Goal: Information Seeking & Learning: Learn about a topic

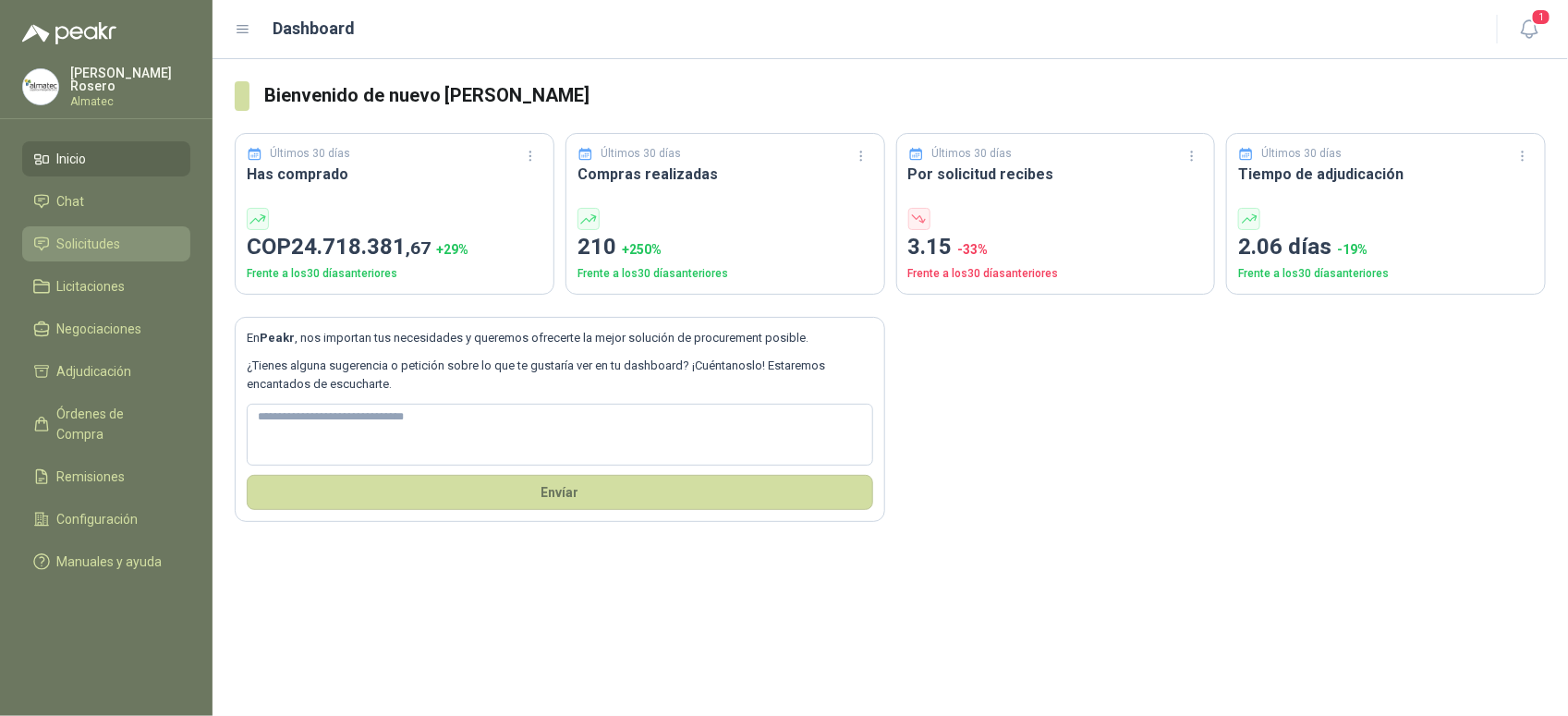
click at [141, 236] on li "Solicitudes" at bounding box center [106, 243] width 146 height 20
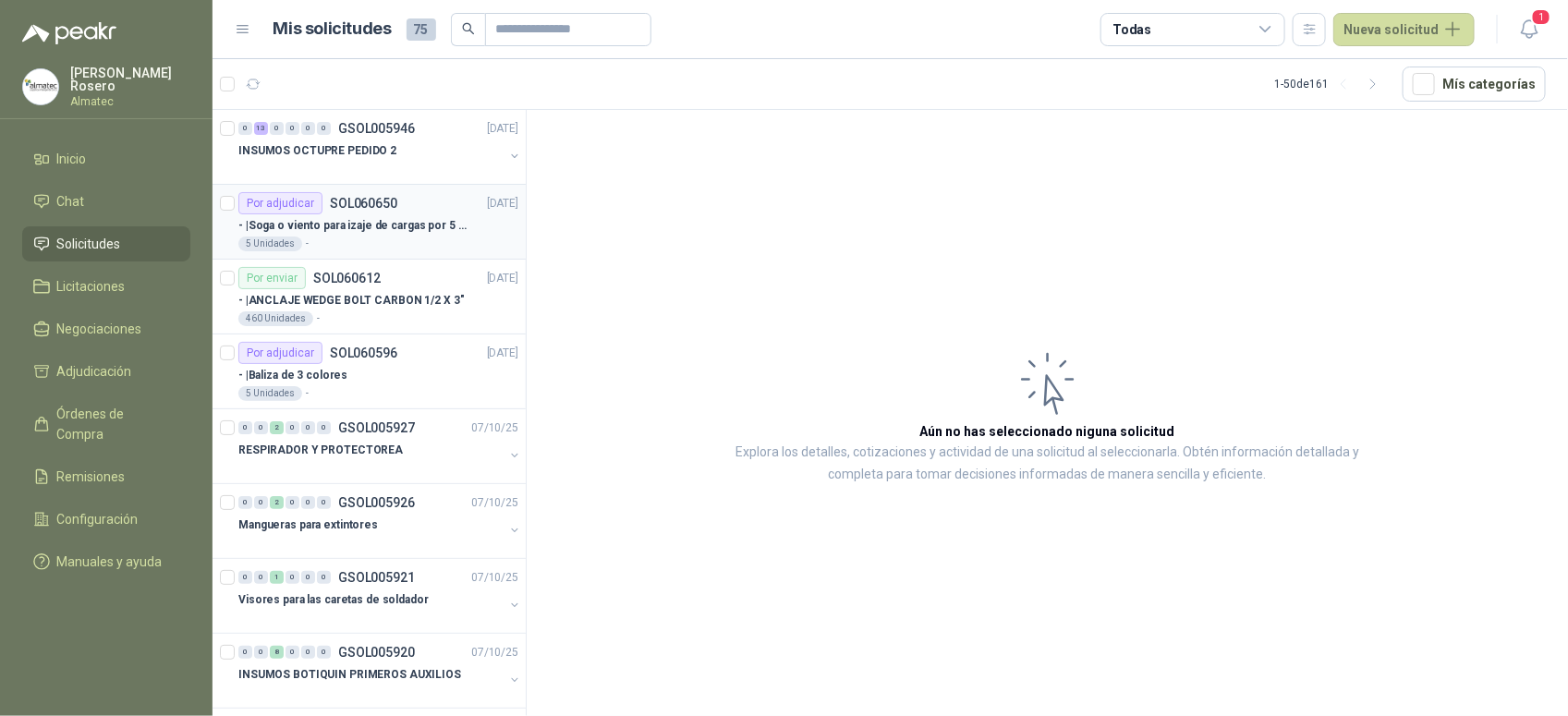
click at [422, 225] on p "- | Soga o viento para izaje de cargas por 5 metros" at bounding box center [353, 226] width 230 height 17
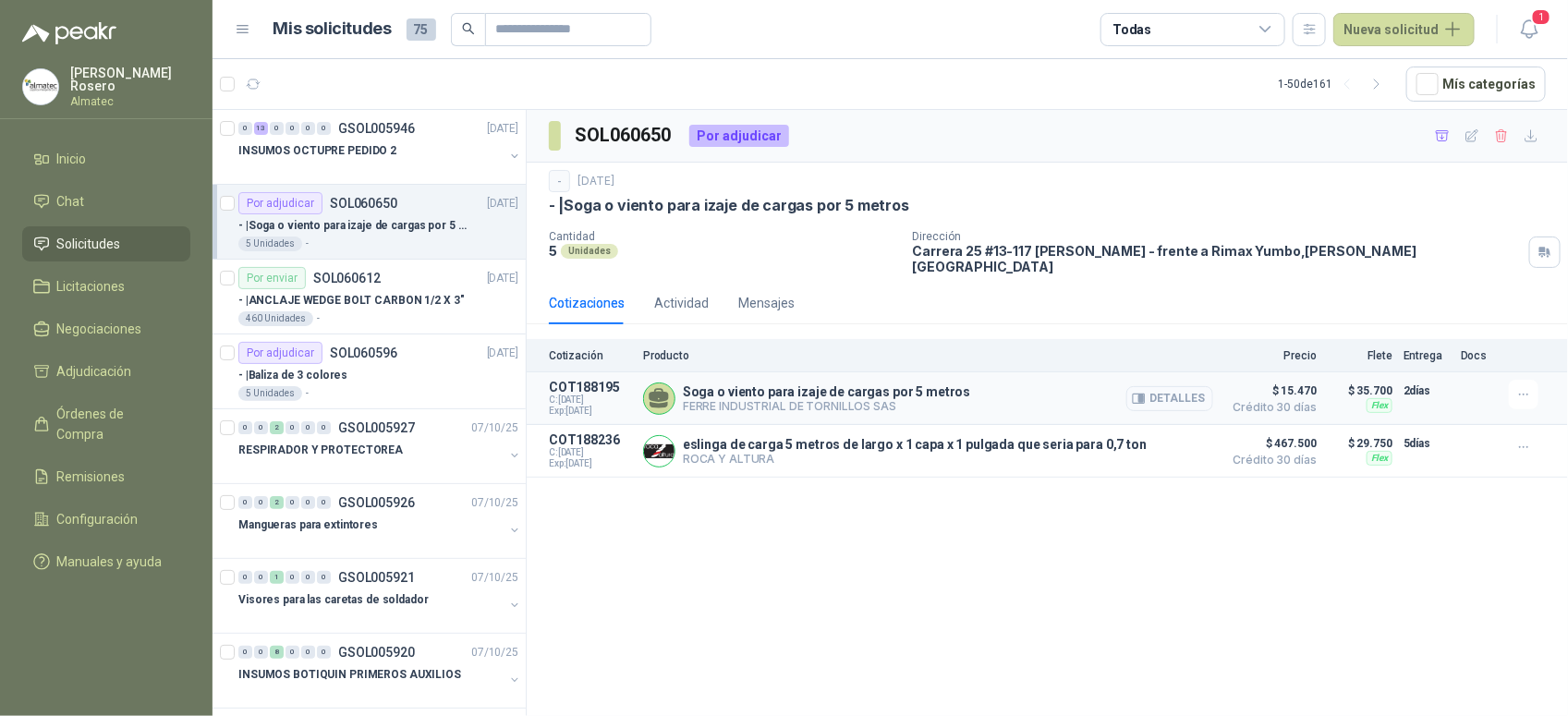
click at [1166, 390] on button "Detalles" at bounding box center [1170, 399] width 87 height 25
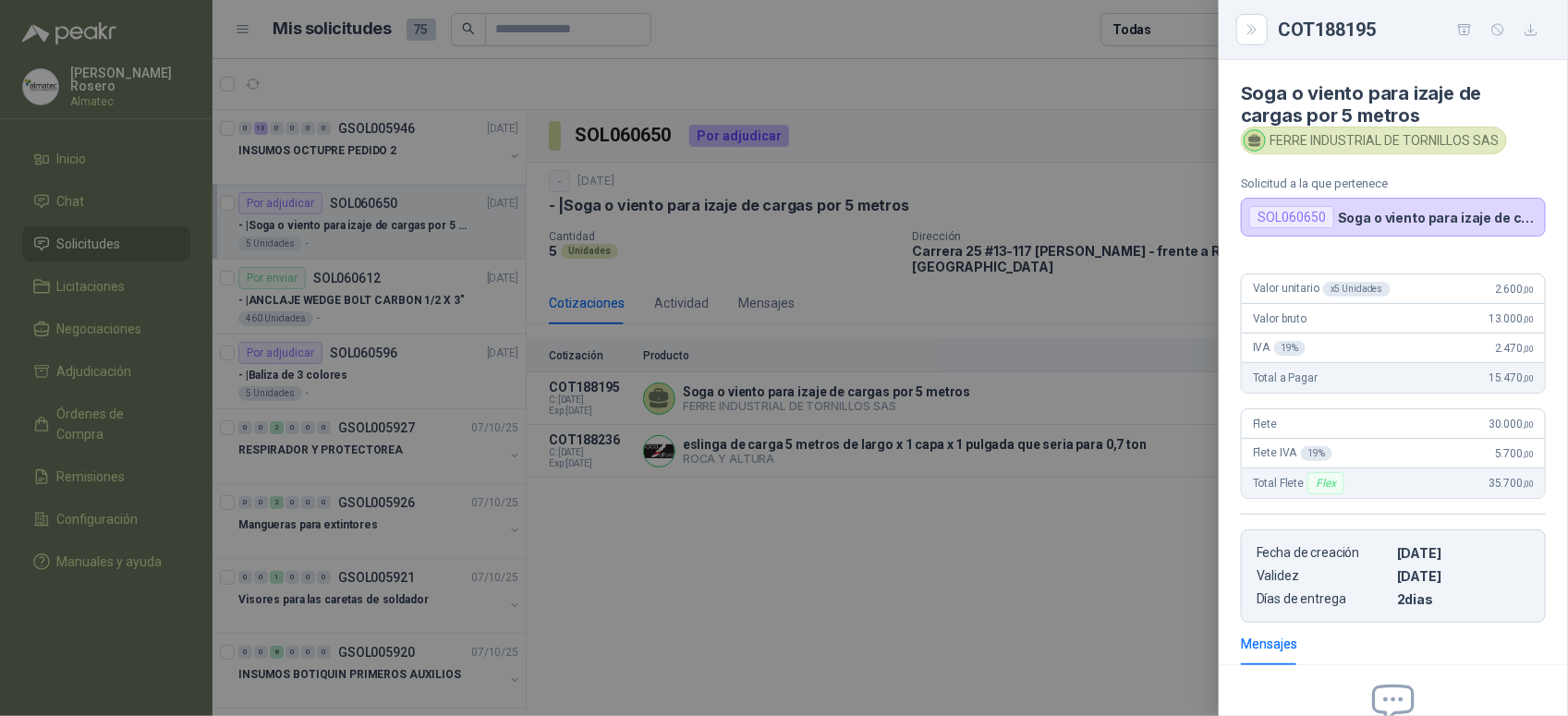
click at [1055, 550] on div at bounding box center [784, 358] width 1568 height 716
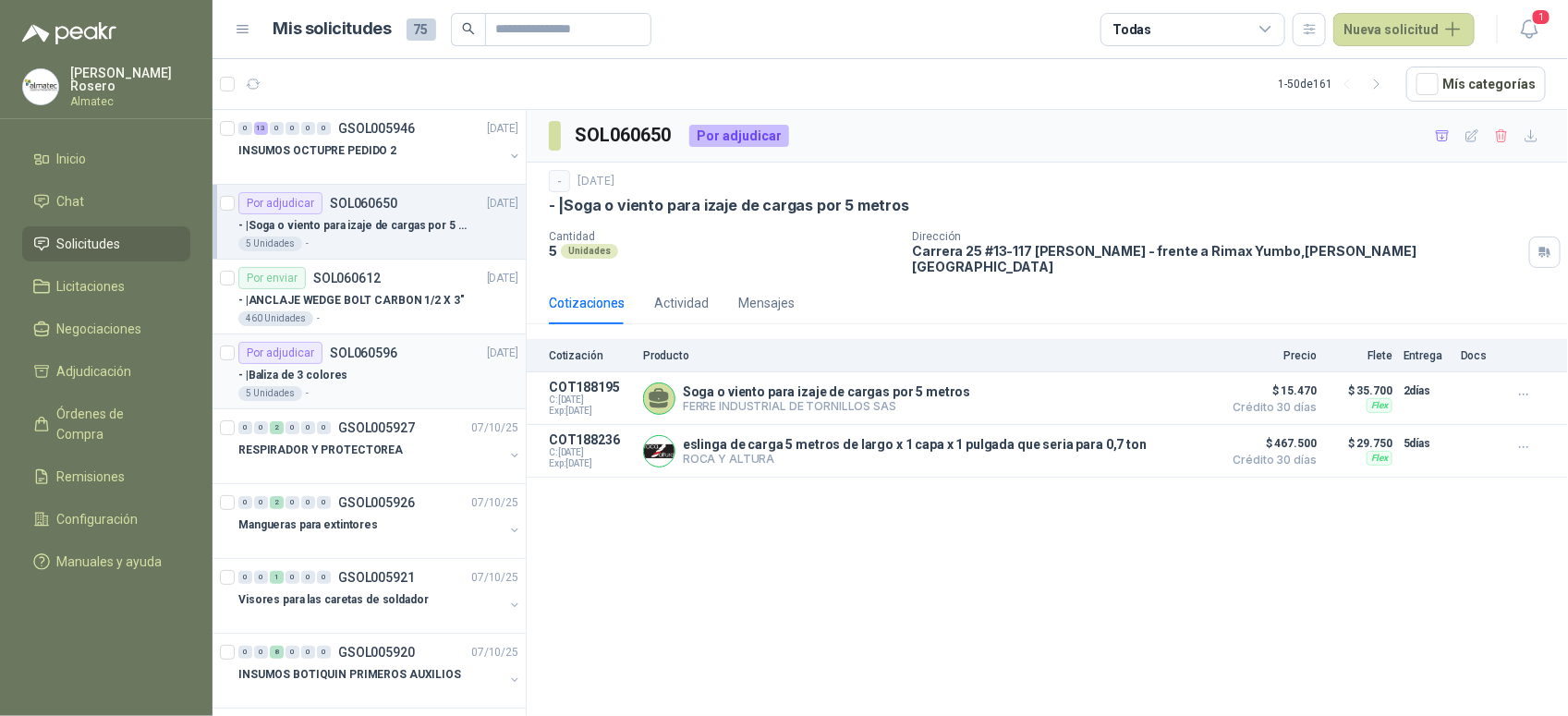
click at [414, 390] on div "5 Unidades -" at bounding box center [378, 393] width 280 height 15
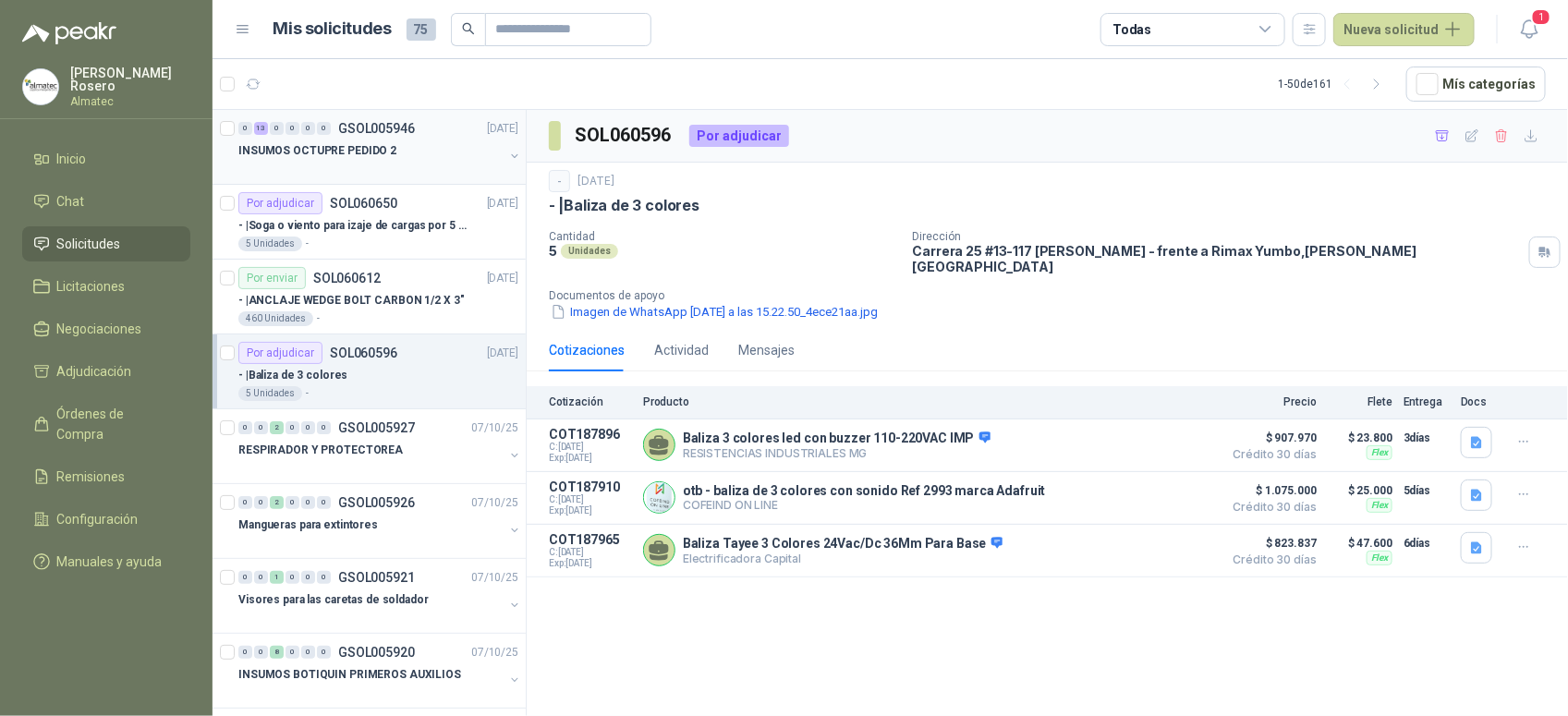
click at [458, 149] on div "INSUMOS OCTUPRE PEDIDO 2" at bounding box center [371, 150] width 266 height 22
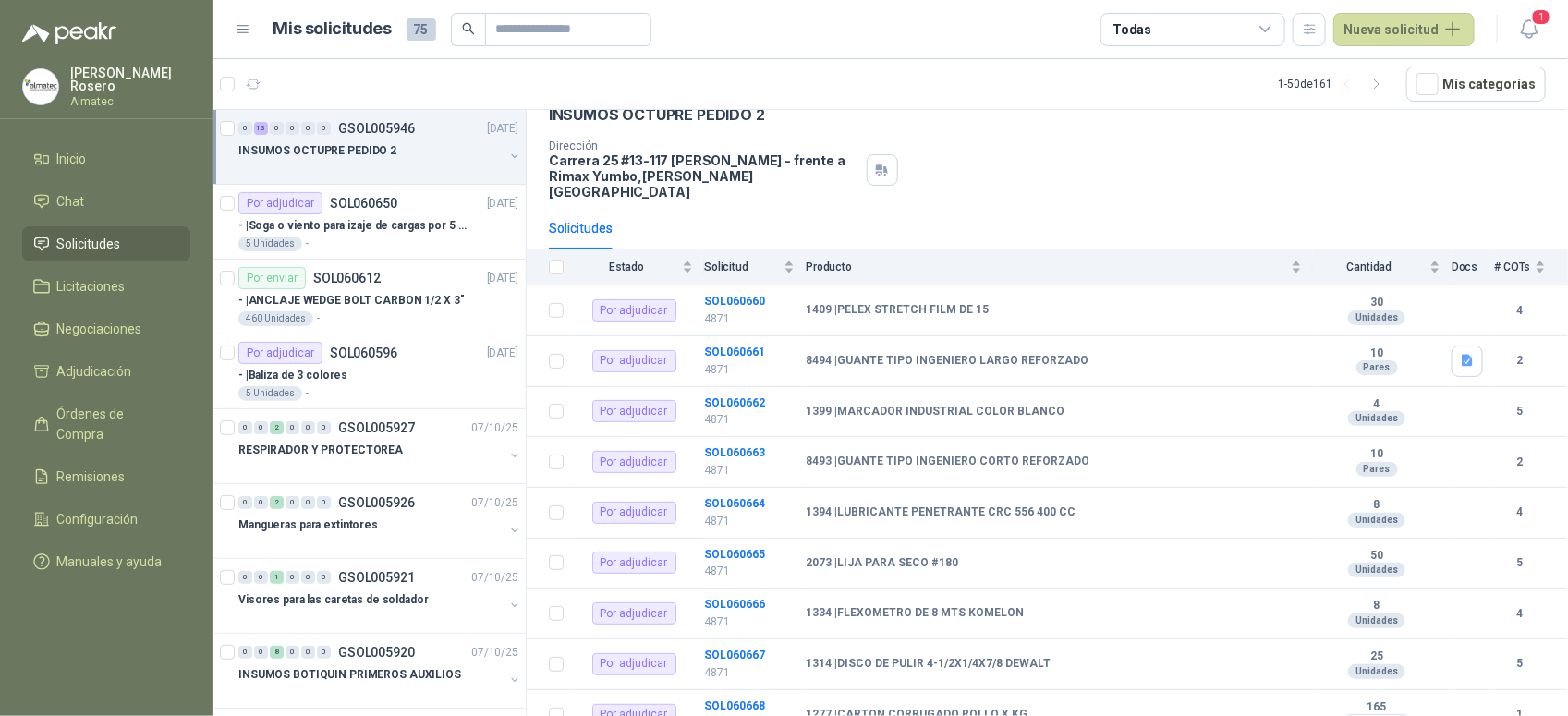
scroll to position [115, 0]
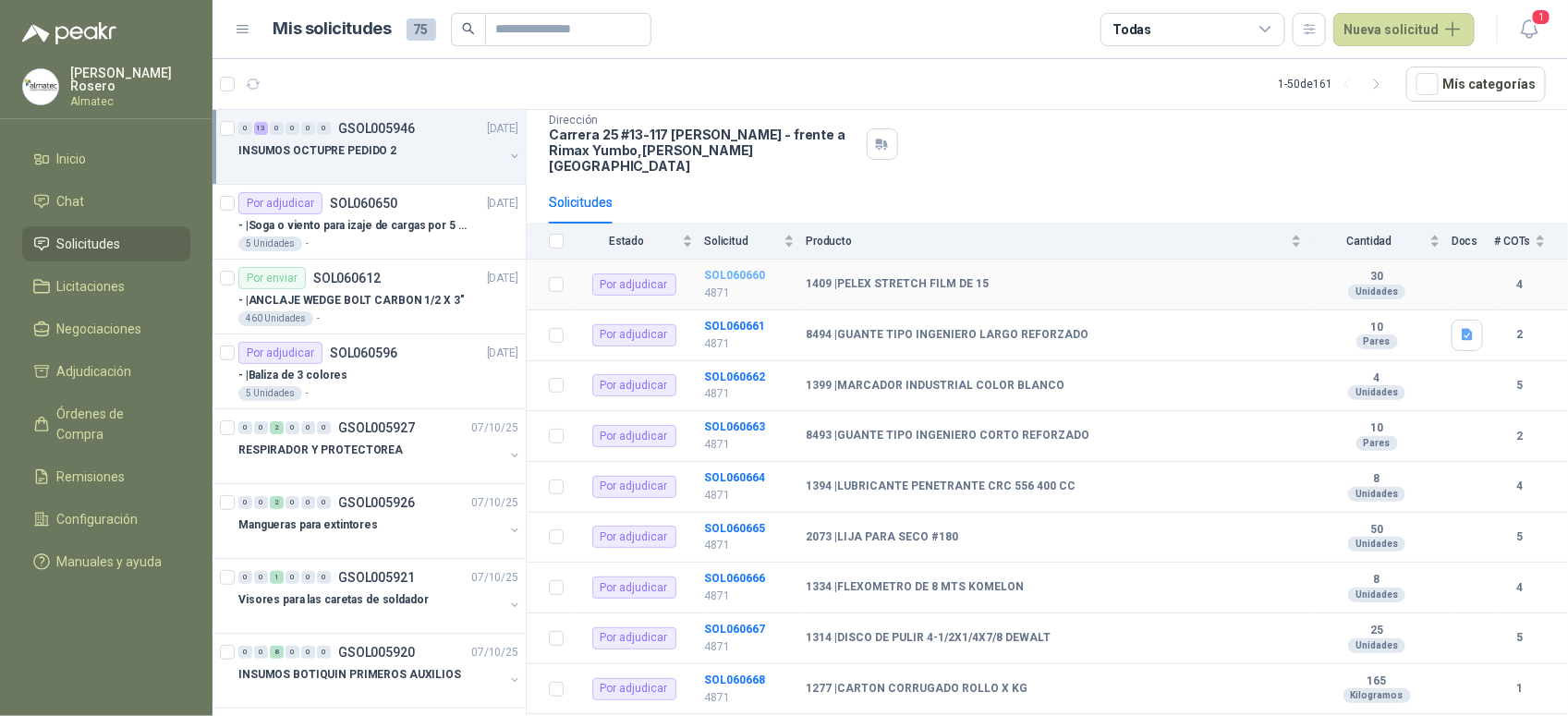
click at [722, 268] on b "SOL060660" at bounding box center [735, 274] width 61 height 13
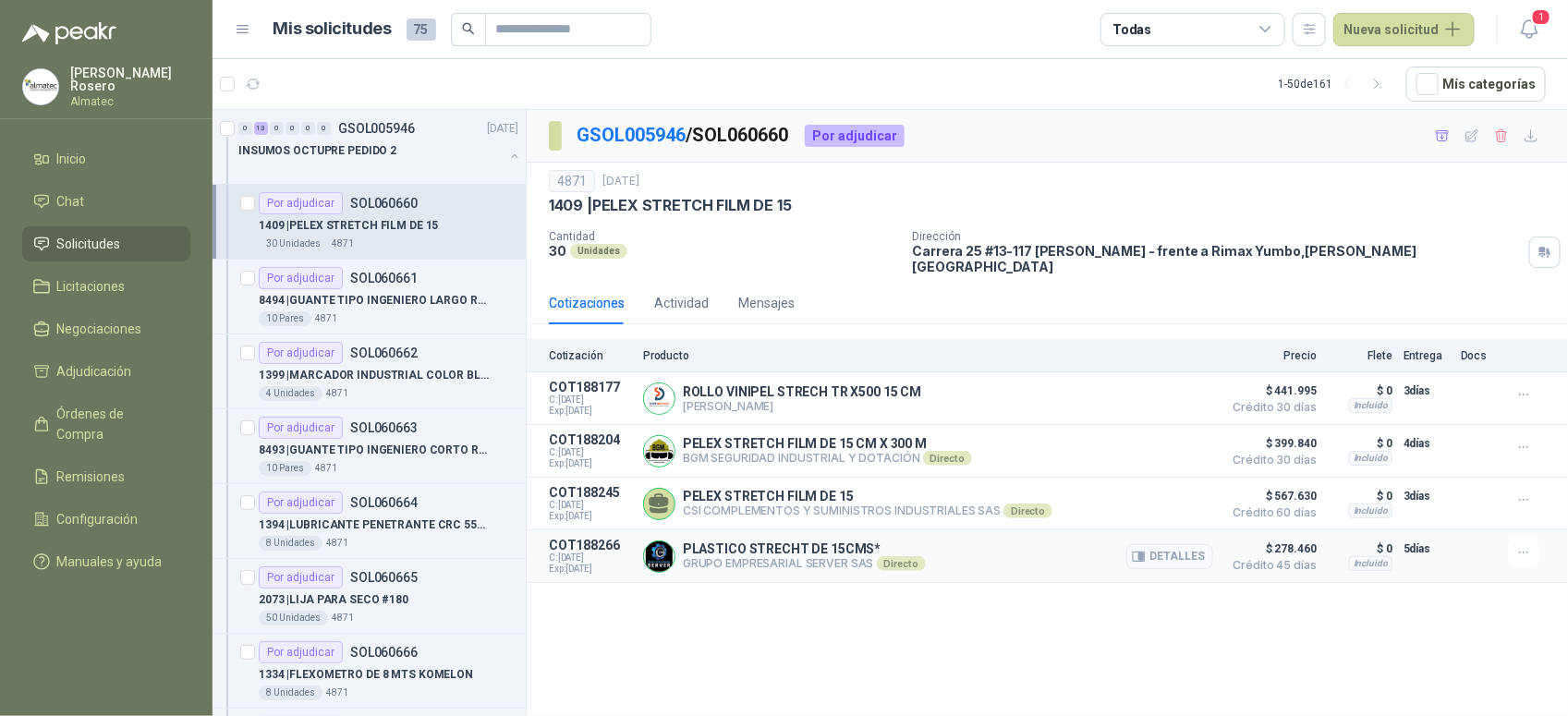
click at [1175, 555] on button "Detalles" at bounding box center [1170, 557] width 87 height 25
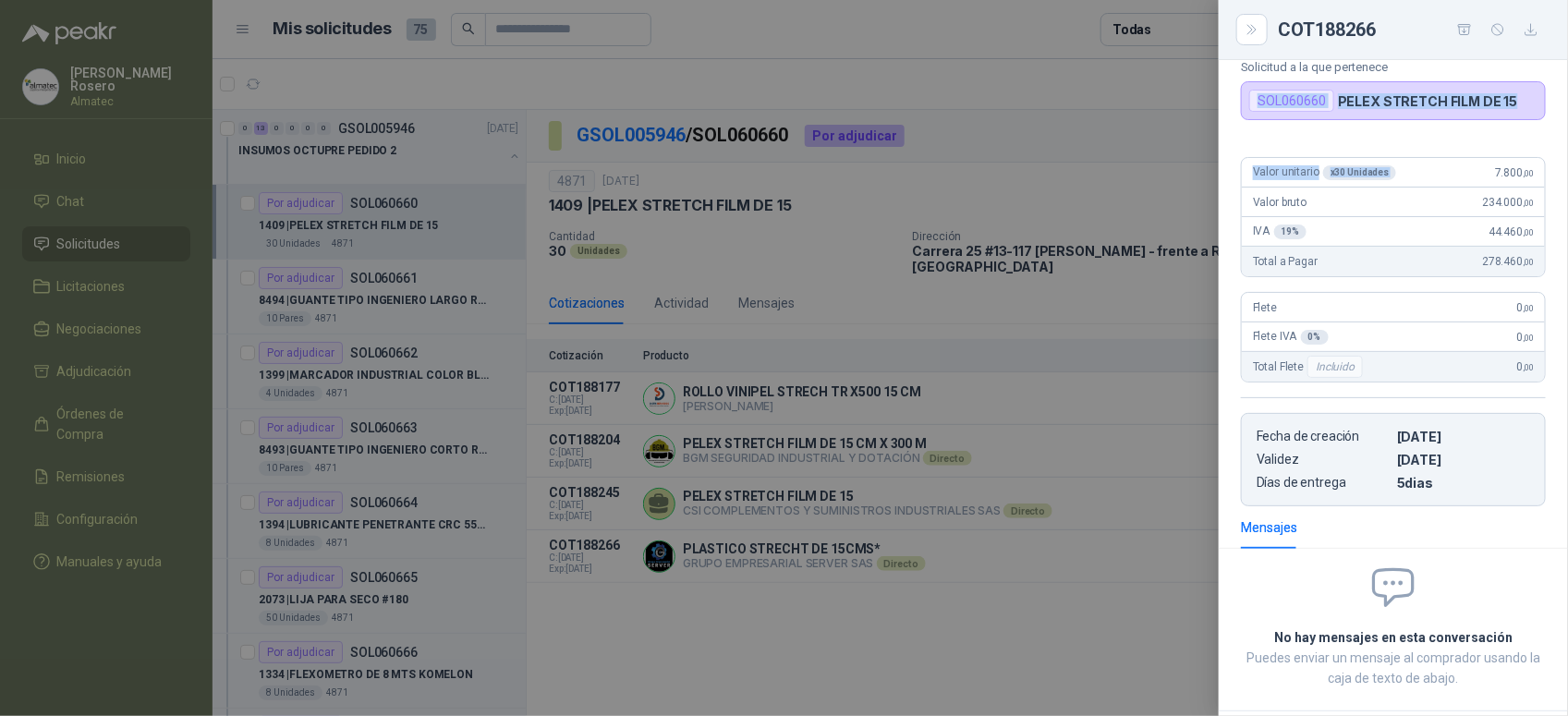
scroll to position [79, 0]
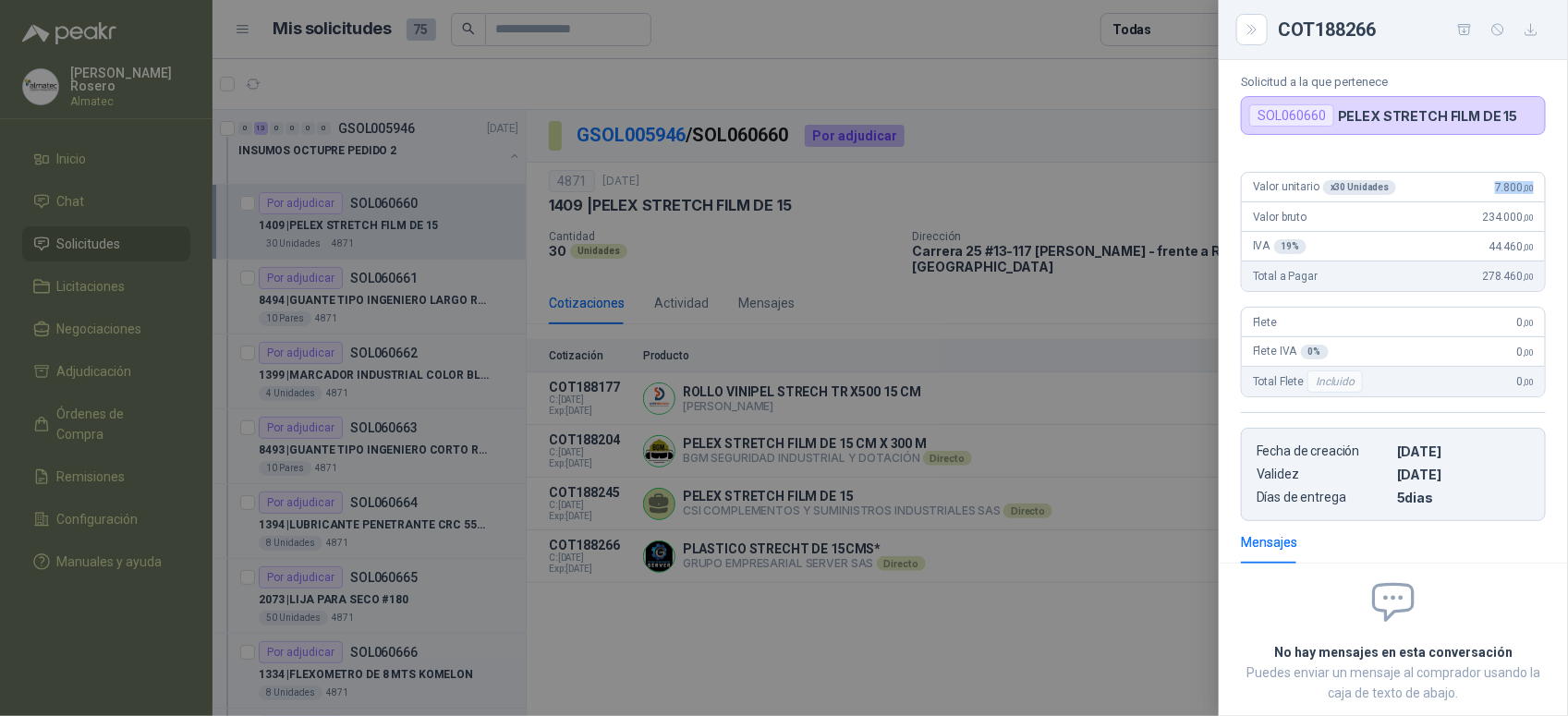
drag, startPoint x: 1481, startPoint y: 80, endPoint x: 1554, endPoint y: 154, distance: 103.9
click at [1554, 154] on div "PLASTICO STRECHT DE 15CMS* GRUPO EMPRESARIAL SERVER SAS Solicitud a la que pert…" at bounding box center [1394, 388] width 349 height 656
copy span "7.800 ,00"
click at [594, 327] on div at bounding box center [784, 358] width 1568 height 716
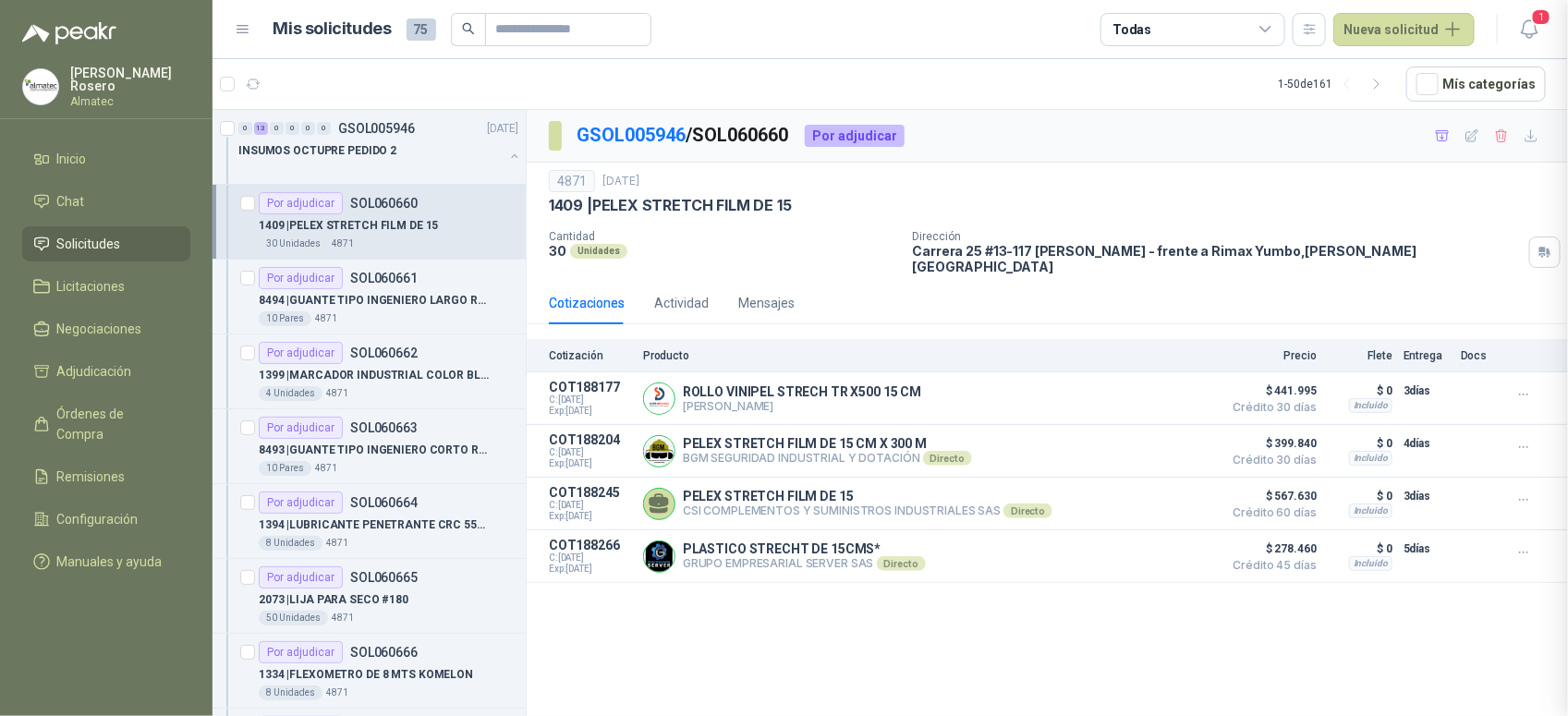
scroll to position [196, 0]
click at [400, 296] on p "8494 | GUANTE TIPO INGENIERO LARGO REFORZADO" at bounding box center [373, 300] width 230 height 17
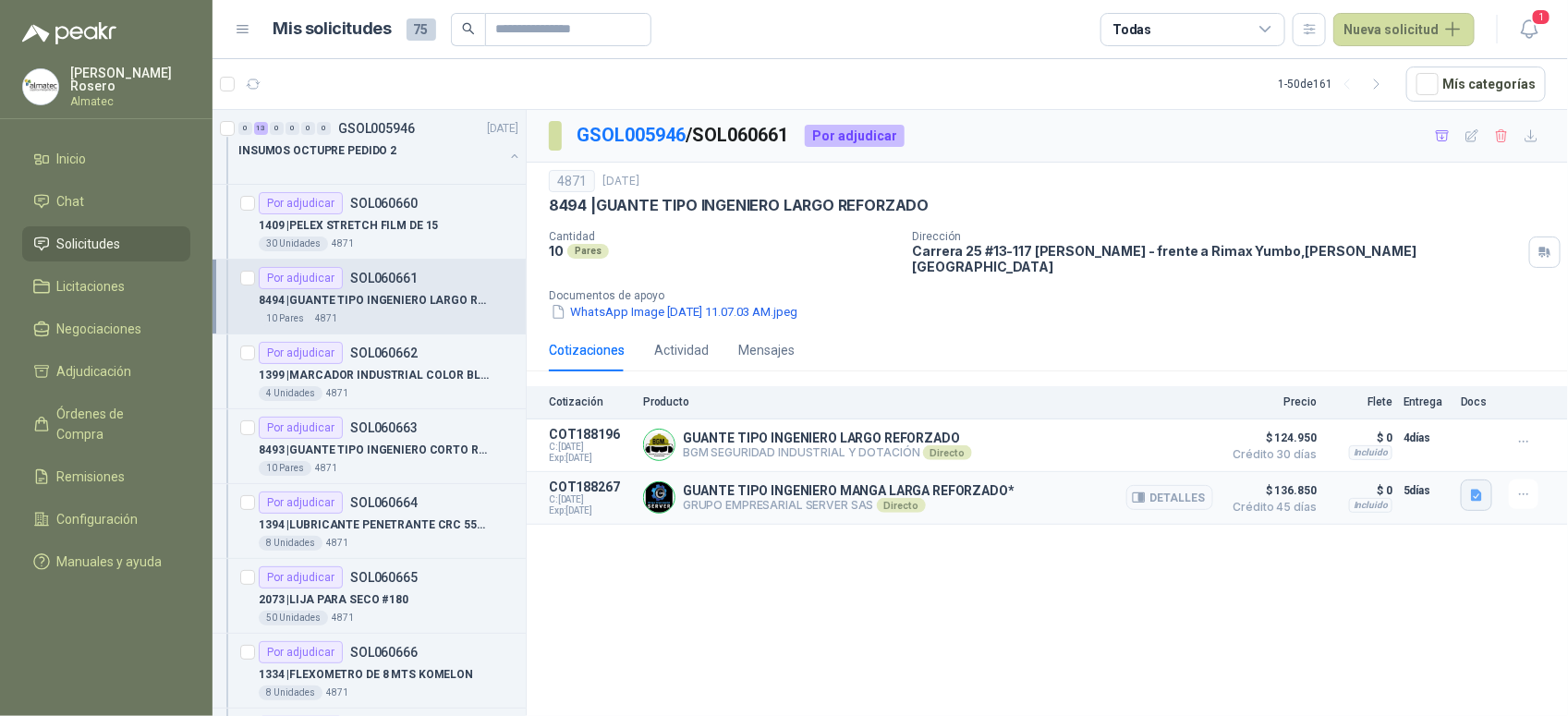
click at [1477, 500] on button "button" at bounding box center [1476, 495] width 31 height 31
click at [1430, 445] on button "image.png" at bounding box center [1440, 444] width 80 height 19
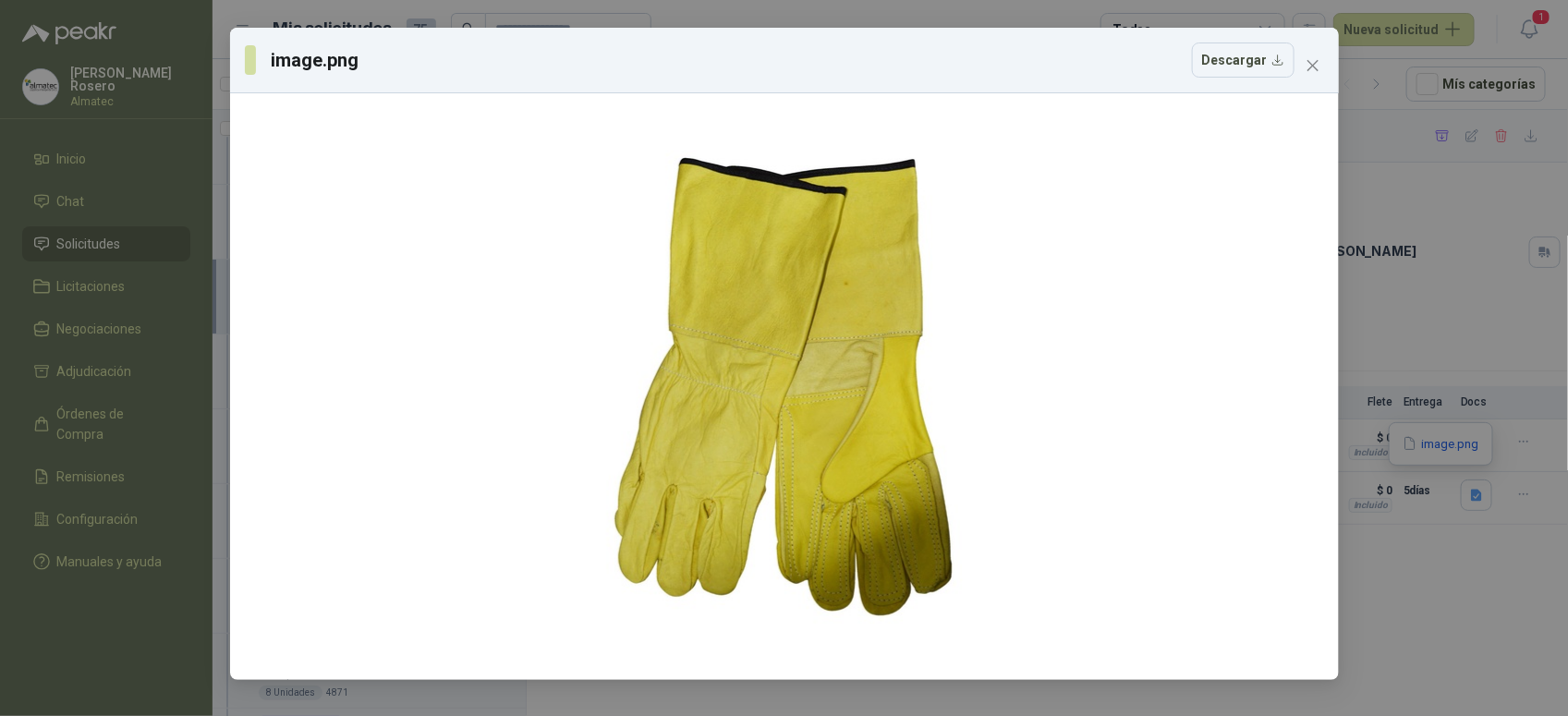
click at [1411, 467] on div "image.png Descargar" at bounding box center [784, 358] width 1568 height 716
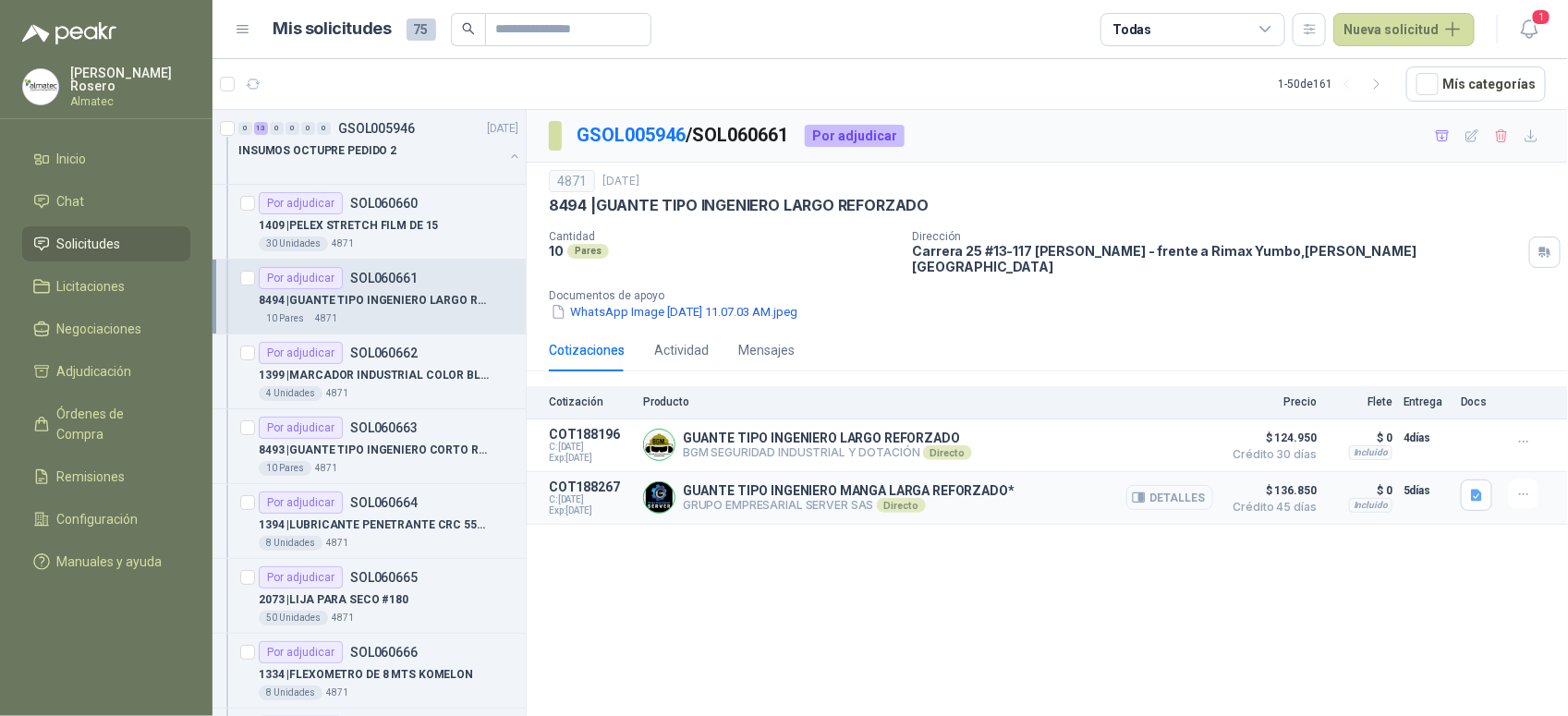
click at [1178, 487] on button "Detalles" at bounding box center [1170, 498] width 87 height 25
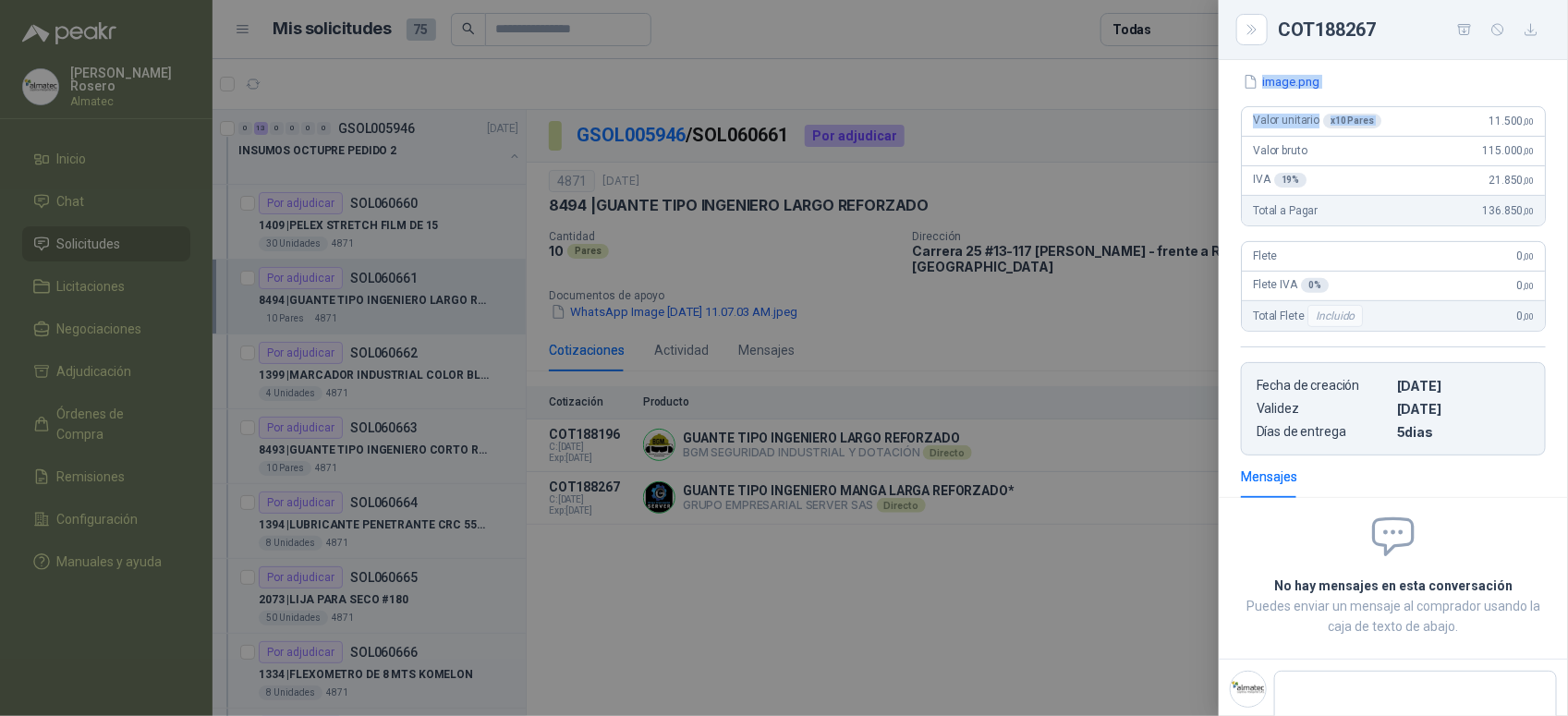
scroll to position [180, 0]
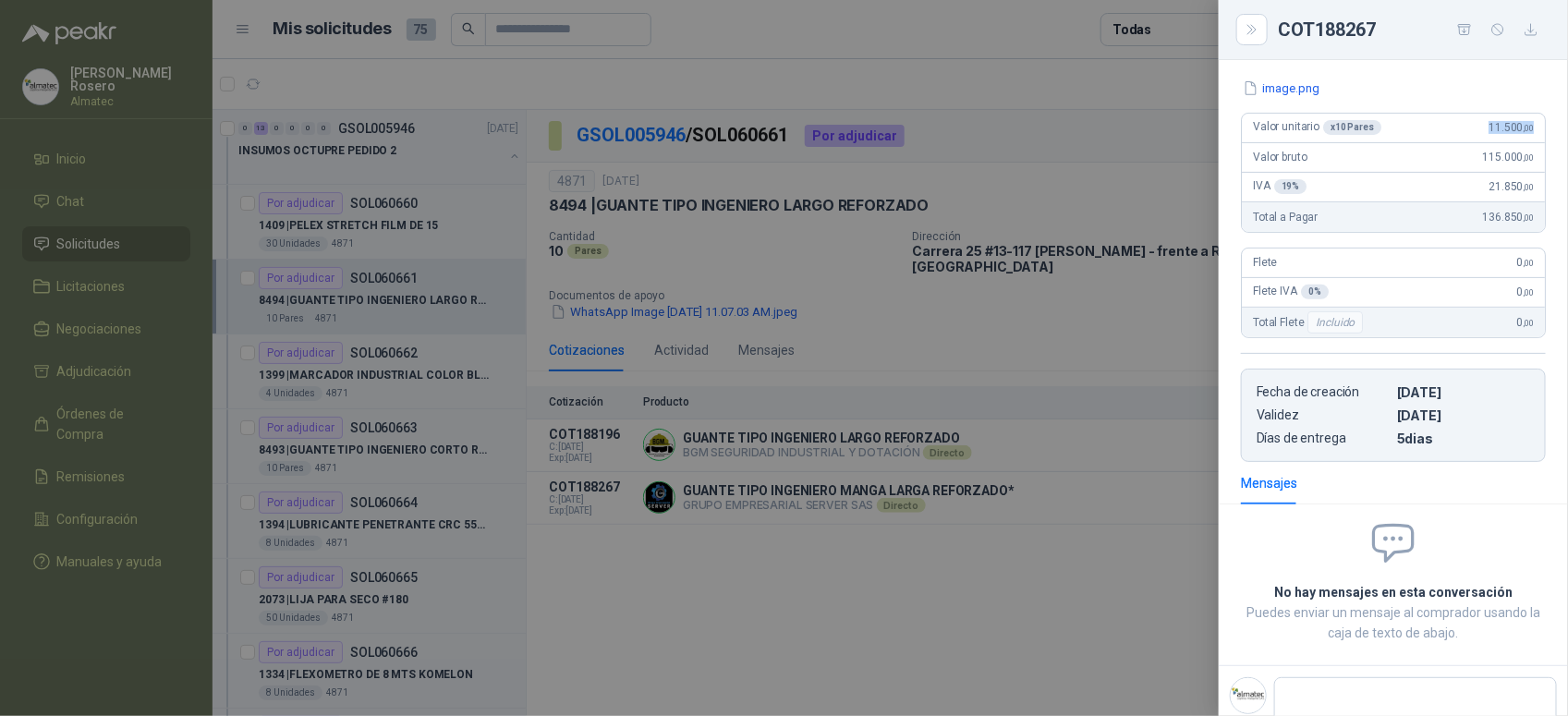
drag, startPoint x: 1475, startPoint y: 81, endPoint x: 1525, endPoint y: 128, distance: 68.6
click at [1525, 128] on div "Valor unitario x 10 Pares 11.500 ,00" at bounding box center [1393, 128] width 303 height 30
copy span "11.500 ,00"
click at [416, 389] on div at bounding box center [784, 358] width 1568 height 716
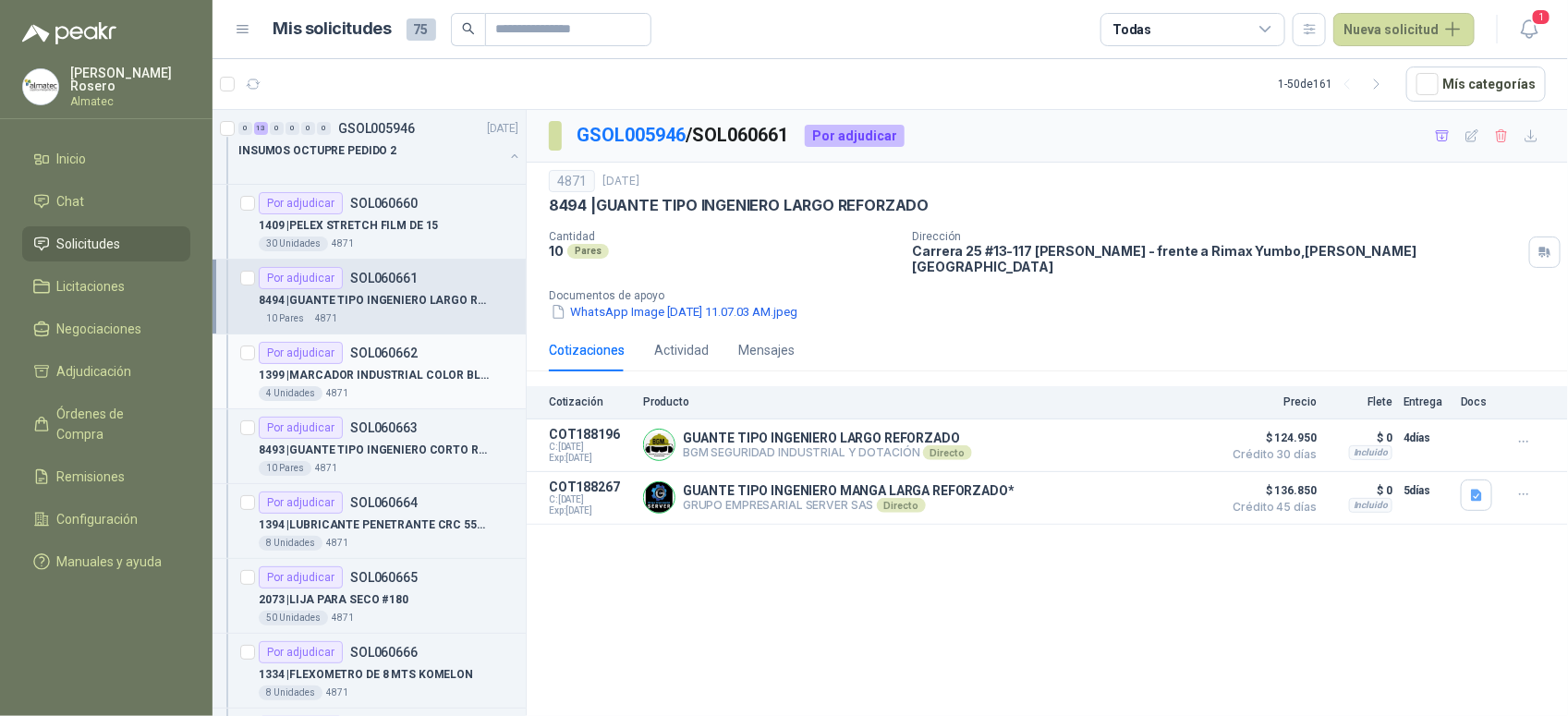
click at [412, 375] on p "1399 | MARCADOR INDUSTRIAL COLOR BLANCO" at bounding box center [373, 376] width 230 height 17
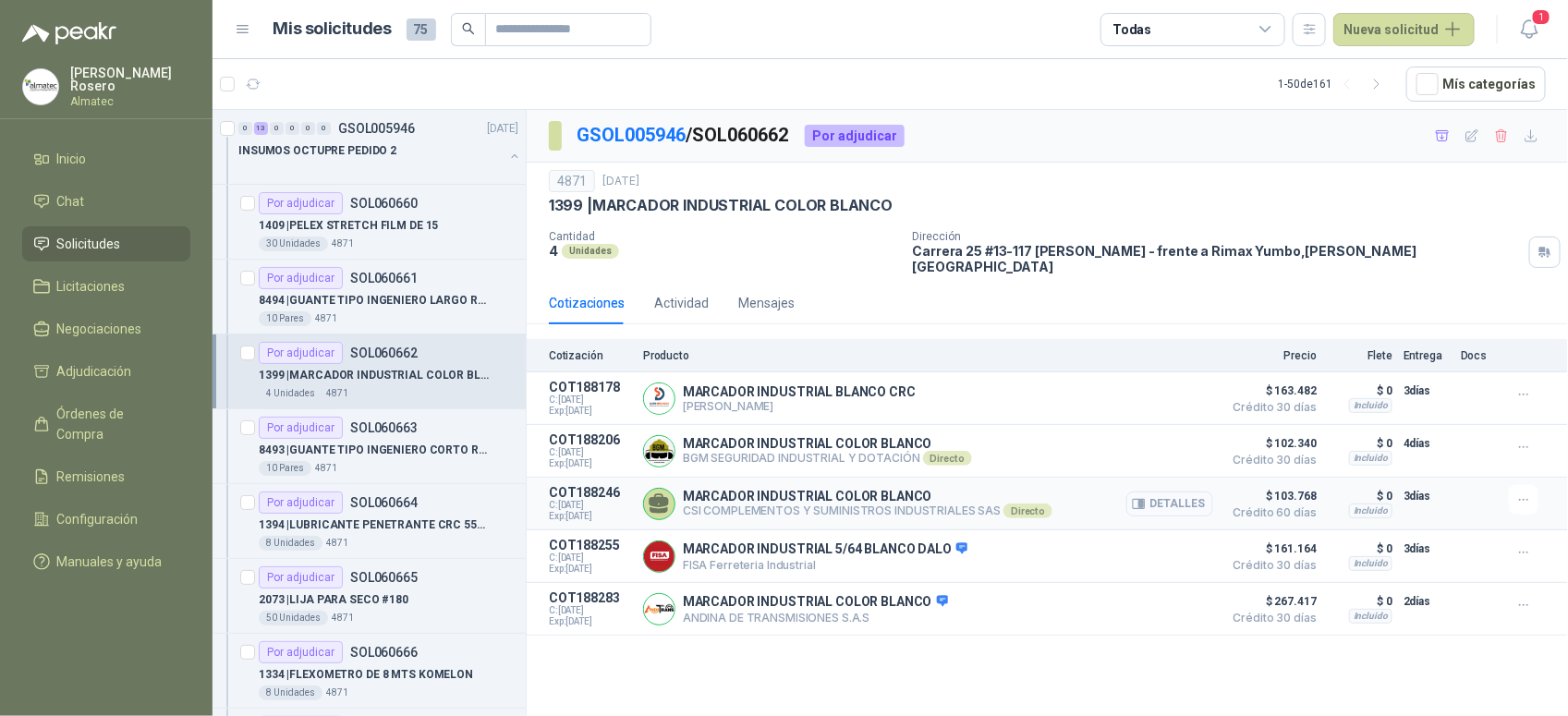
click at [1171, 499] on button "Detalles" at bounding box center [1170, 504] width 87 height 25
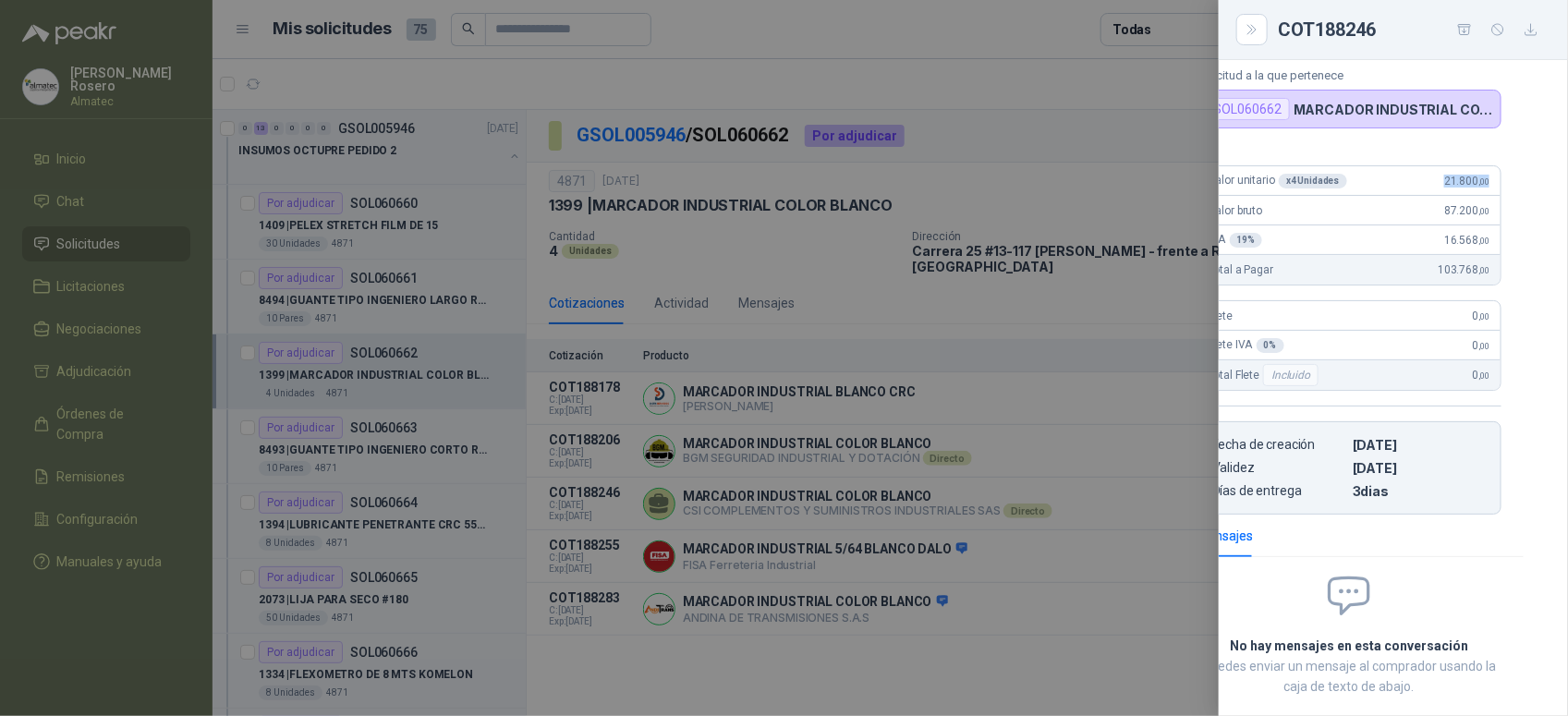
scroll to position [109, 66]
drag, startPoint x: 1474, startPoint y: 182, endPoint x: 1518, endPoint y: 181, distance: 44.0
click at [1518, 181] on div "MARCADOR INDUSTRIAL COLOR BLANCO CSI COMPLEMENTOS Y SUMINISTROS INDUSTRIALES SA…" at bounding box center [1394, 388] width 349 height 656
copy span "21.800 ,00"
drag, startPoint x: 1004, startPoint y: 405, endPoint x: 916, endPoint y: 395, distance: 88.6
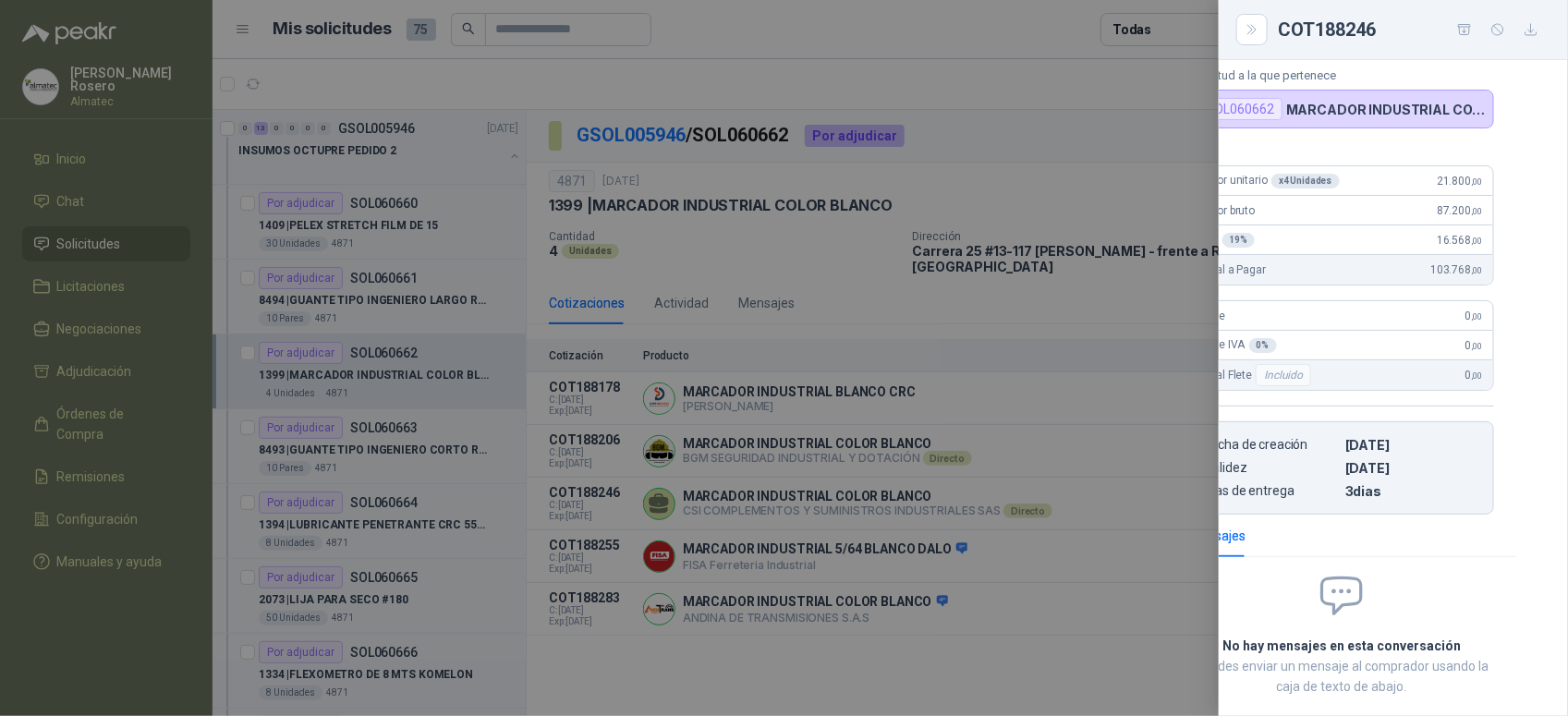
click at [1003, 405] on div at bounding box center [784, 358] width 1568 height 716
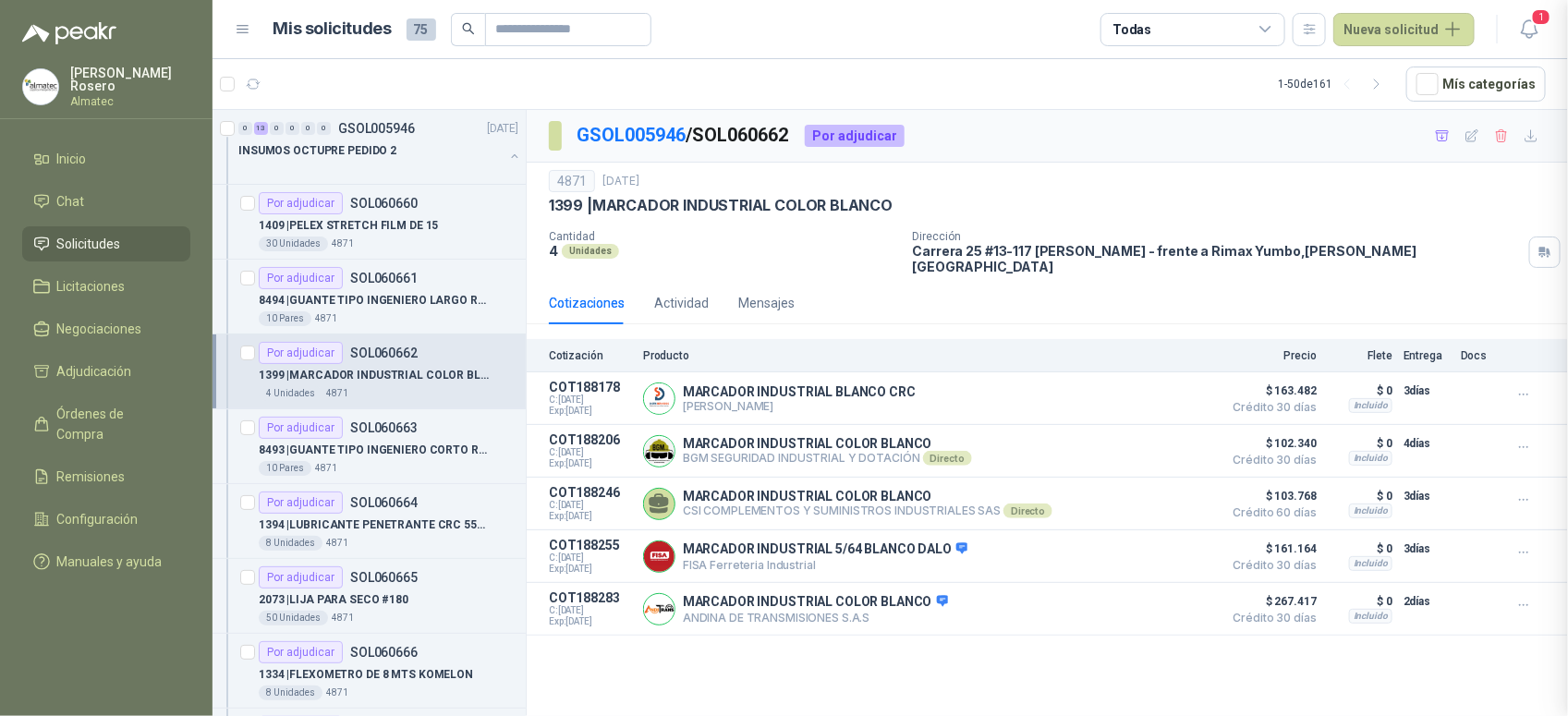
scroll to position [233, 66]
click at [441, 471] on div "10 Pares 4871" at bounding box center [389, 468] width 260 height 15
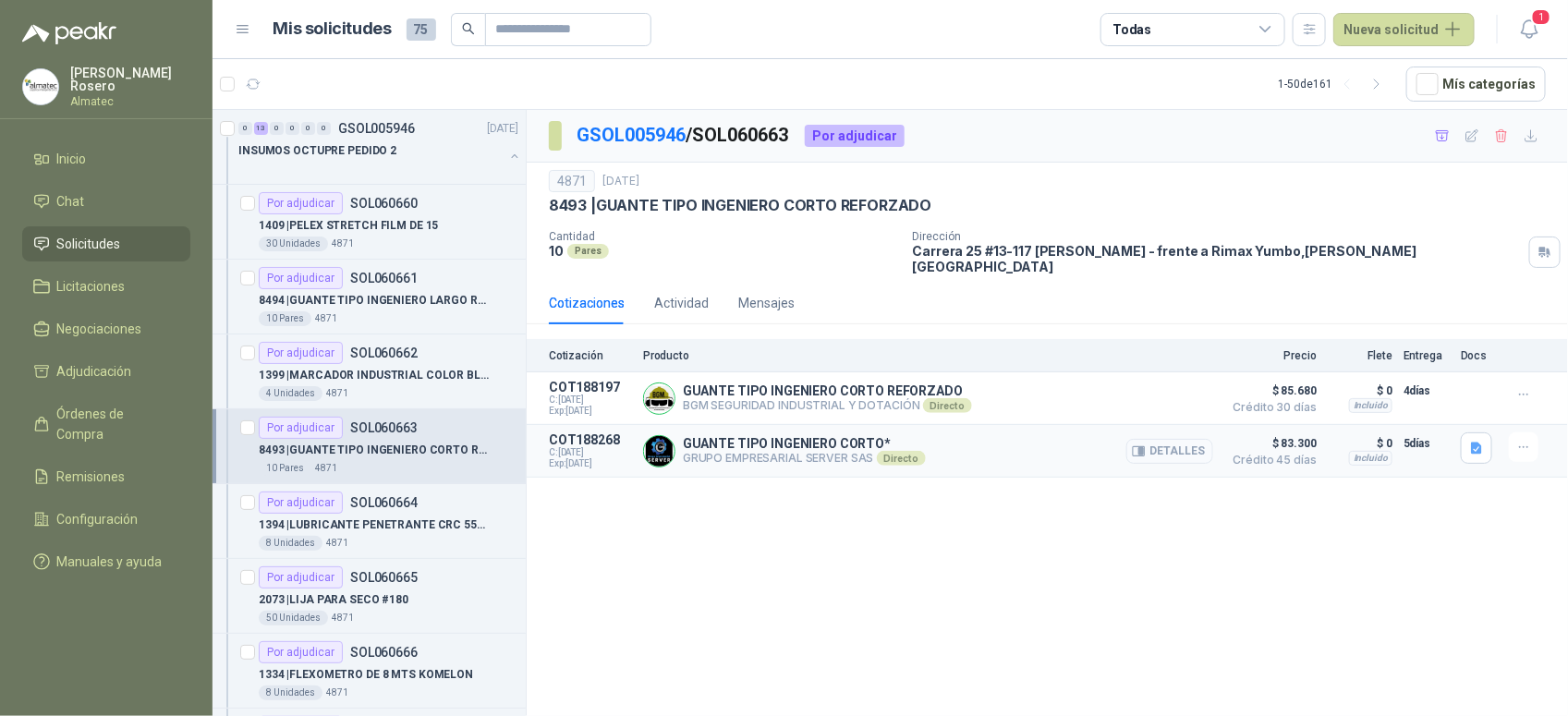
click at [1171, 445] on button "Detalles" at bounding box center [1170, 451] width 87 height 25
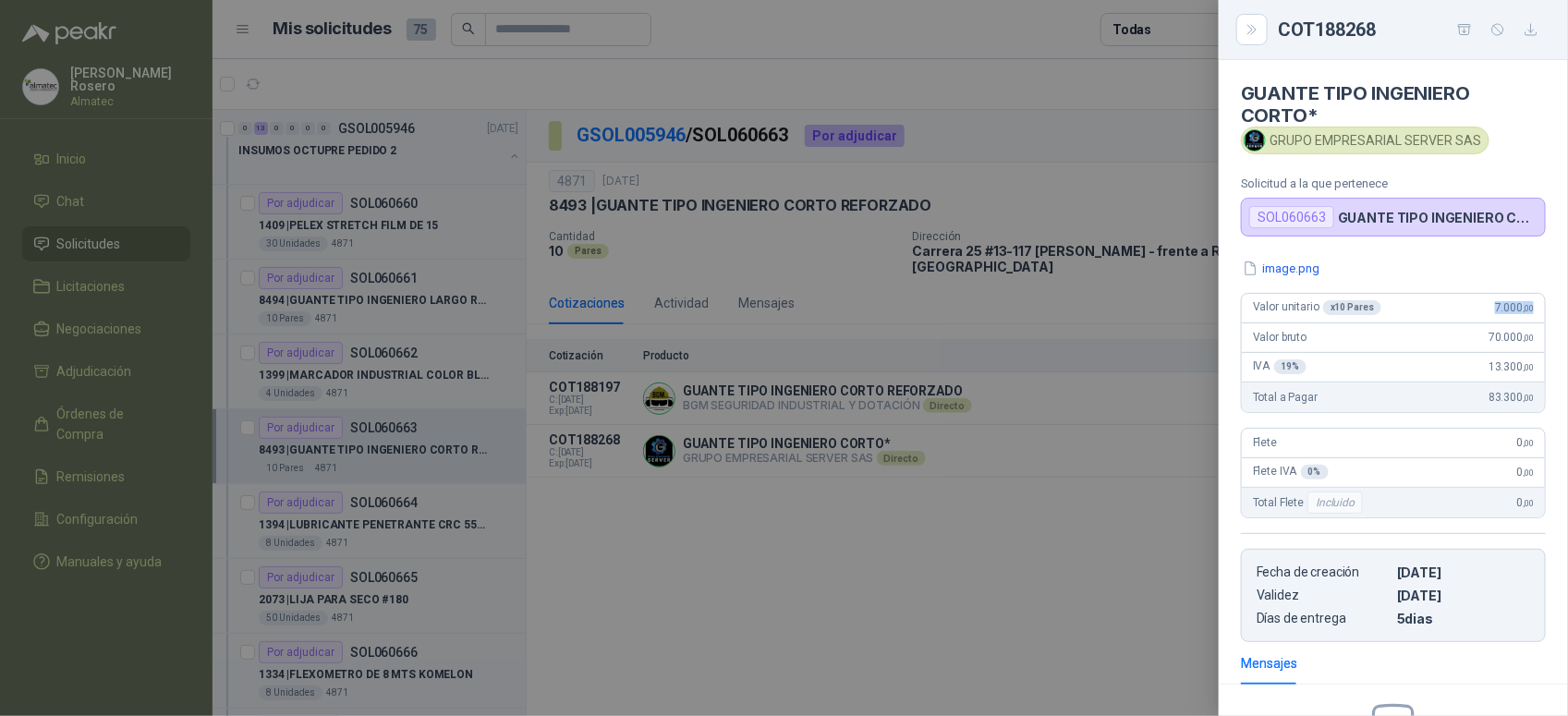
drag, startPoint x: 1480, startPoint y: 306, endPoint x: 1519, endPoint y: 315, distance: 40.0
click at [1519, 315] on div "Valor unitario x 10 Pares 7.000 ,00" at bounding box center [1393, 308] width 303 height 30
copy span "7.000 ,00"
drag, startPoint x: 1118, startPoint y: 407, endPoint x: 1349, endPoint y: 427, distance: 231.9
click at [1119, 407] on div at bounding box center [784, 358] width 1568 height 716
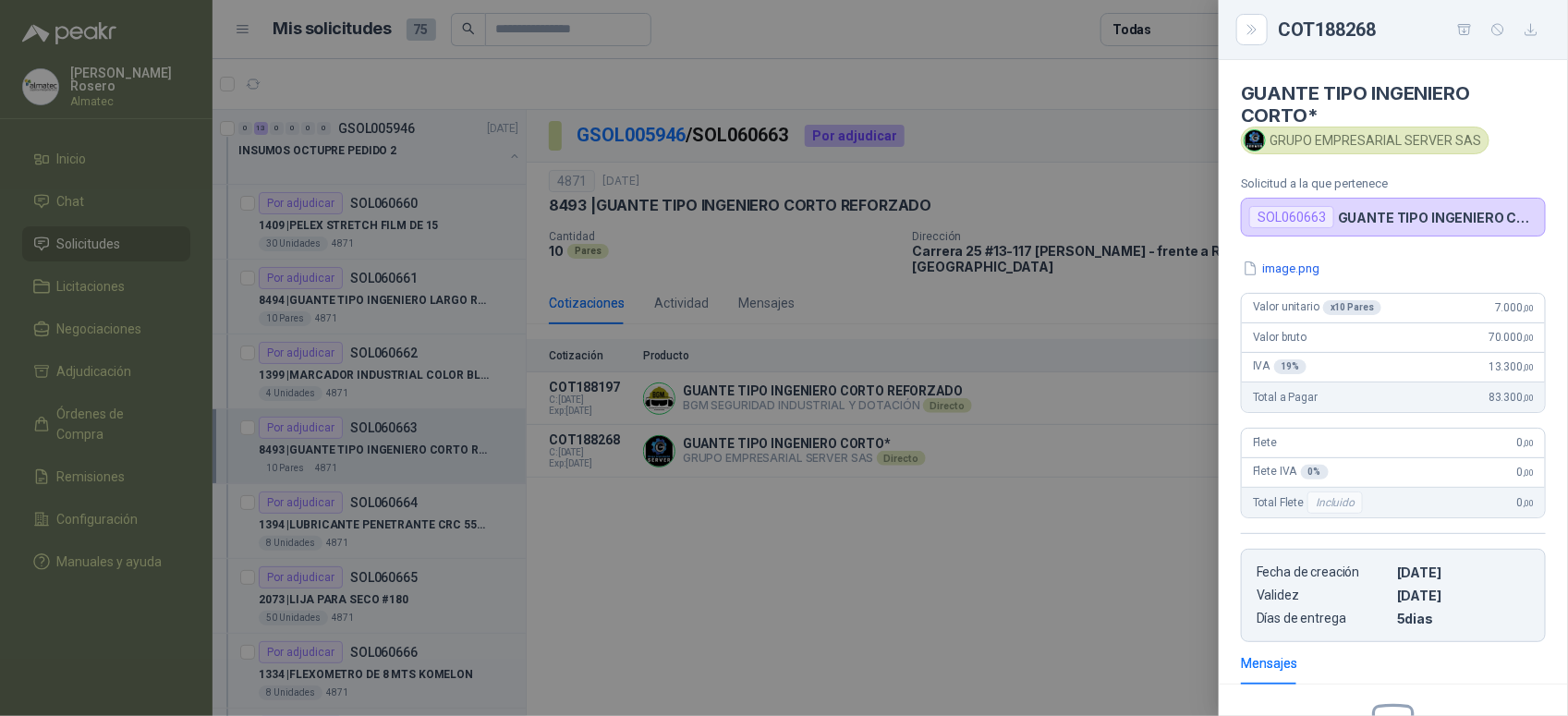
scroll to position [237, 0]
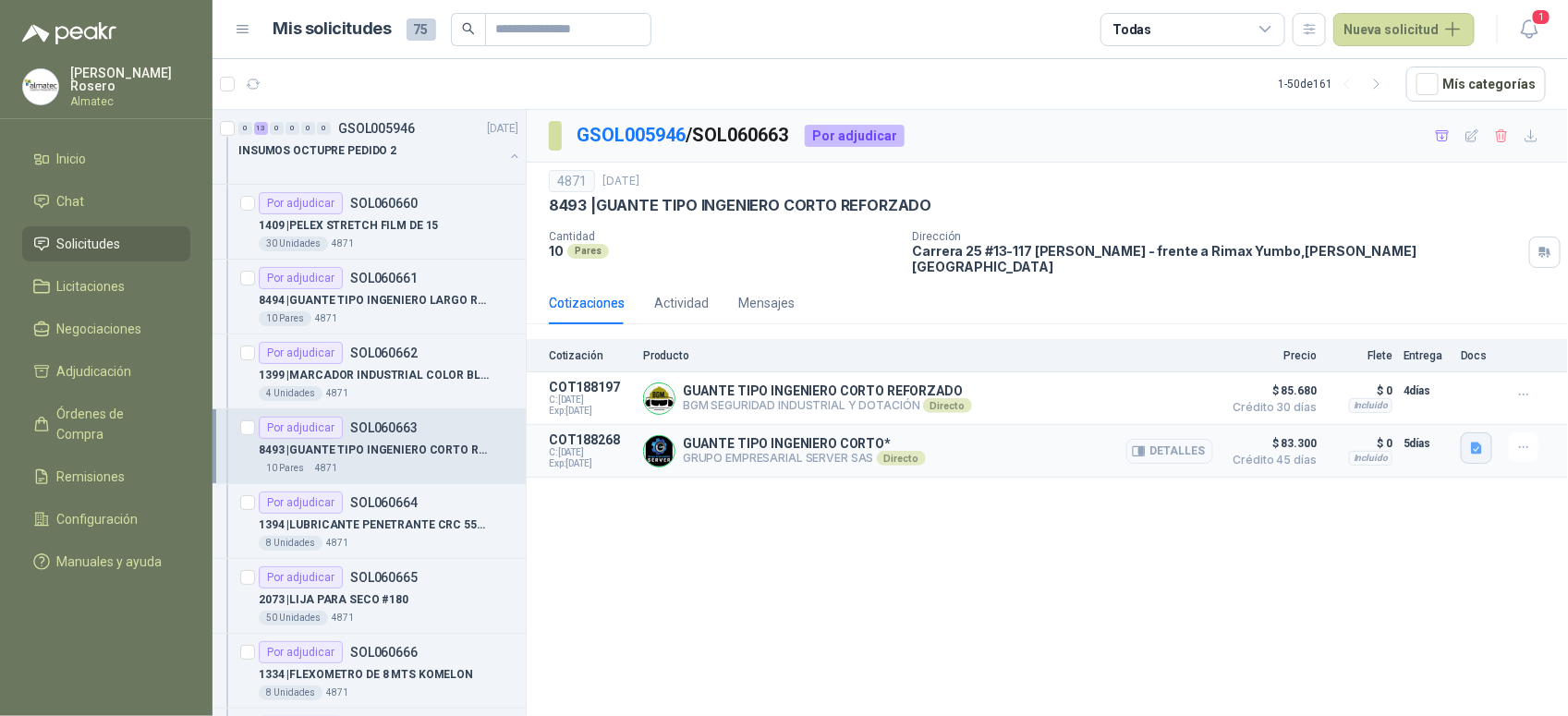
click at [1480, 443] on icon "button" at bounding box center [1476, 449] width 11 height 12
click at [1452, 395] on button "image.png" at bounding box center [1440, 397] width 80 height 19
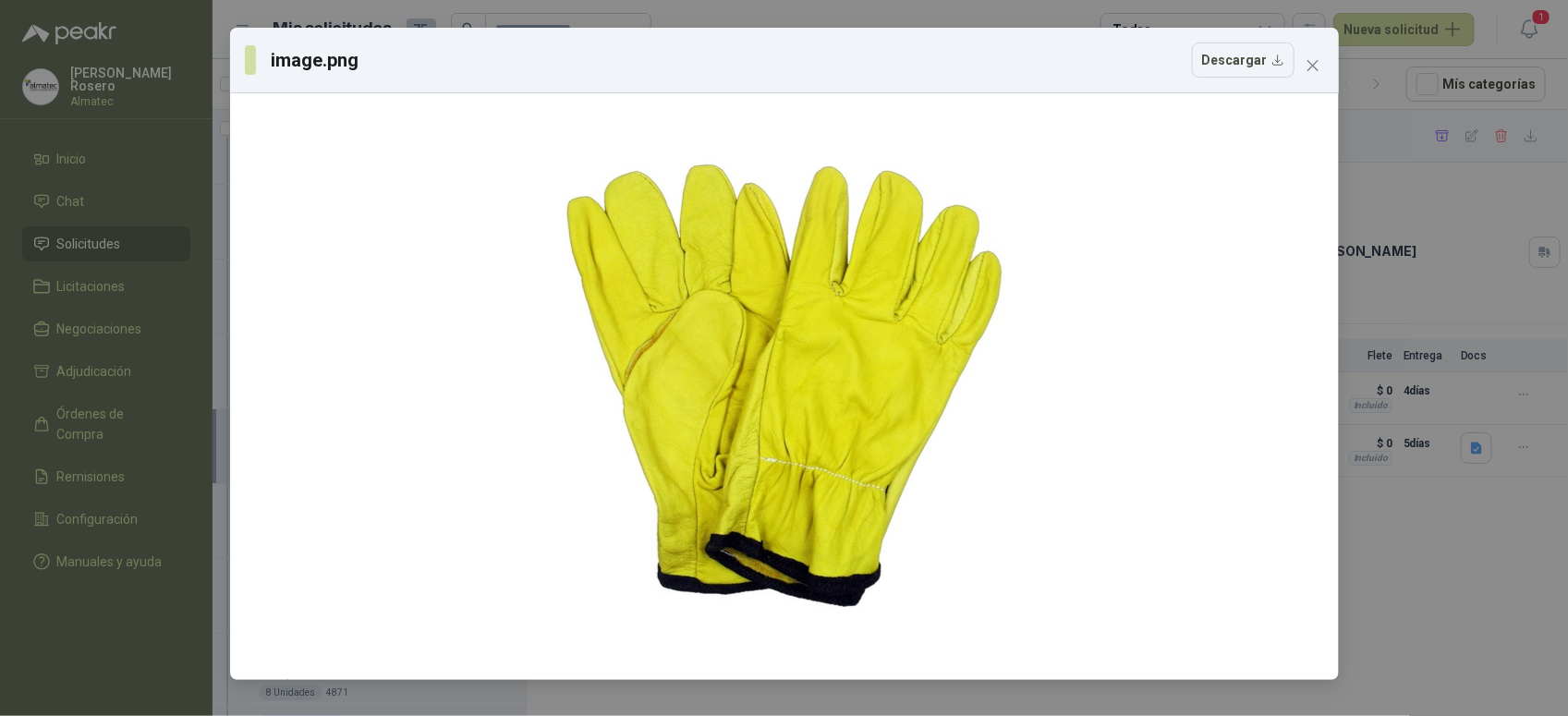
click at [1472, 574] on div "image.png Descargar" at bounding box center [784, 358] width 1568 height 716
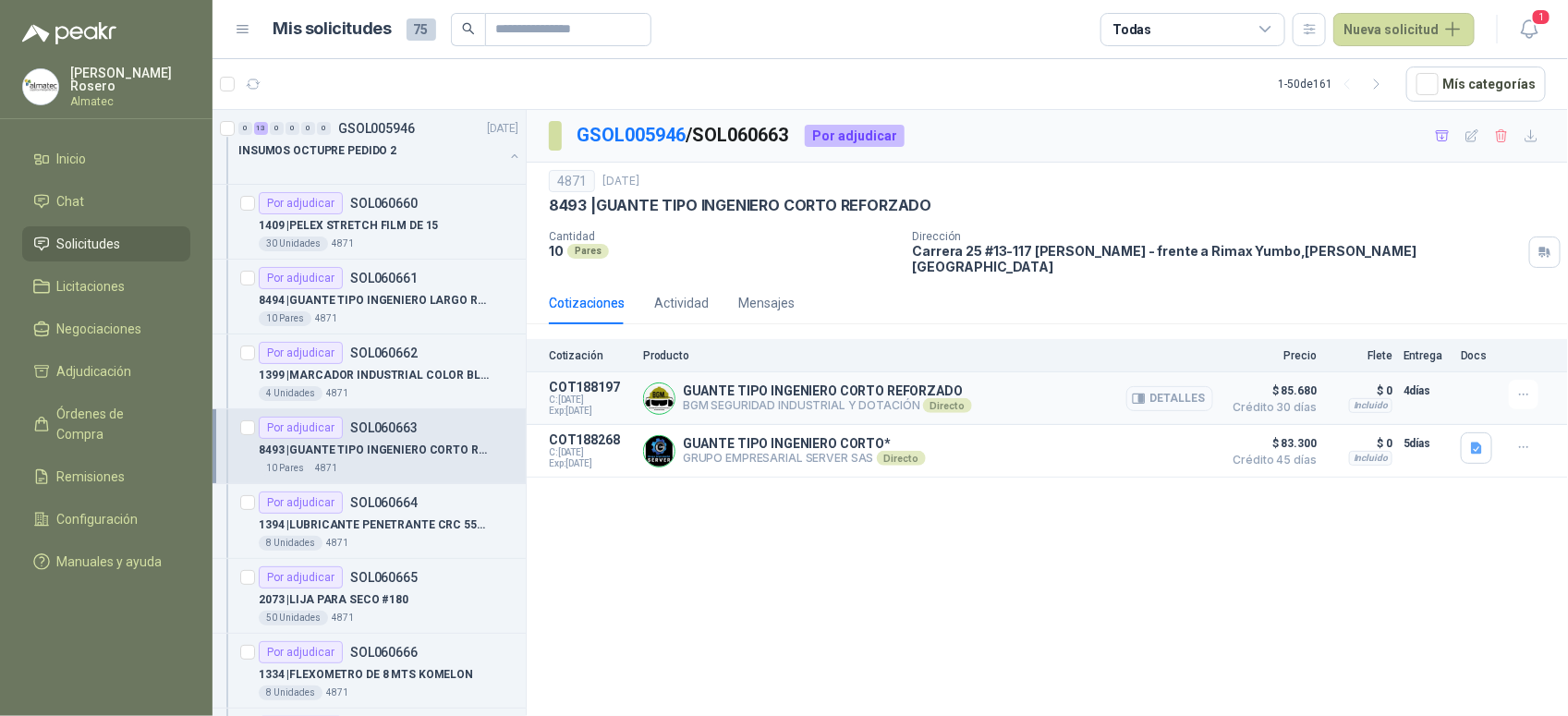
click at [1175, 387] on button "Detalles" at bounding box center [1170, 399] width 87 height 25
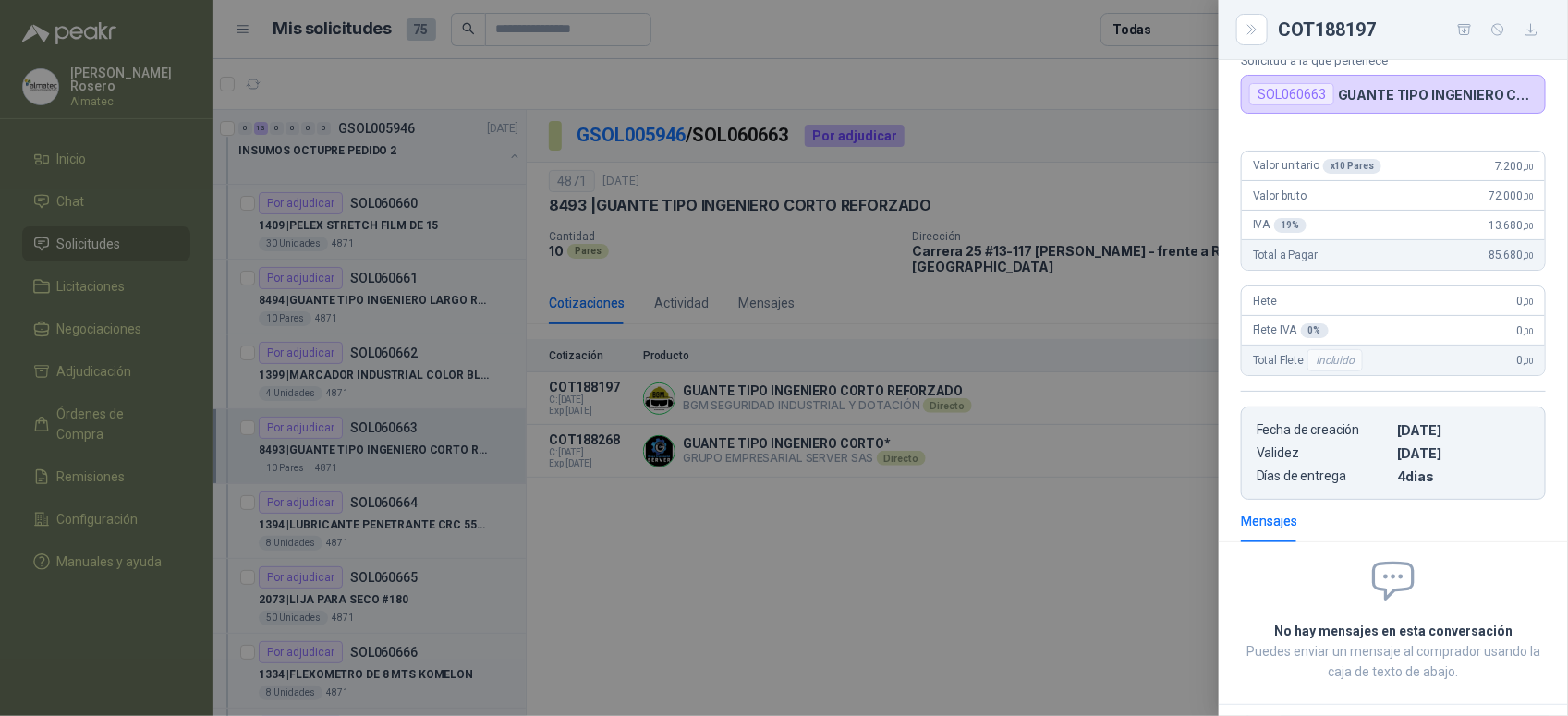
scroll to position [0, 0]
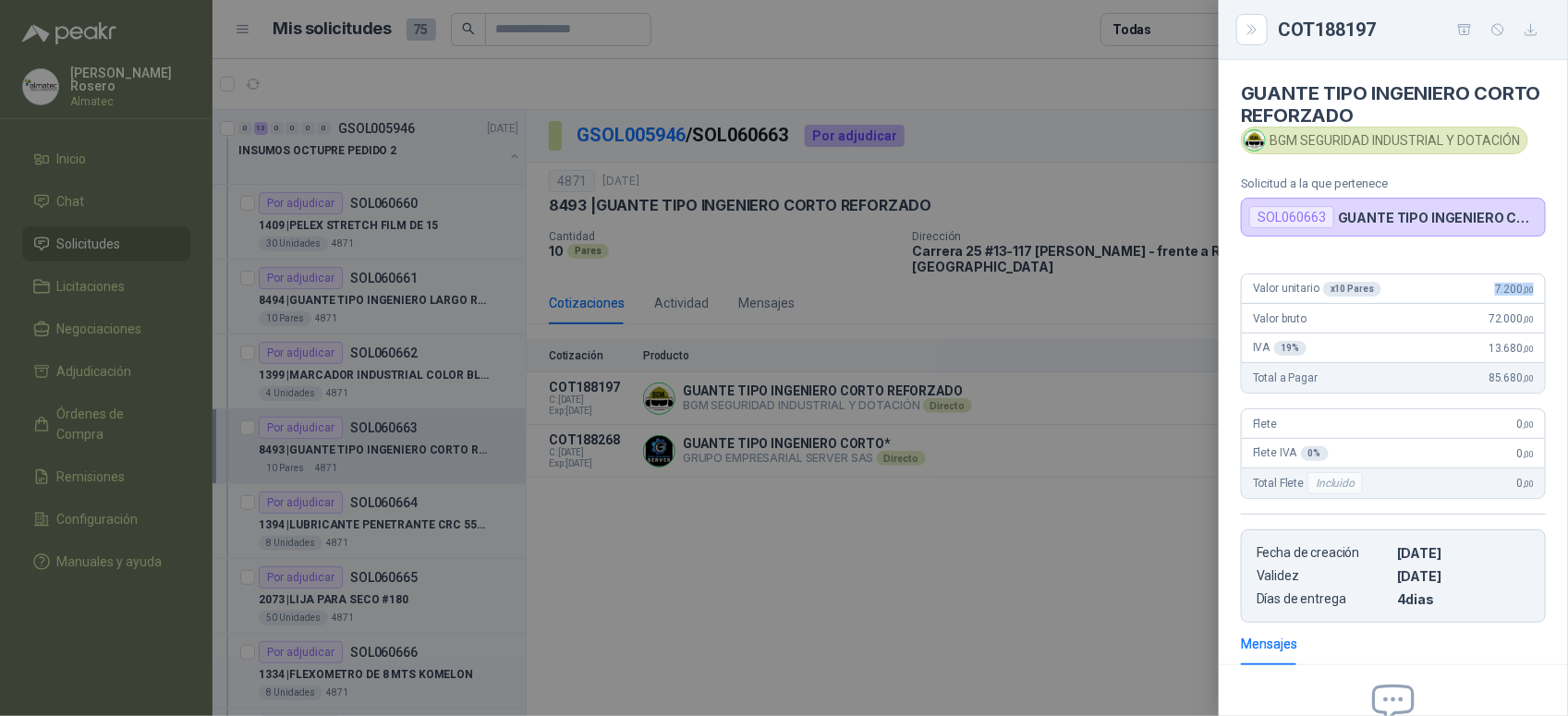
drag, startPoint x: 1513, startPoint y: 294, endPoint x: 1548, endPoint y: 298, distance: 35.2
click at [1548, 298] on div "Valor unitario x 10 Pares 7.200 ,00 Valor bruto 72.000 ,00 IVA 19 % 13.680 ,00 …" at bounding box center [1394, 441] width 349 height 364
copy span "7.200 ,00"
click at [704, 344] on div at bounding box center [784, 358] width 1568 height 716
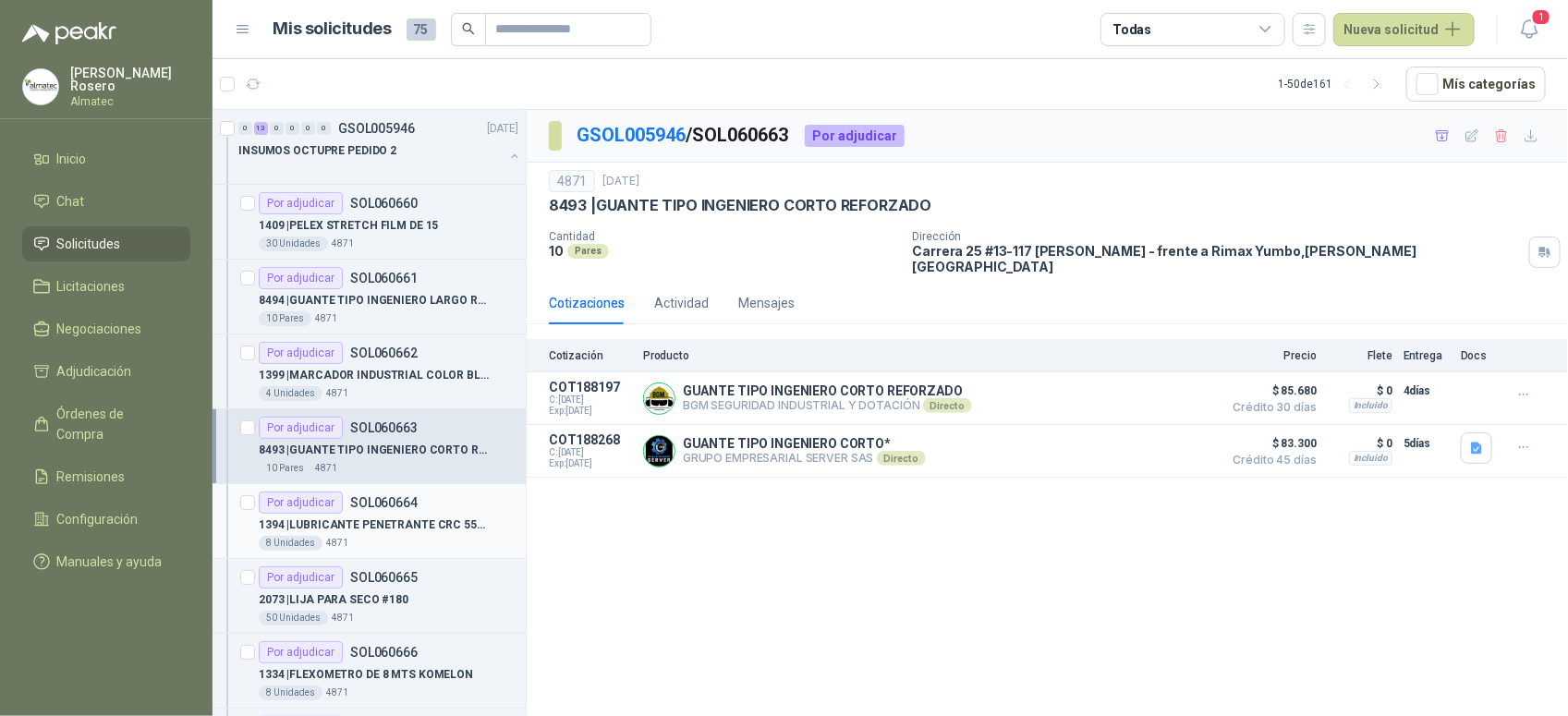
click at [404, 529] on p "1394 | LUBRICANTE PENETRANTE CRC 556 400 CC" at bounding box center [373, 525] width 230 height 17
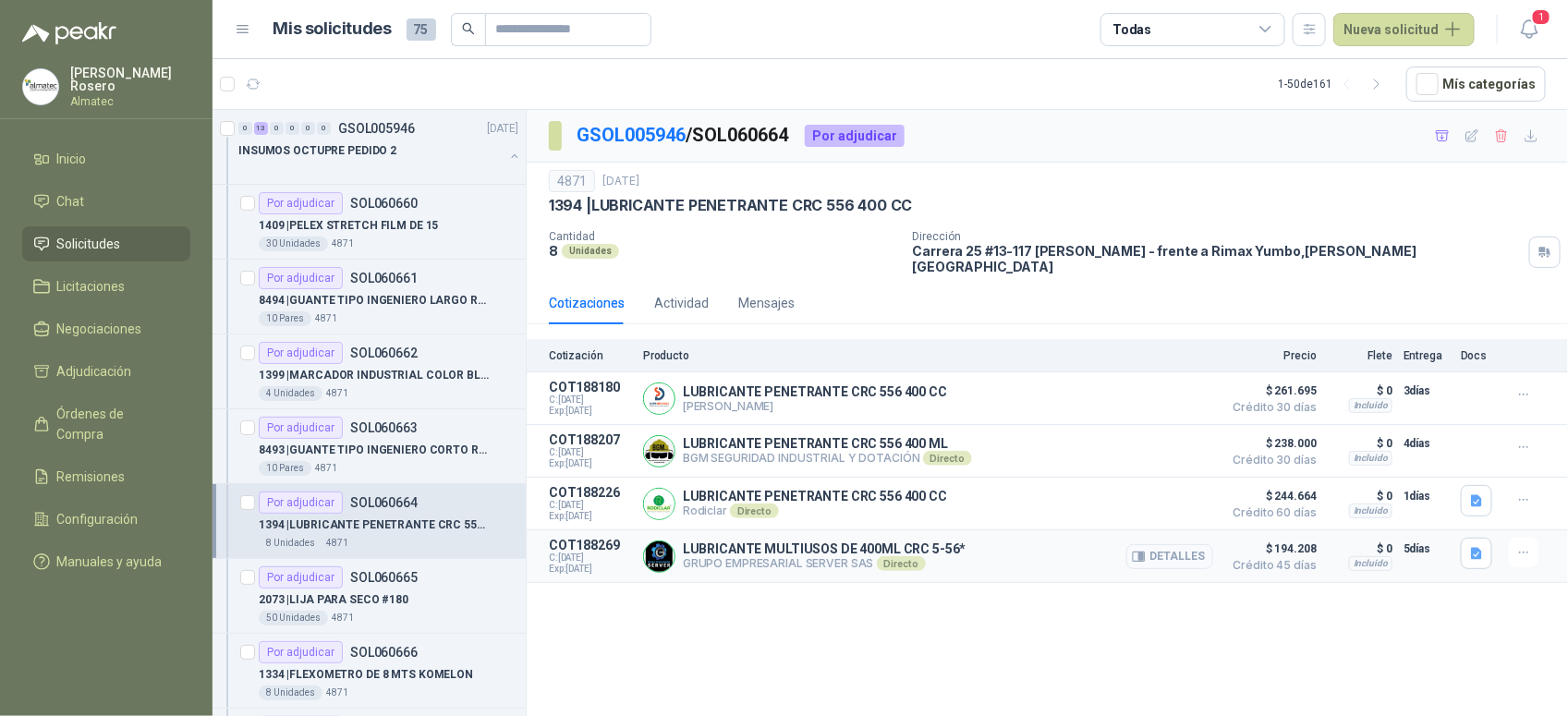
click at [1160, 546] on button "Detalles" at bounding box center [1170, 557] width 87 height 25
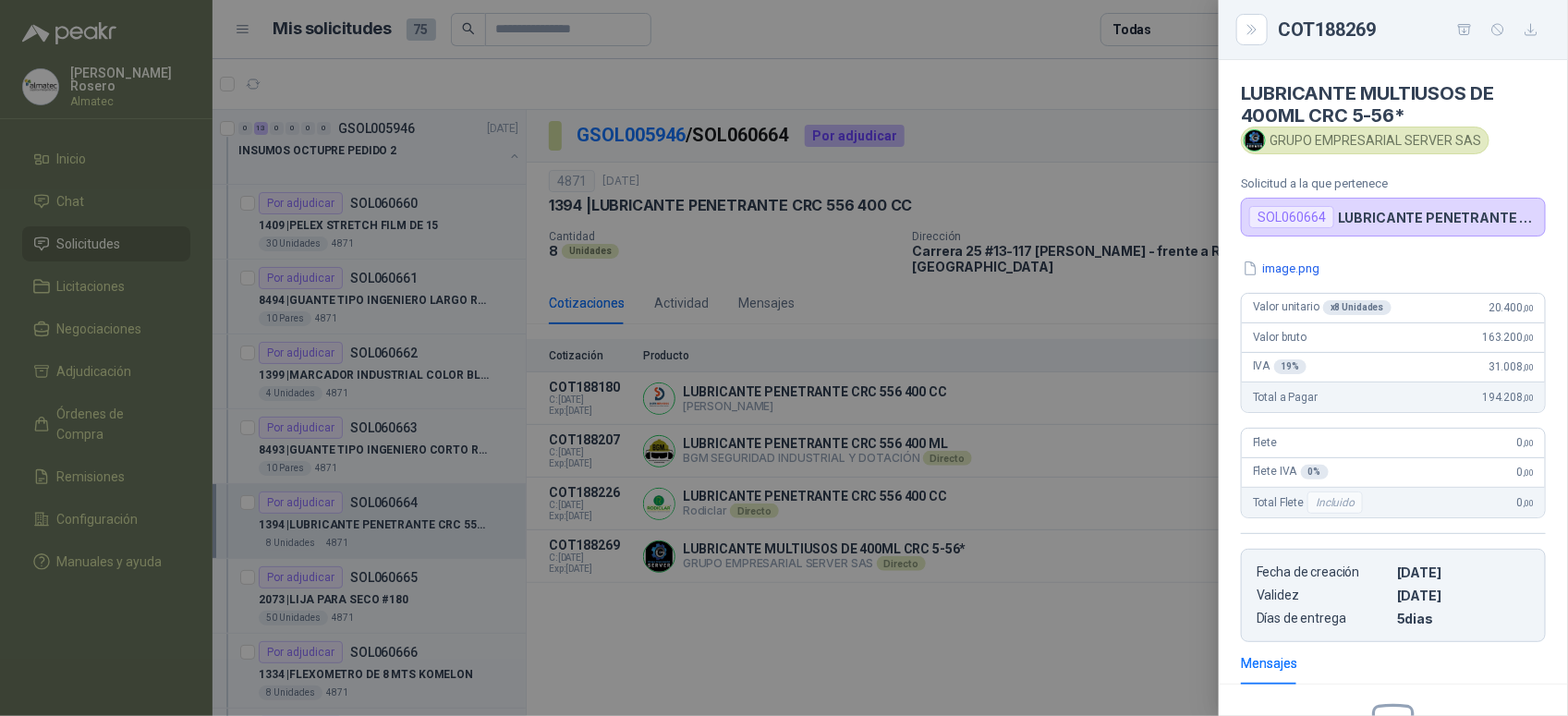
scroll to position [229, 0]
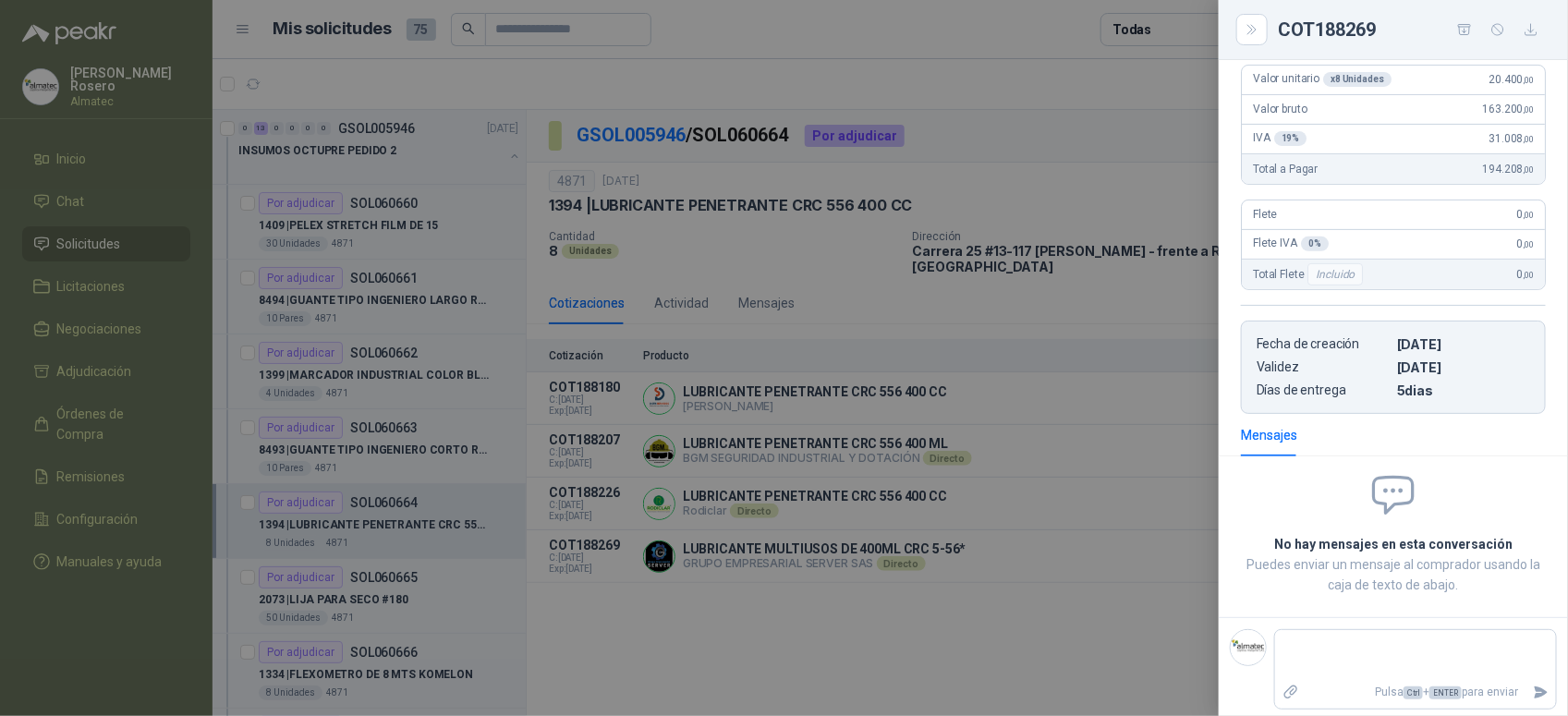
drag, startPoint x: 913, startPoint y: 599, endPoint x: 758, endPoint y: 609, distance: 155.3
click at [912, 599] on div at bounding box center [784, 358] width 1568 height 716
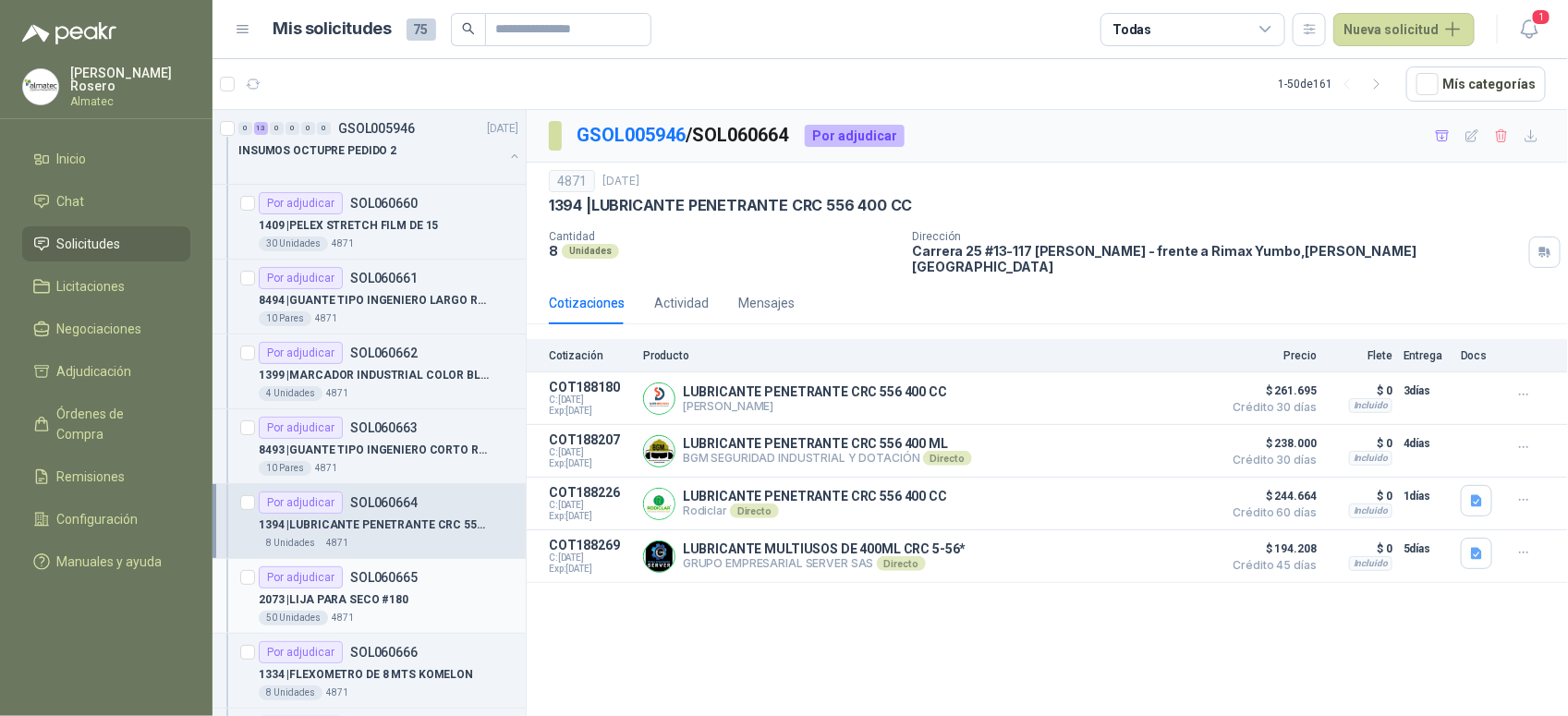
click at [413, 584] on p "SOL060665" at bounding box center [384, 576] width 68 height 13
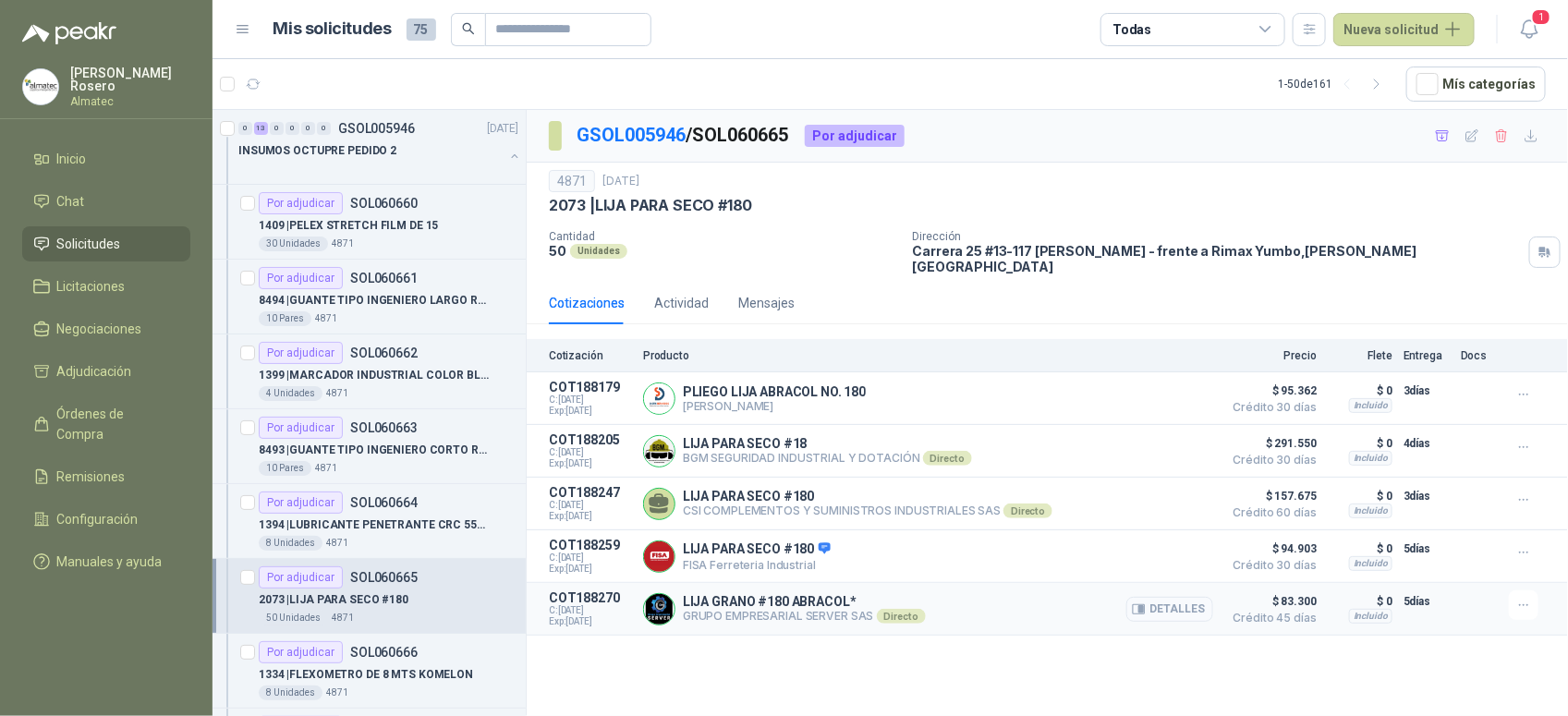
click at [1151, 607] on button "Detalles" at bounding box center [1170, 609] width 87 height 25
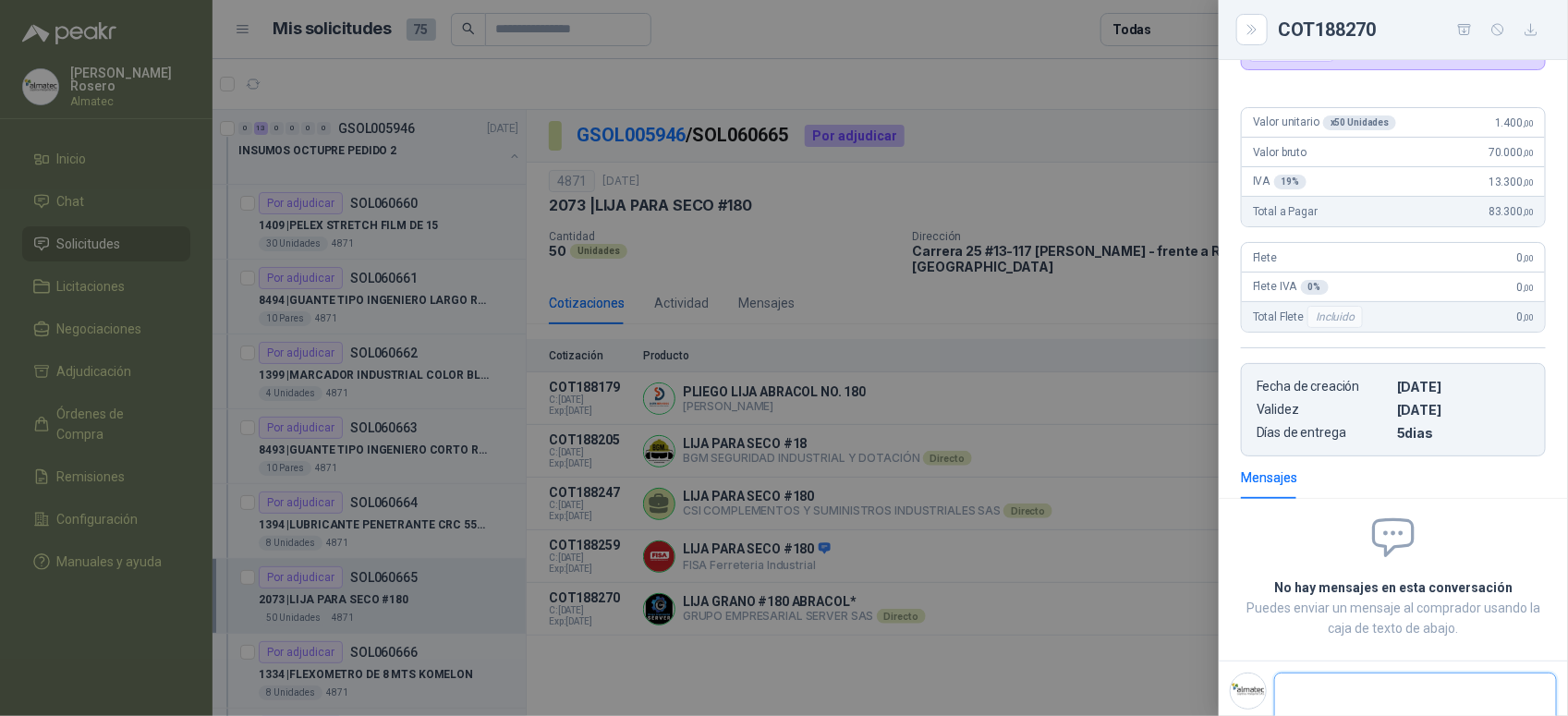
scroll to position [71, 0]
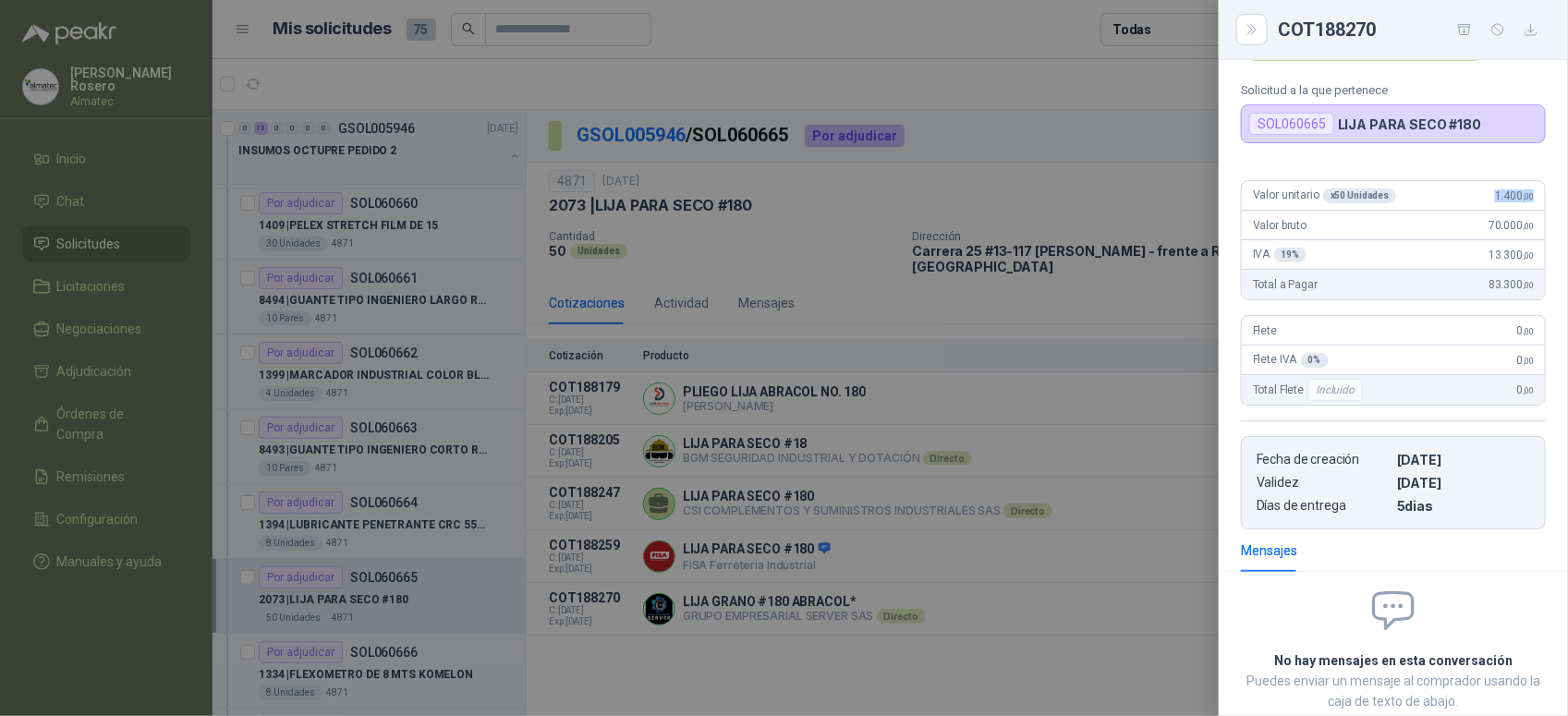
drag, startPoint x: 1472, startPoint y: 200, endPoint x: 1525, endPoint y: 204, distance: 53.2
click at [1525, 204] on div "Valor unitario x 50 Unidades 1.400 ,00" at bounding box center [1393, 196] width 303 height 30
copy span "1.400 ,00"
click at [811, 403] on div at bounding box center [784, 358] width 1568 height 716
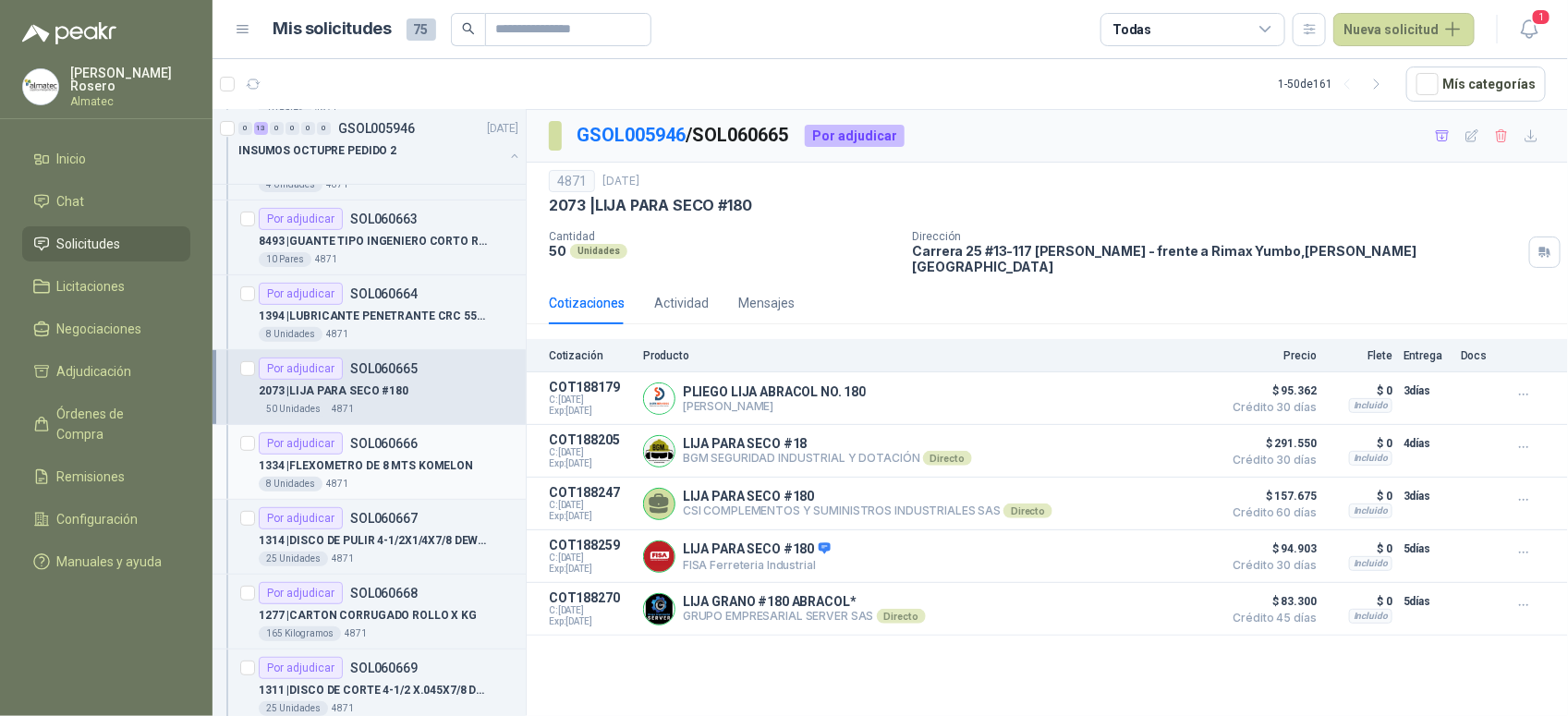
scroll to position [231, 0]
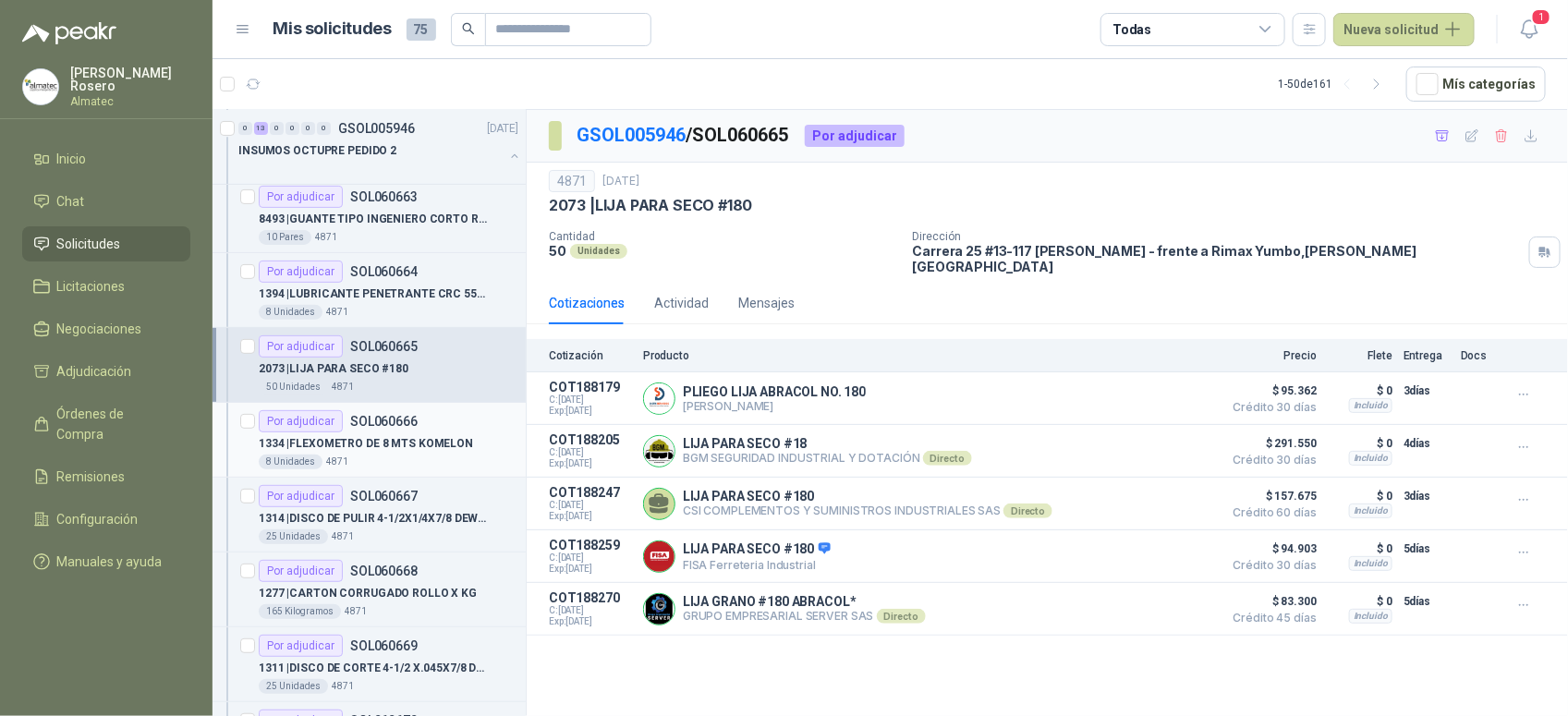
click at [431, 435] on div "1334 | FLEXOMETRO DE 8 MTS KOMELON" at bounding box center [389, 443] width 260 height 22
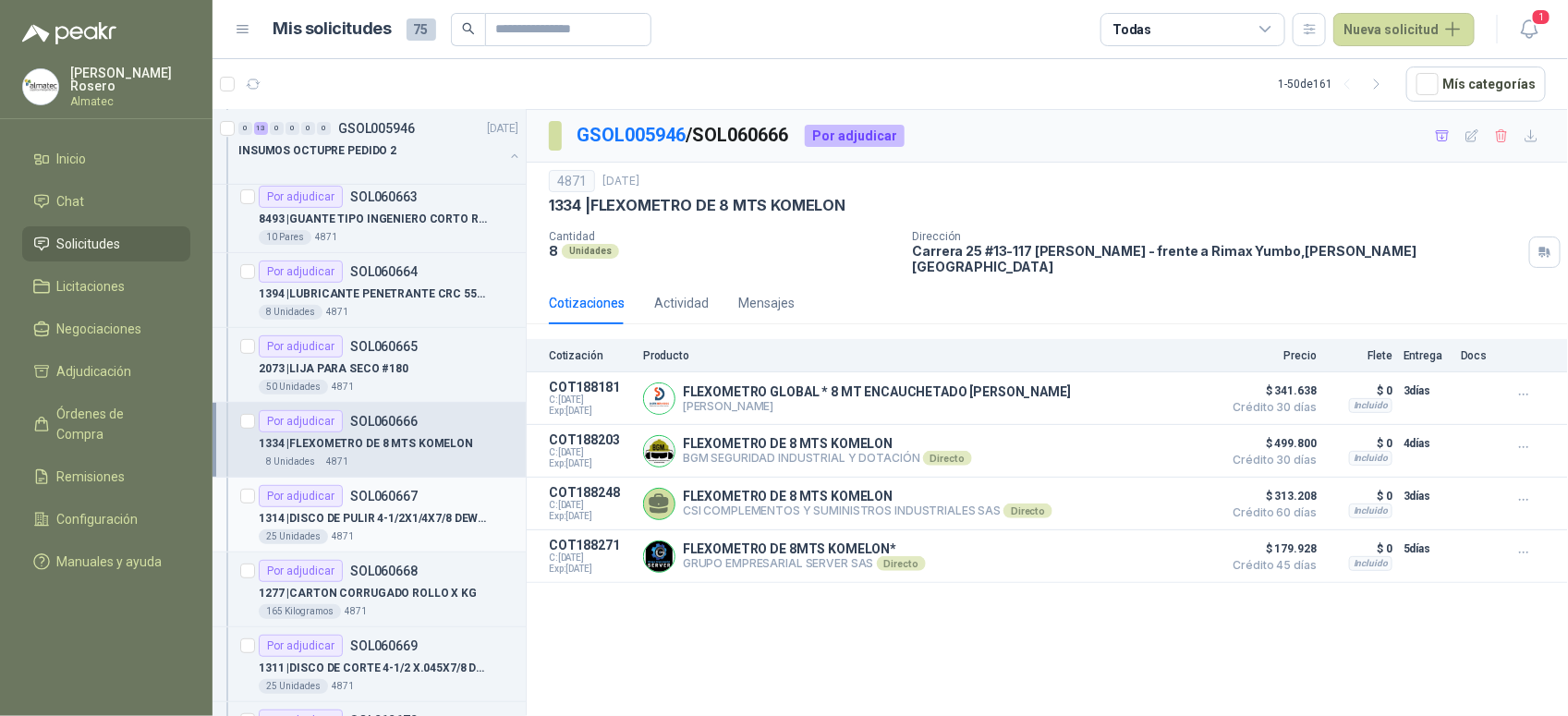
click at [367, 534] on div "25 Unidades 4871" at bounding box center [389, 536] width 260 height 15
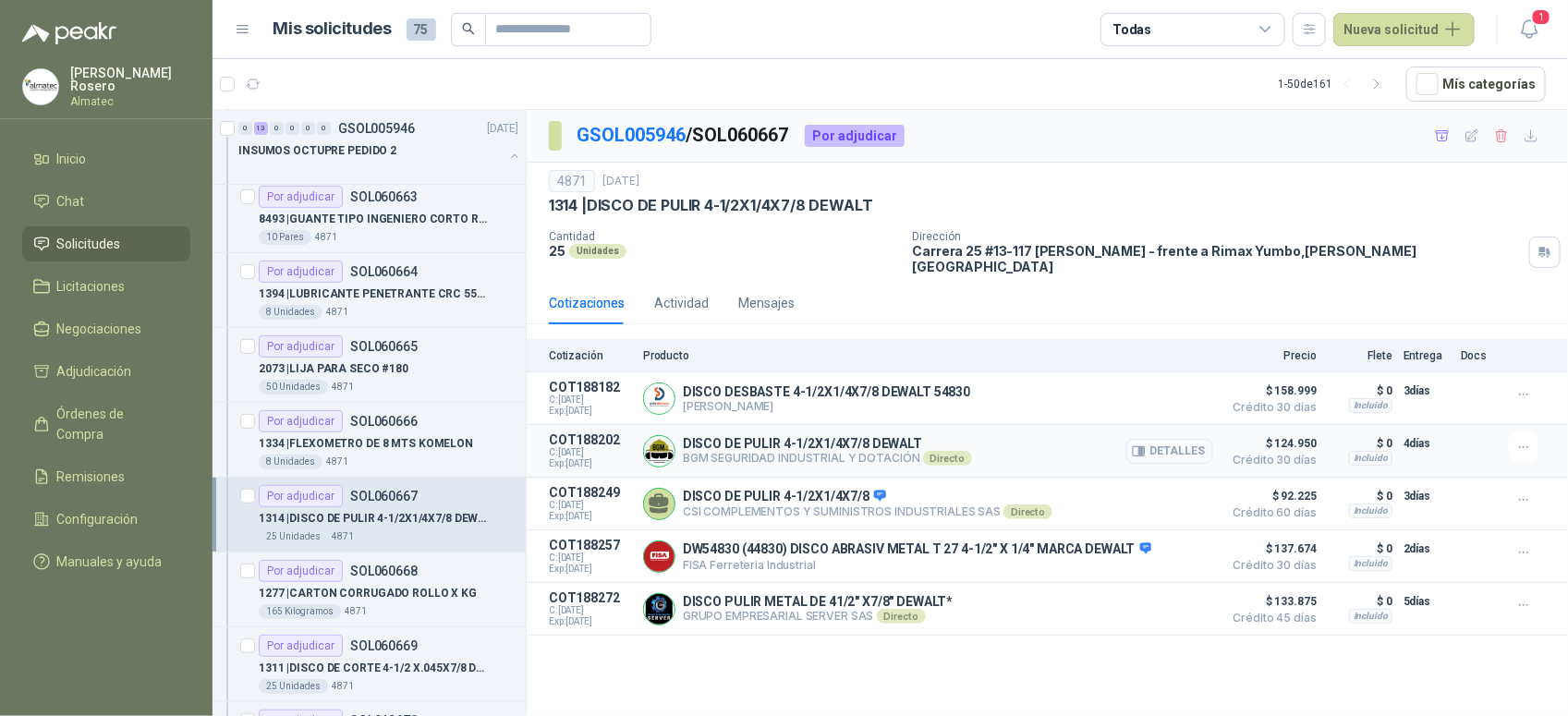
click at [1189, 441] on button "Detalles" at bounding box center [1170, 451] width 87 height 25
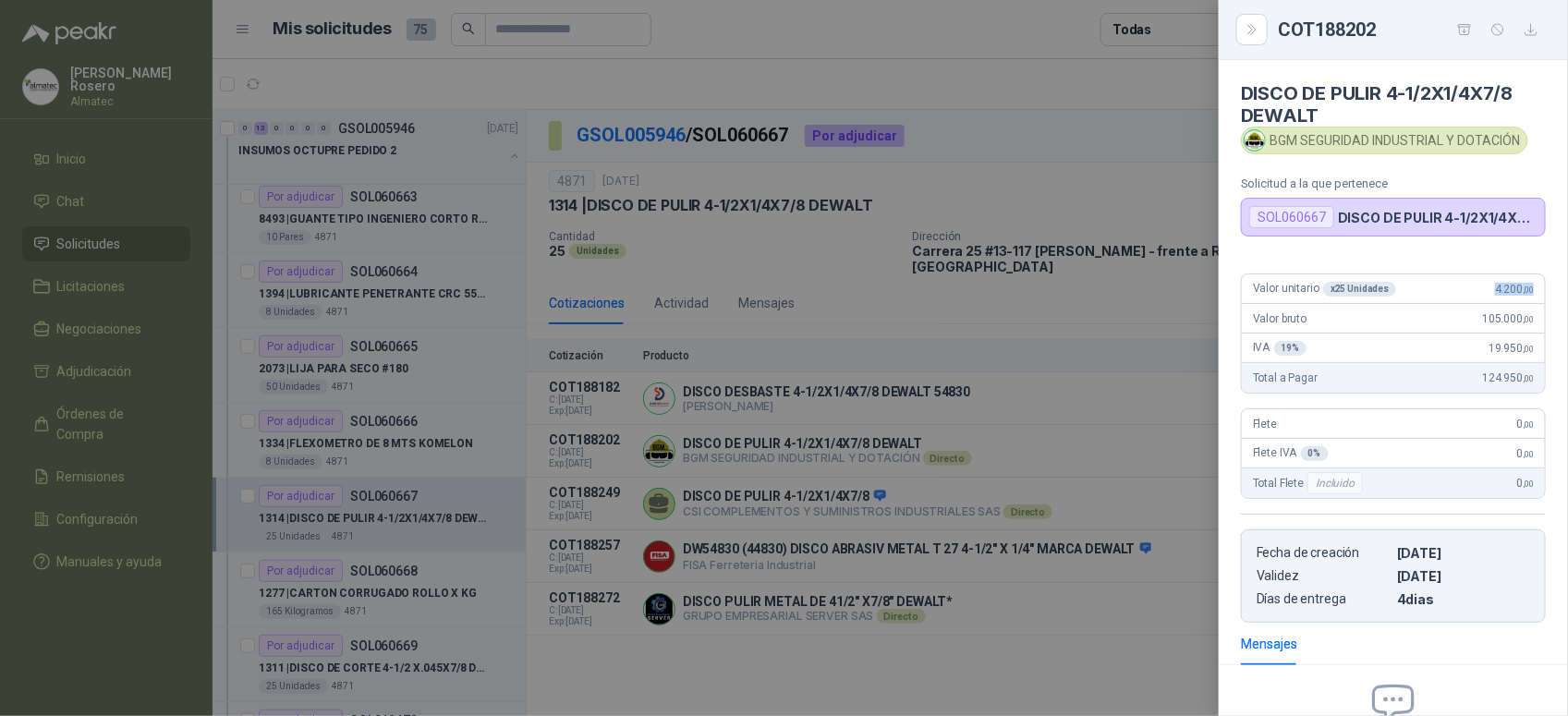
drag, startPoint x: 1480, startPoint y: 296, endPoint x: 1524, endPoint y: 289, distance: 44.6
click at [1524, 289] on div "Valor unitario x 25 Unidades 4.200 ,00" at bounding box center [1393, 289] width 303 height 30
copy span "4.200 ,00"
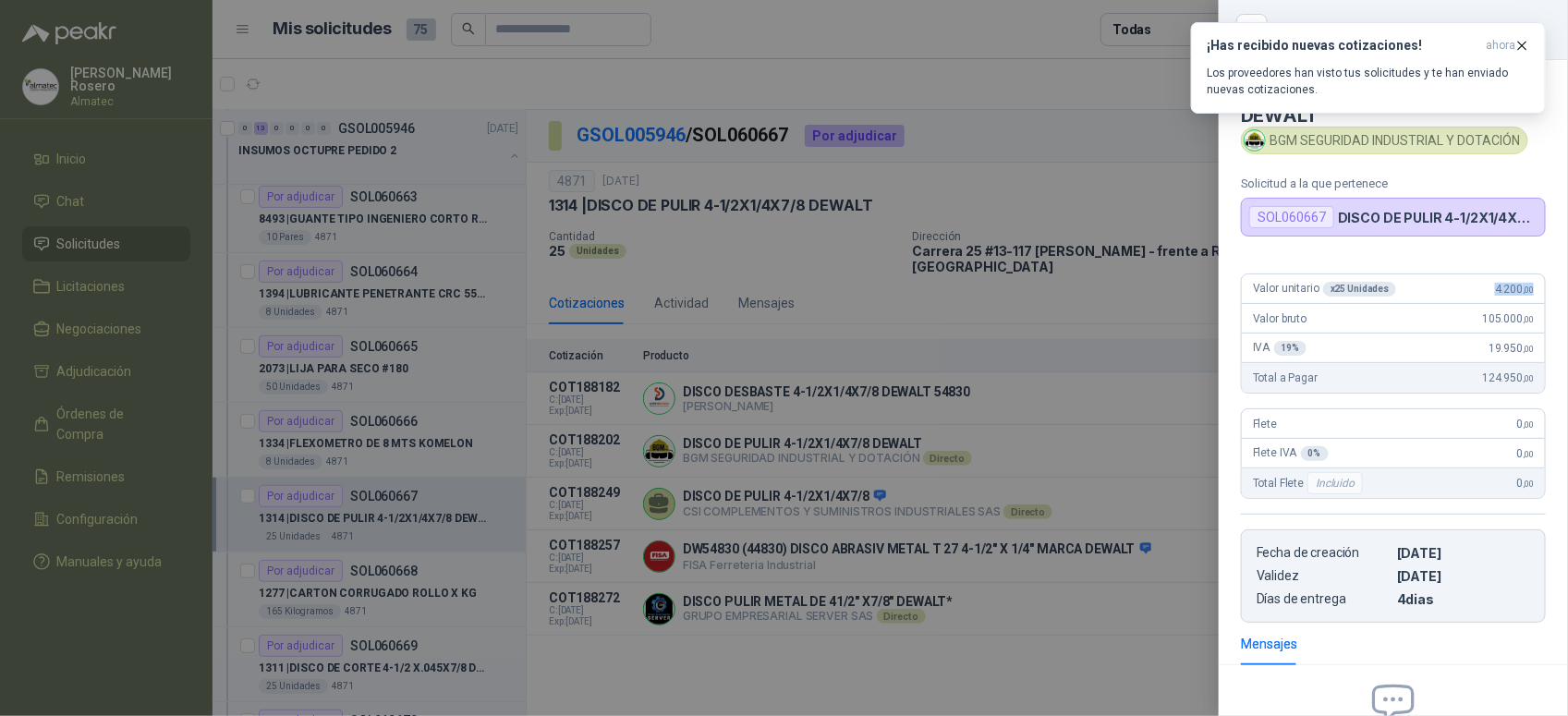
drag, startPoint x: 916, startPoint y: 432, endPoint x: 858, endPoint y: 435, distance: 58.1
click at [913, 431] on div at bounding box center [784, 358] width 1568 height 716
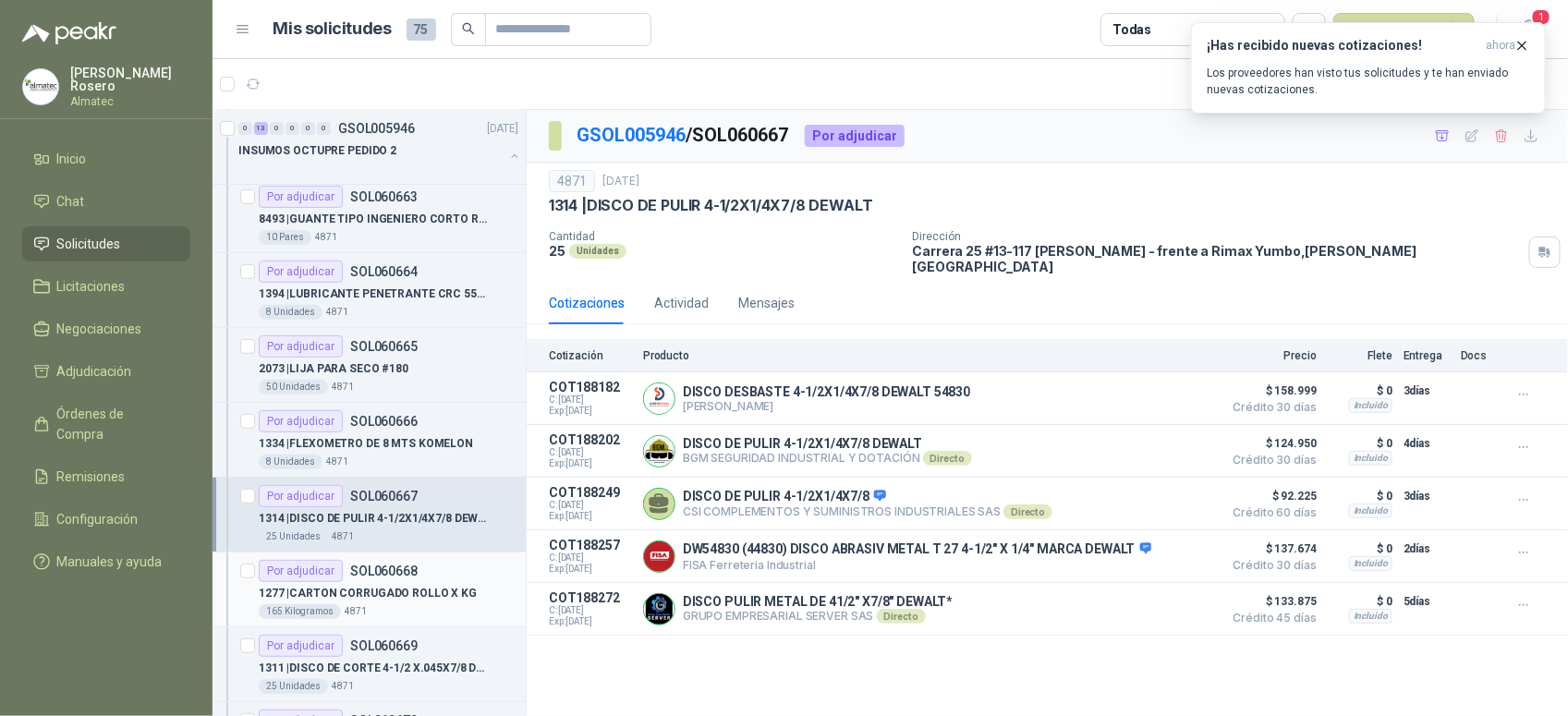
click at [423, 570] on div "Por adjudicar SOL060668" at bounding box center [389, 571] width 260 height 22
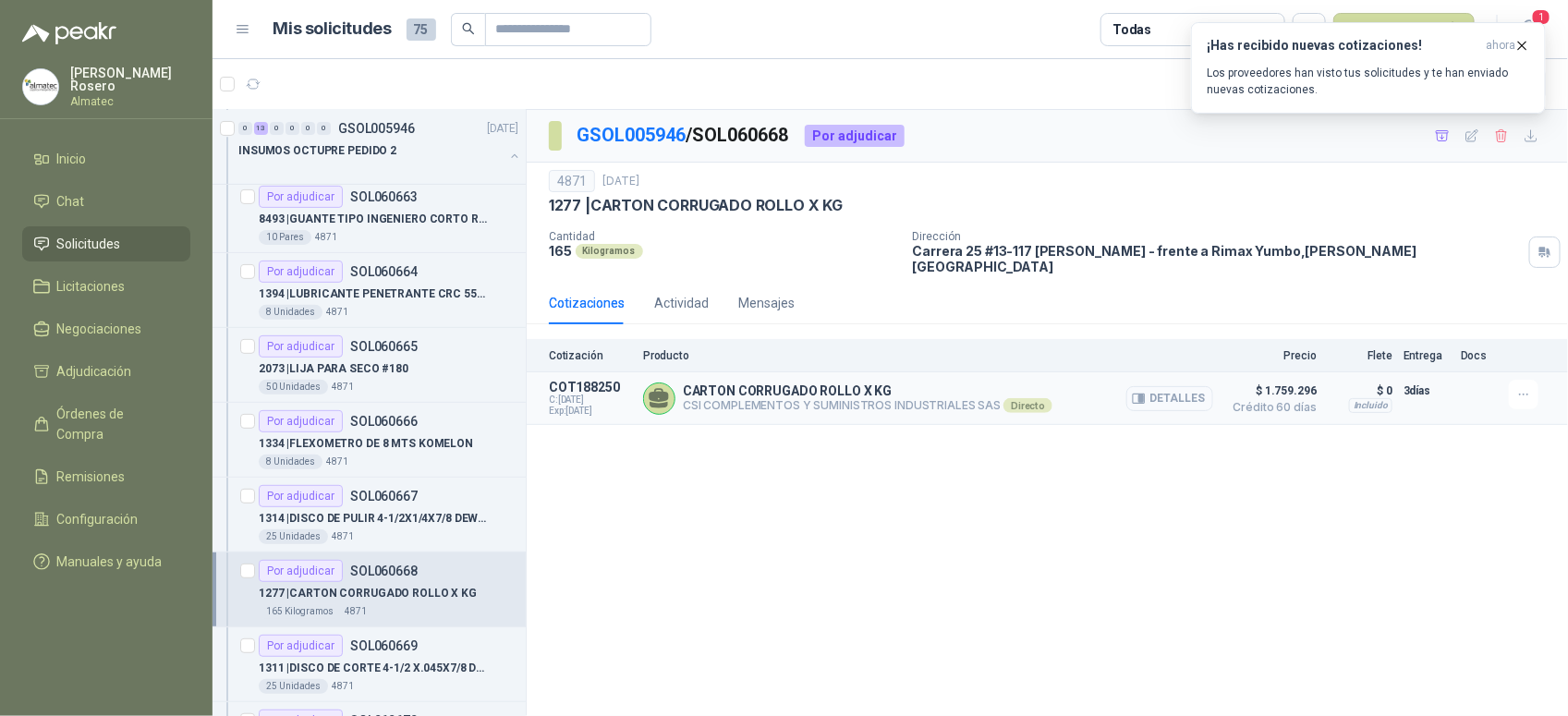
click at [1145, 393] on icon "button" at bounding box center [1139, 398] width 14 height 14
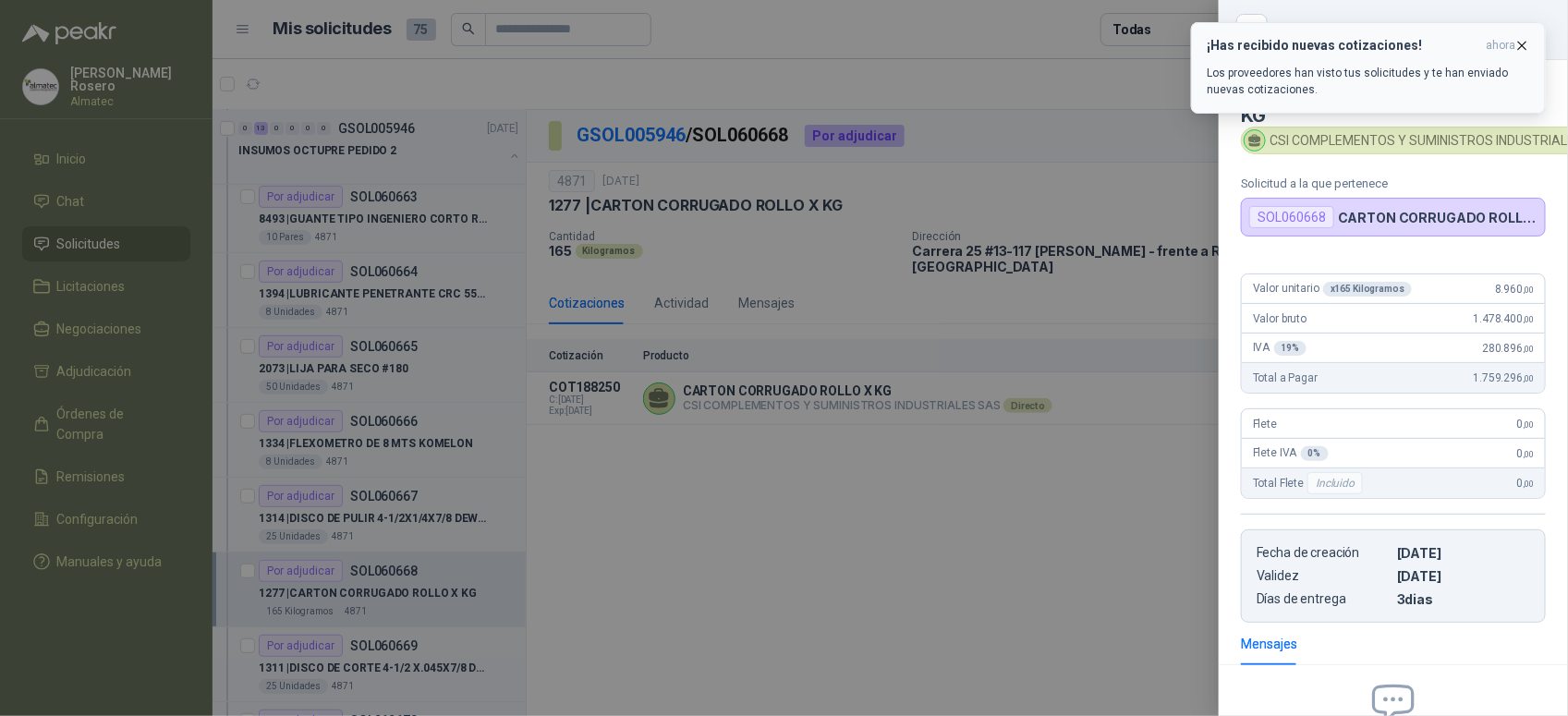
click at [1521, 49] on icon "button" at bounding box center [1522, 46] width 16 height 16
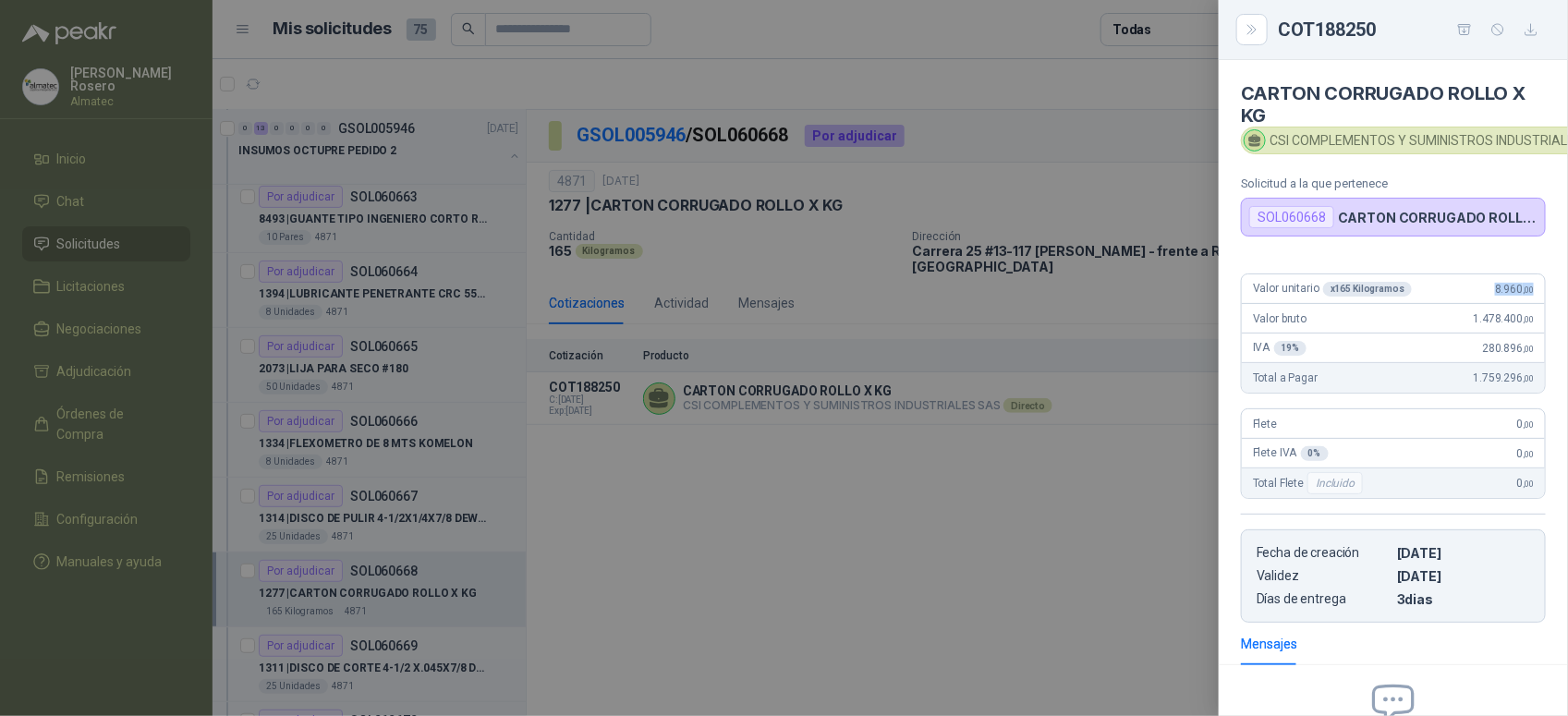
scroll to position [0, 66]
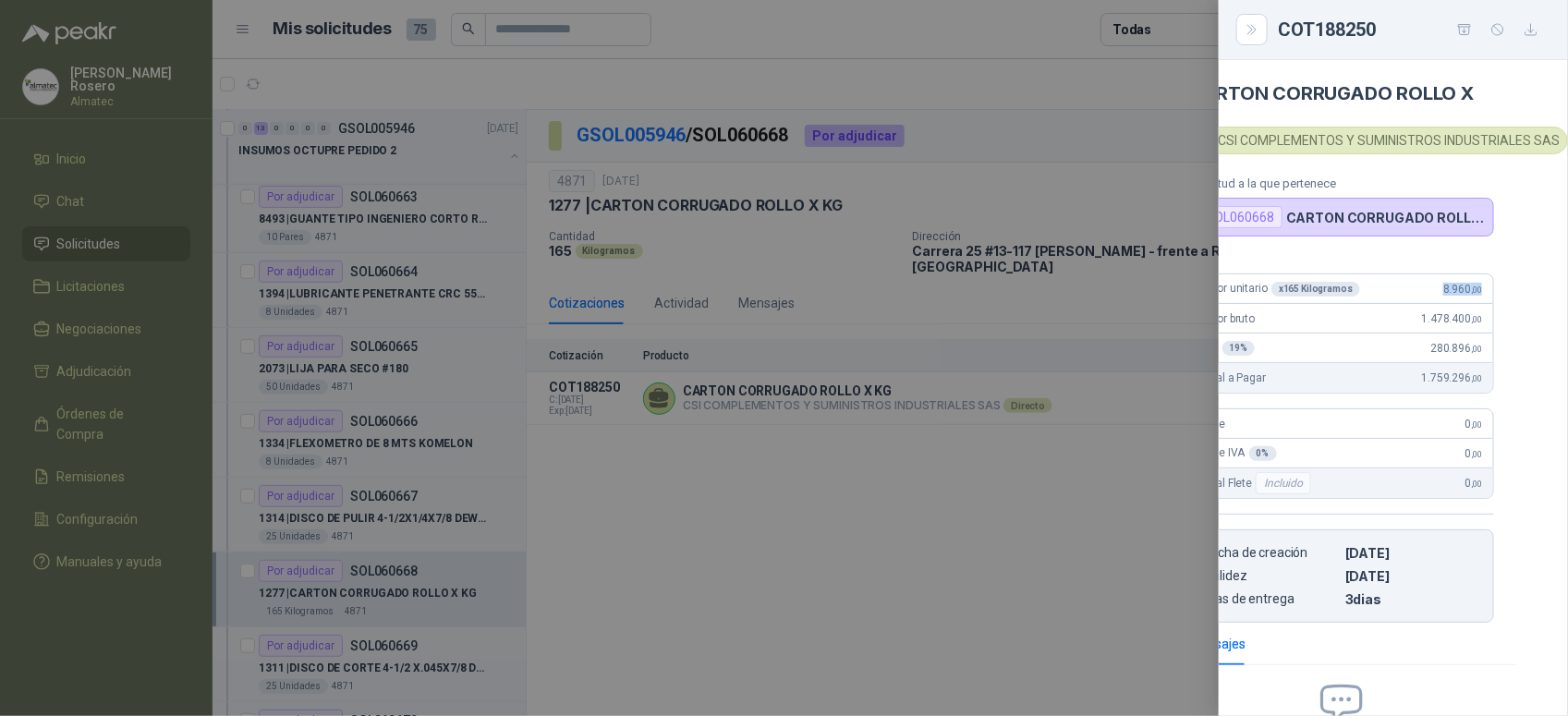
drag, startPoint x: 1479, startPoint y: 288, endPoint x: 1559, endPoint y: 283, distance: 80.2
click at [1559, 283] on div "CARTON CORRUGADO ROLLO X KG CSI COMPLEMENTOS Y SUMINISTROS INDUSTRIALES SAS Sol…" at bounding box center [1394, 388] width 349 height 656
copy span "8.960 ,00"
click at [639, 508] on div at bounding box center [784, 358] width 1568 height 716
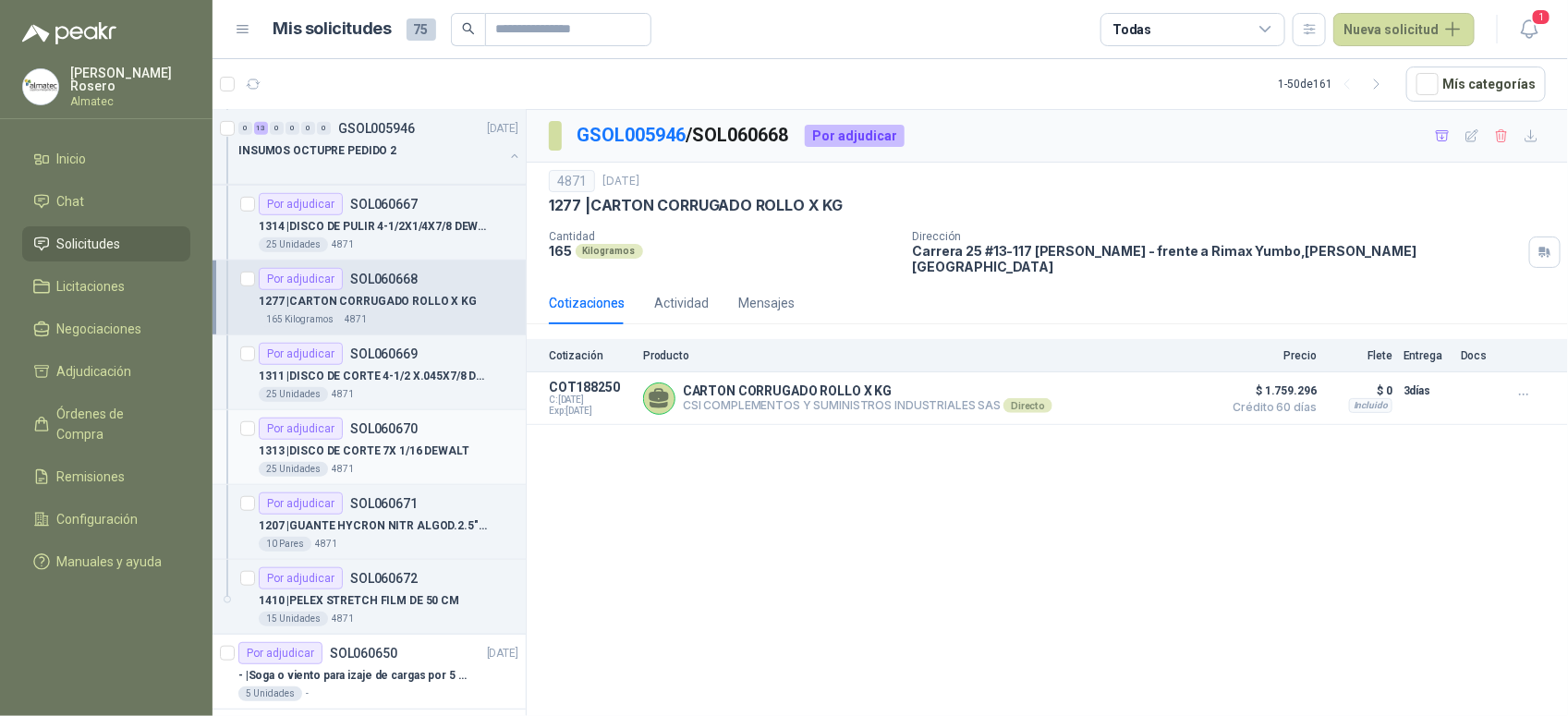
scroll to position [577, 0]
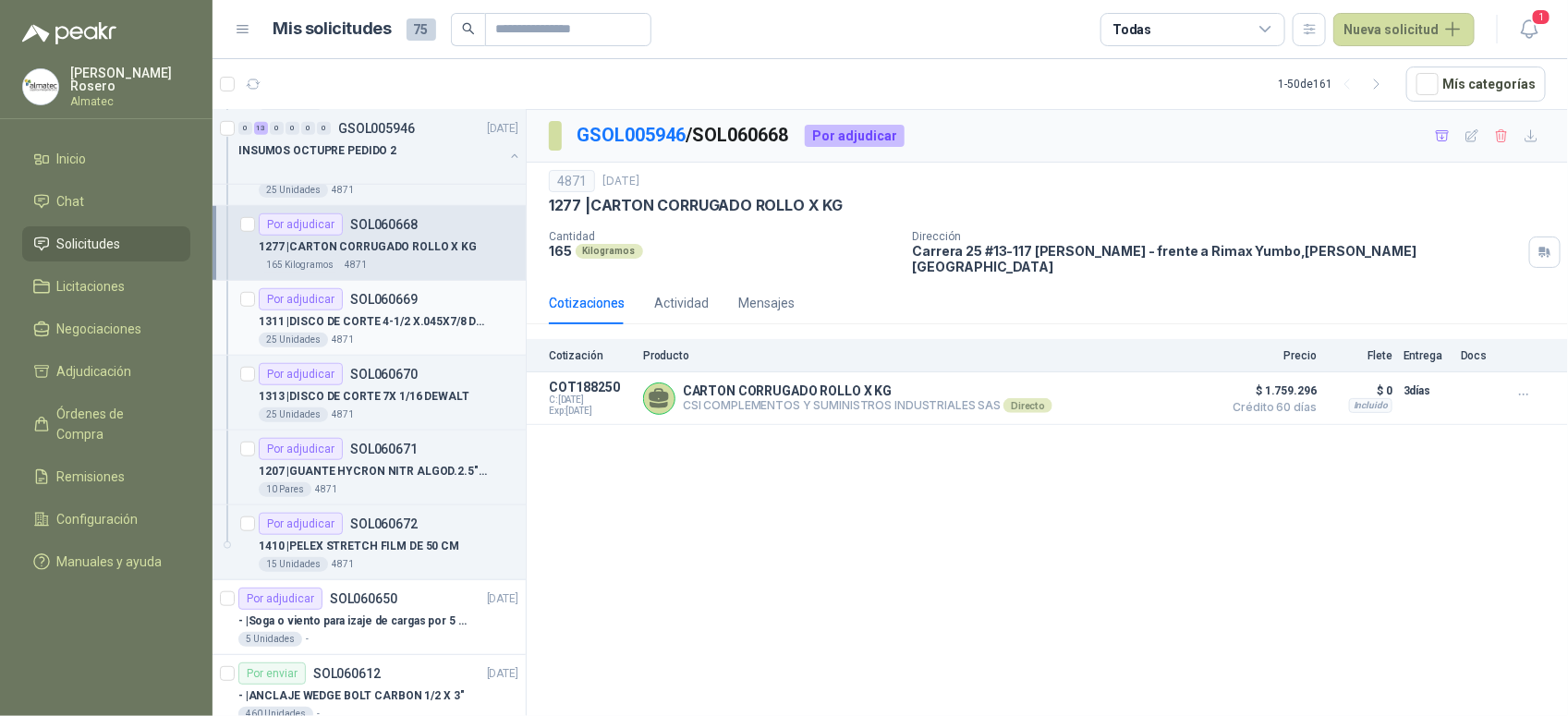
click at [417, 320] on p "1311 | DISCO DE CORTE 4-1/2 X.045X7/8 DEWALT" at bounding box center [373, 322] width 230 height 17
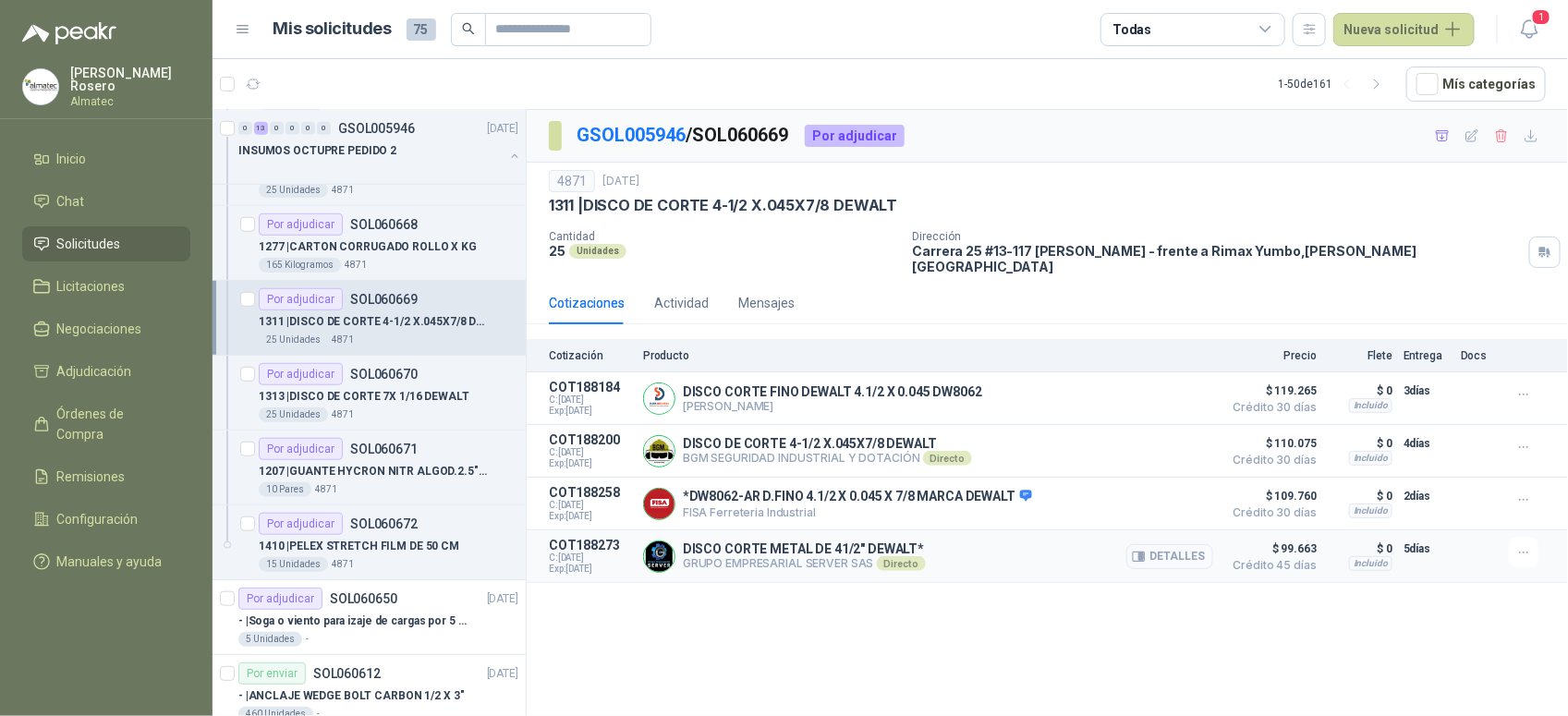
click at [1172, 550] on button "Detalles" at bounding box center [1170, 557] width 87 height 25
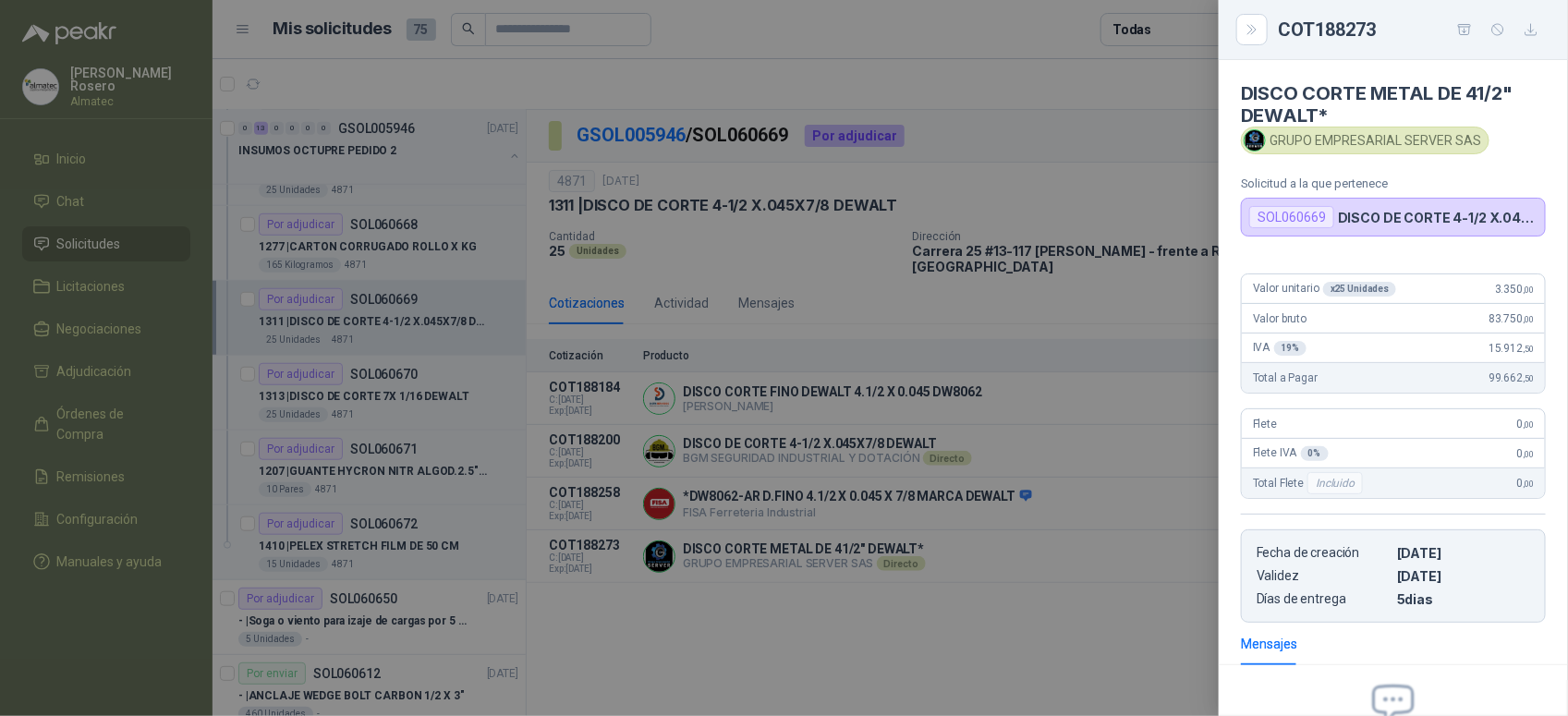
scroll to position [209, 0]
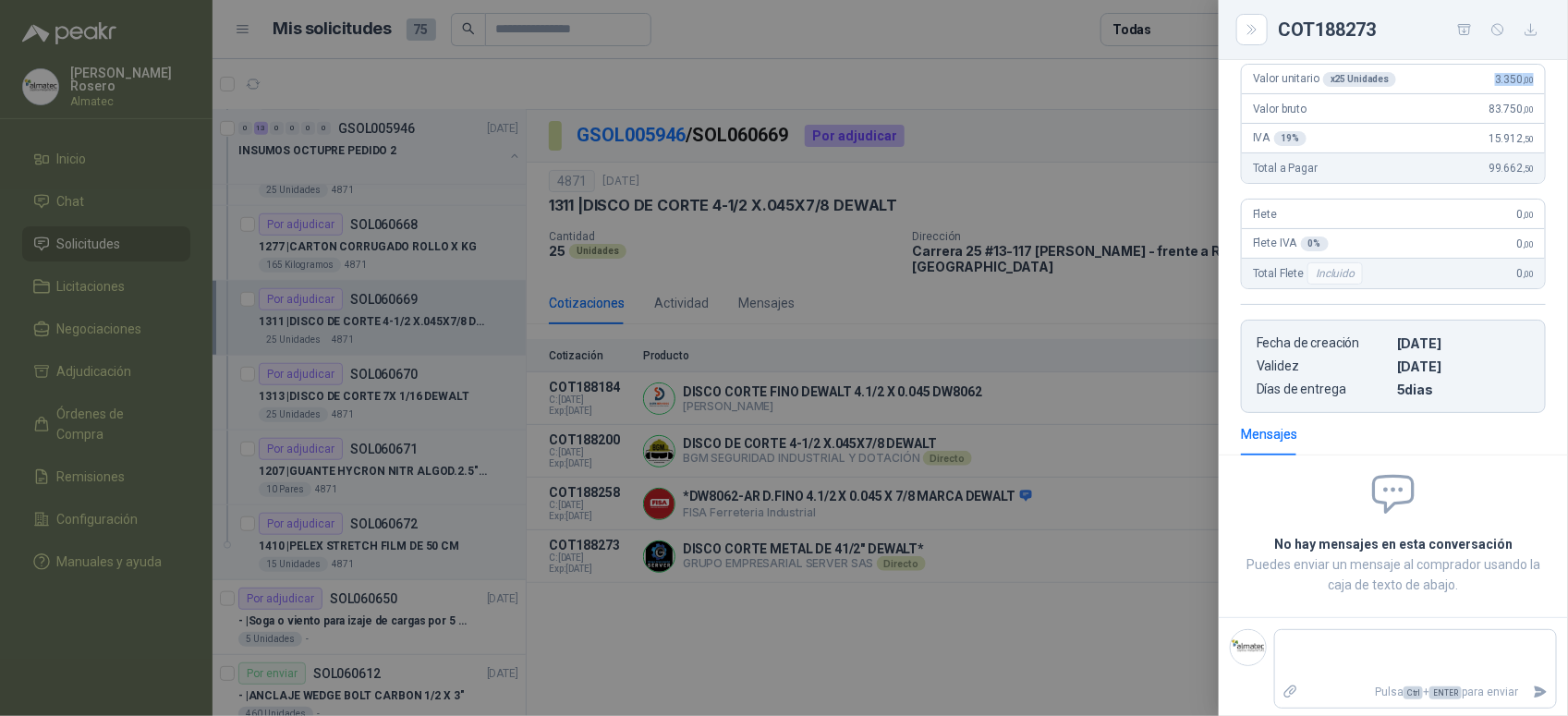
drag, startPoint x: 1479, startPoint y: 89, endPoint x: 1529, endPoint y: 89, distance: 50.0
click at [1529, 89] on div "Valor unitario x 25 Unidades 3.350 ,00" at bounding box center [1393, 79] width 303 height 30
copy span "3.350 ,00"
click at [772, 423] on div at bounding box center [784, 358] width 1568 height 716
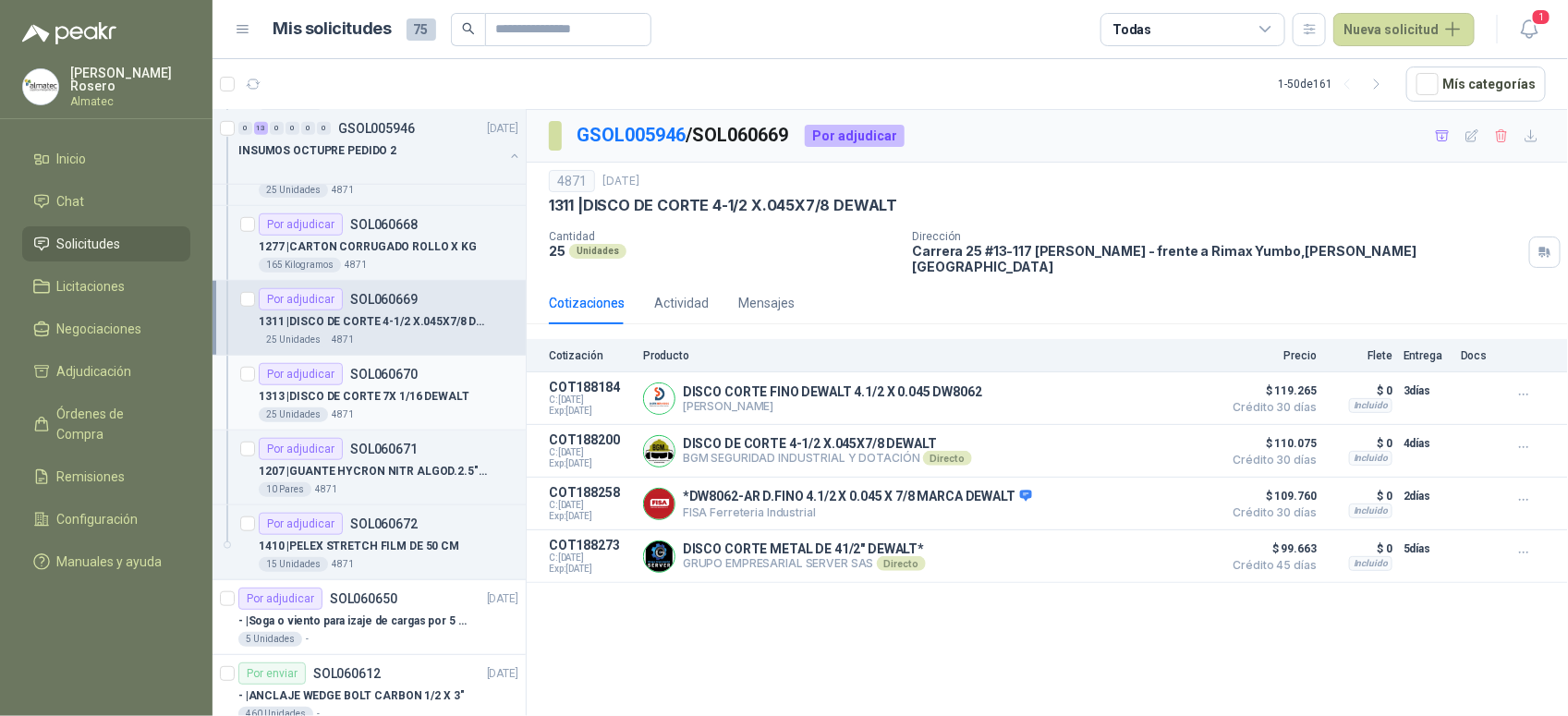
click at [391, 412] on div "25 Unidades 4871" at bounding box center [389, 414] width 260 height 15
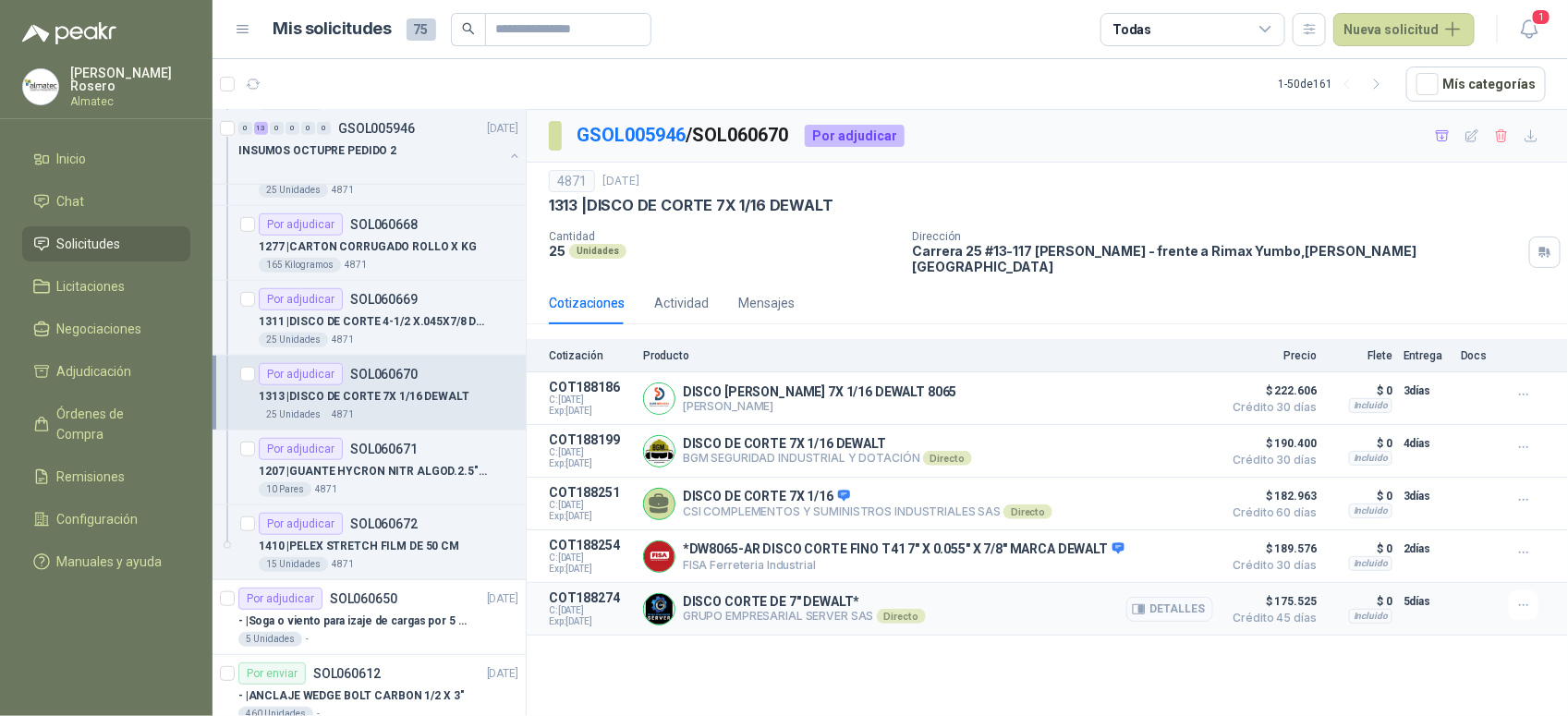
click at [1143, 606] on icon "button" at bounding box center [1142, 609] width 5 height 8
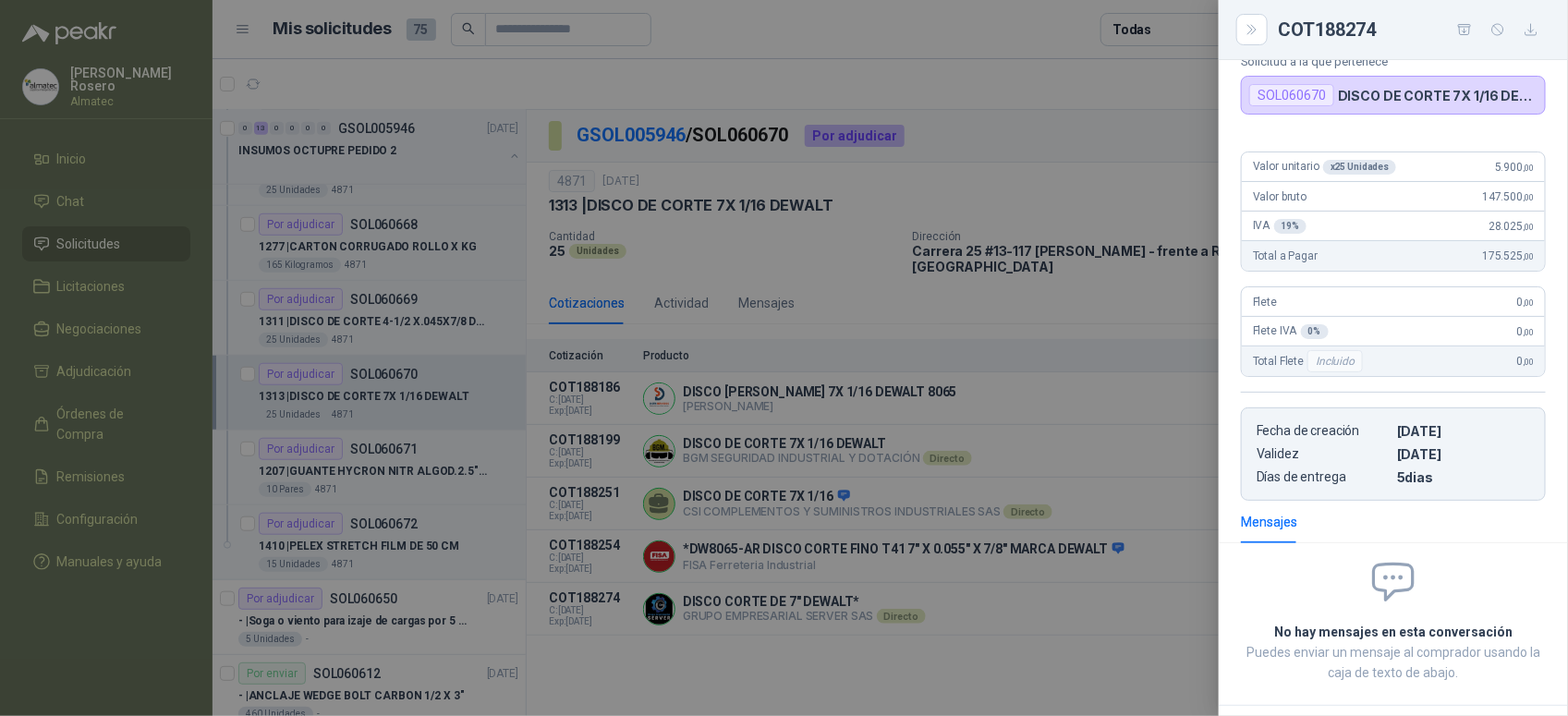
scroll to position [71, 0]
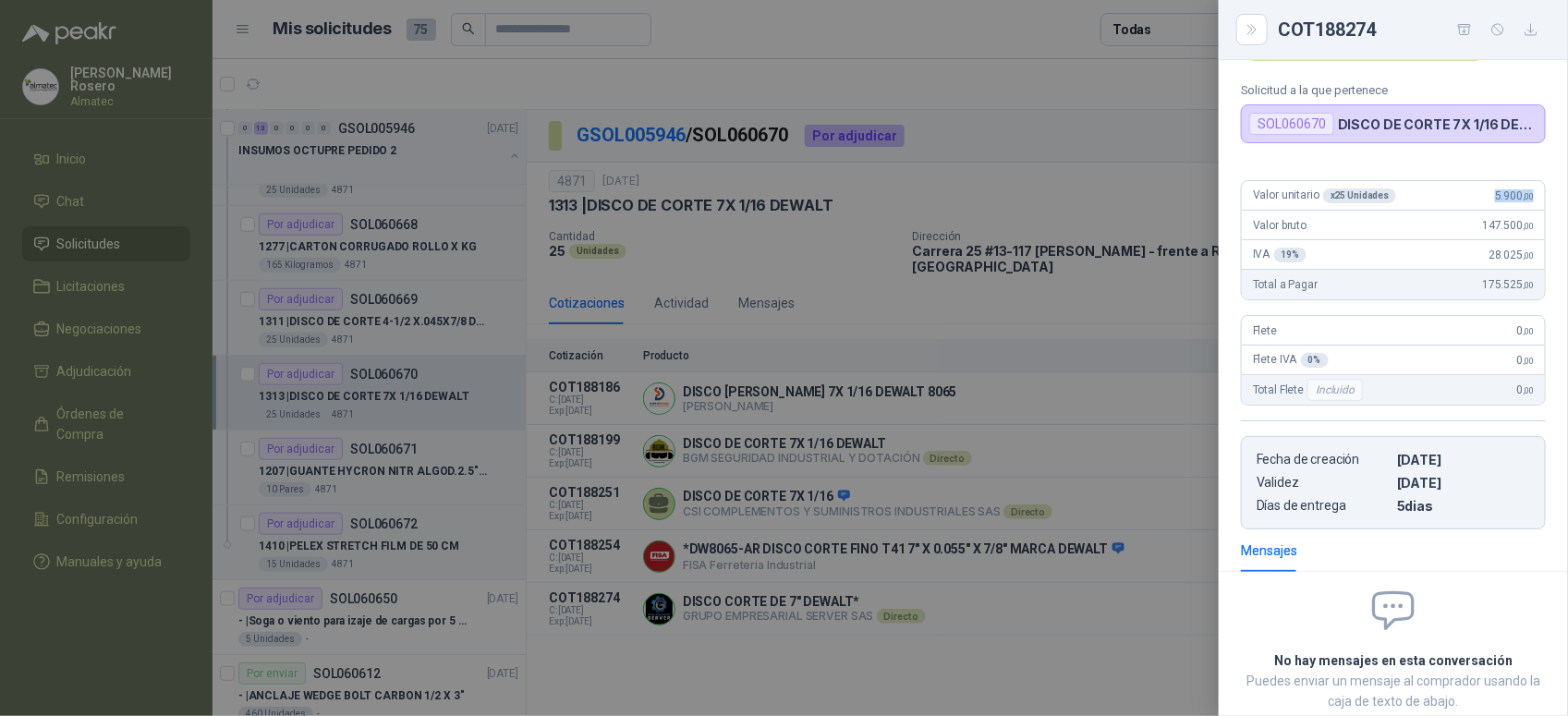
drag, startPoint x: 1477, startPoint y: 191, endPoint x: 1526, endPoint y: 190, distance: 49.0
click at [1526, 190] on div "Valor unitario x 25 Unidades 5.900 ,00" at bounding box center [1393, 196] width 303 height 30
copy span "5.900 ,00"
click at [630, 403] on div at bounding box center [784, 358] width 1568 height 716
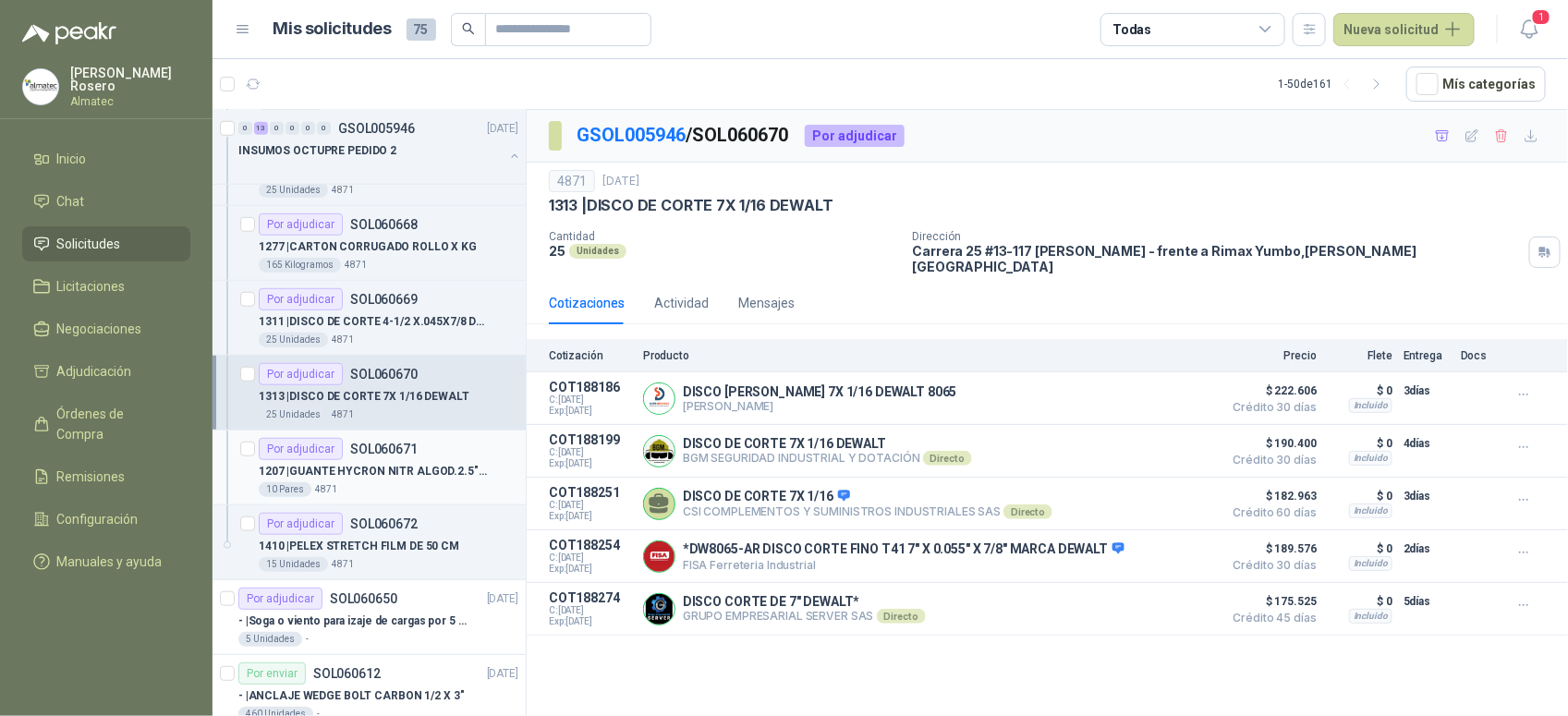
click at [384, 477] on p "1207 | GUANTE HYCRON NITR ALGOD.2.5"RT TALLA 10" at bounding box center [373, 472] width 230 height 17
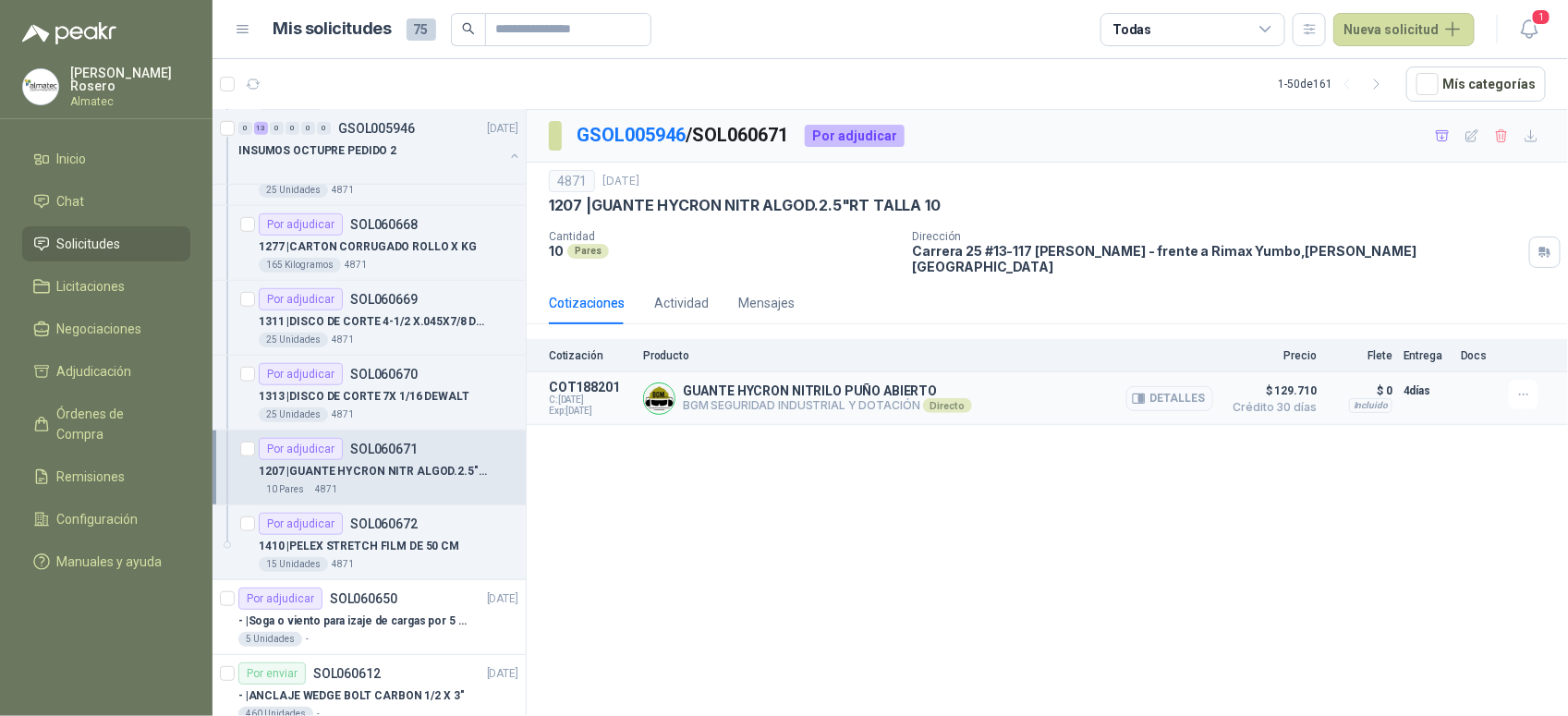
click at [1175, 388] on button "Detalles" at bounding box center [1170, 399] width 87 height 25
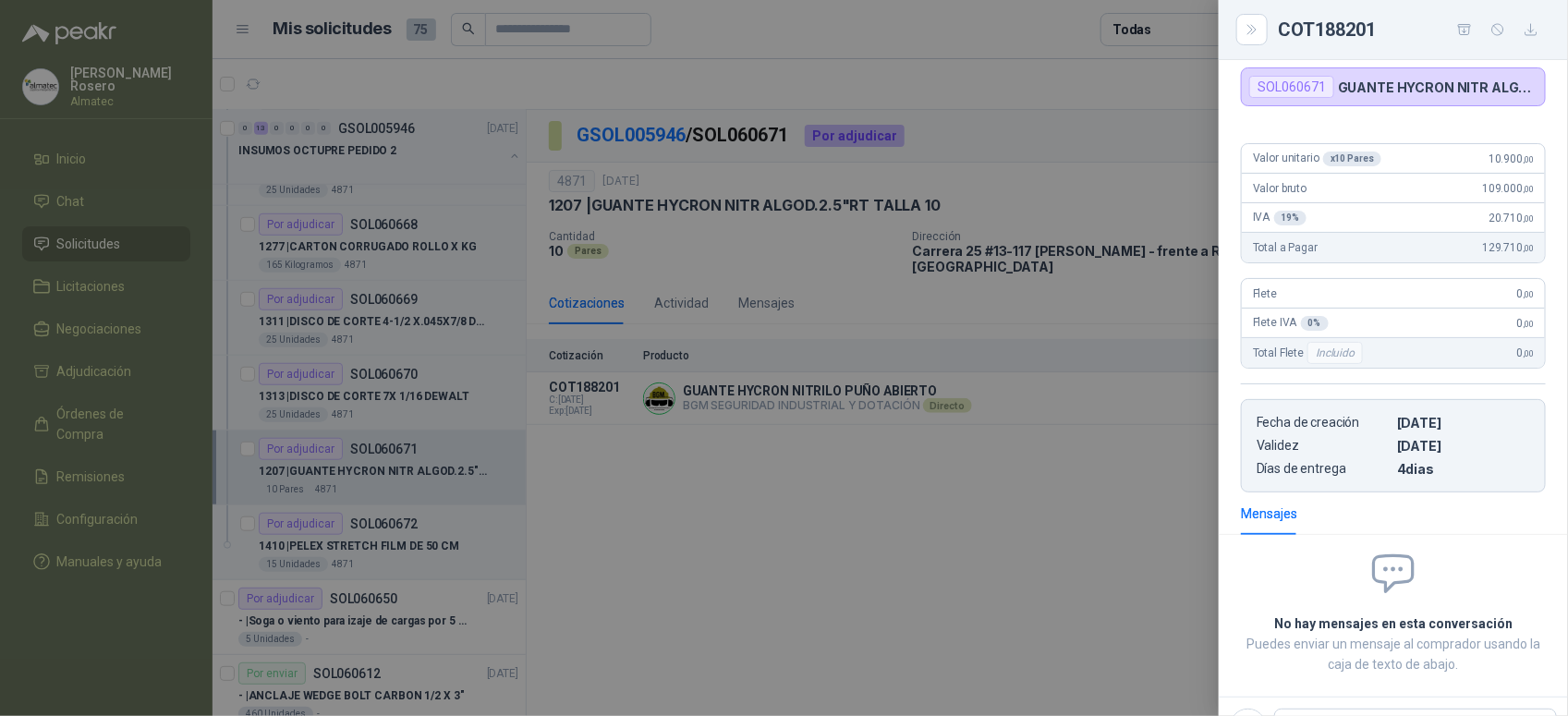
scroll to position [94, 0]
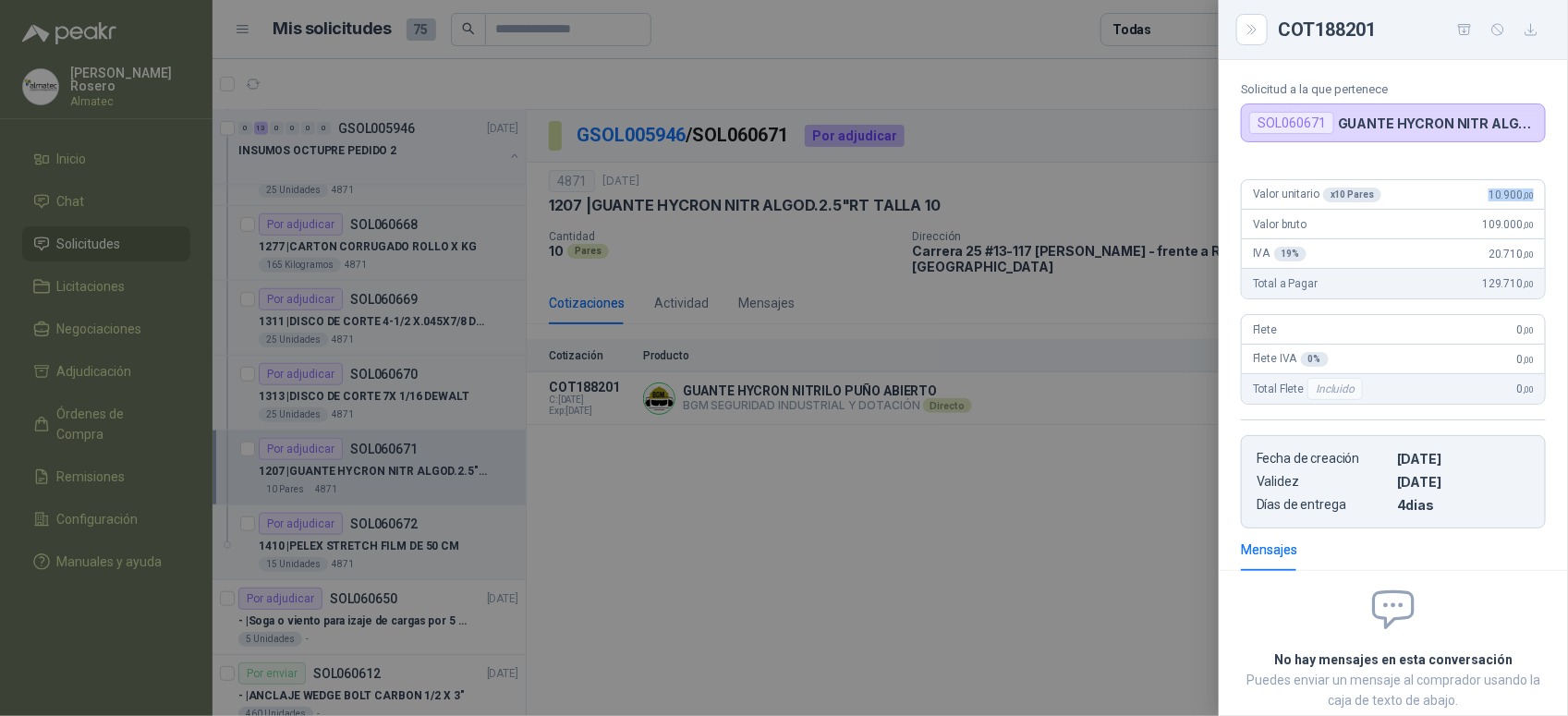
drag, startPoint x: 1470, startPoint y: 200, endPoint x: 1524, endPoint y: 197, distance: 54.1
click at [1524, 197] on div "Valor unitario x 10 Pares 10.900 ,00" at bounding box center [1393, 195] width 303 height 30
click at [597, 531] on div at bounding box center [784, 358] width 1568 height 716
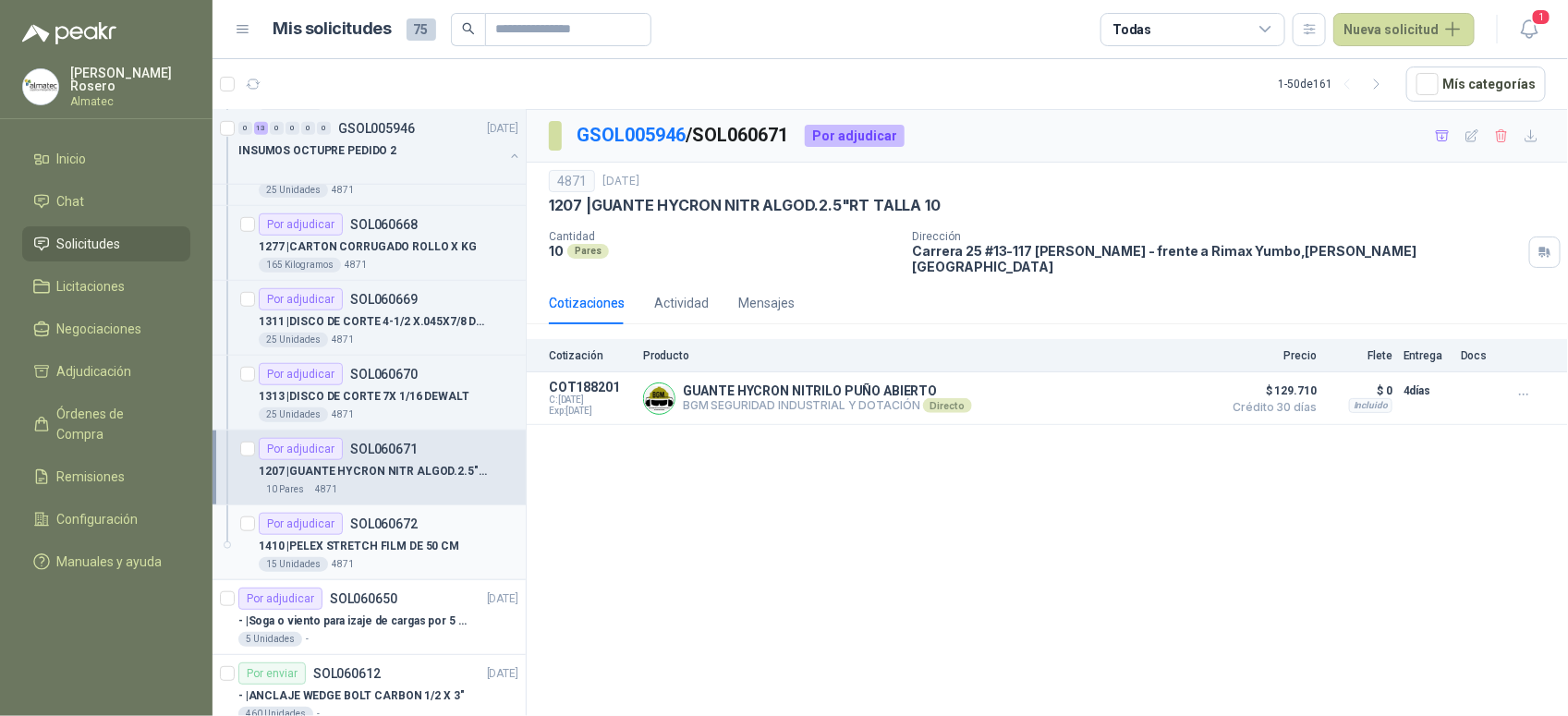
click at [361, 562] on div "15 Unidades 4871" at bounding box center [389, 564] width 260 height 15
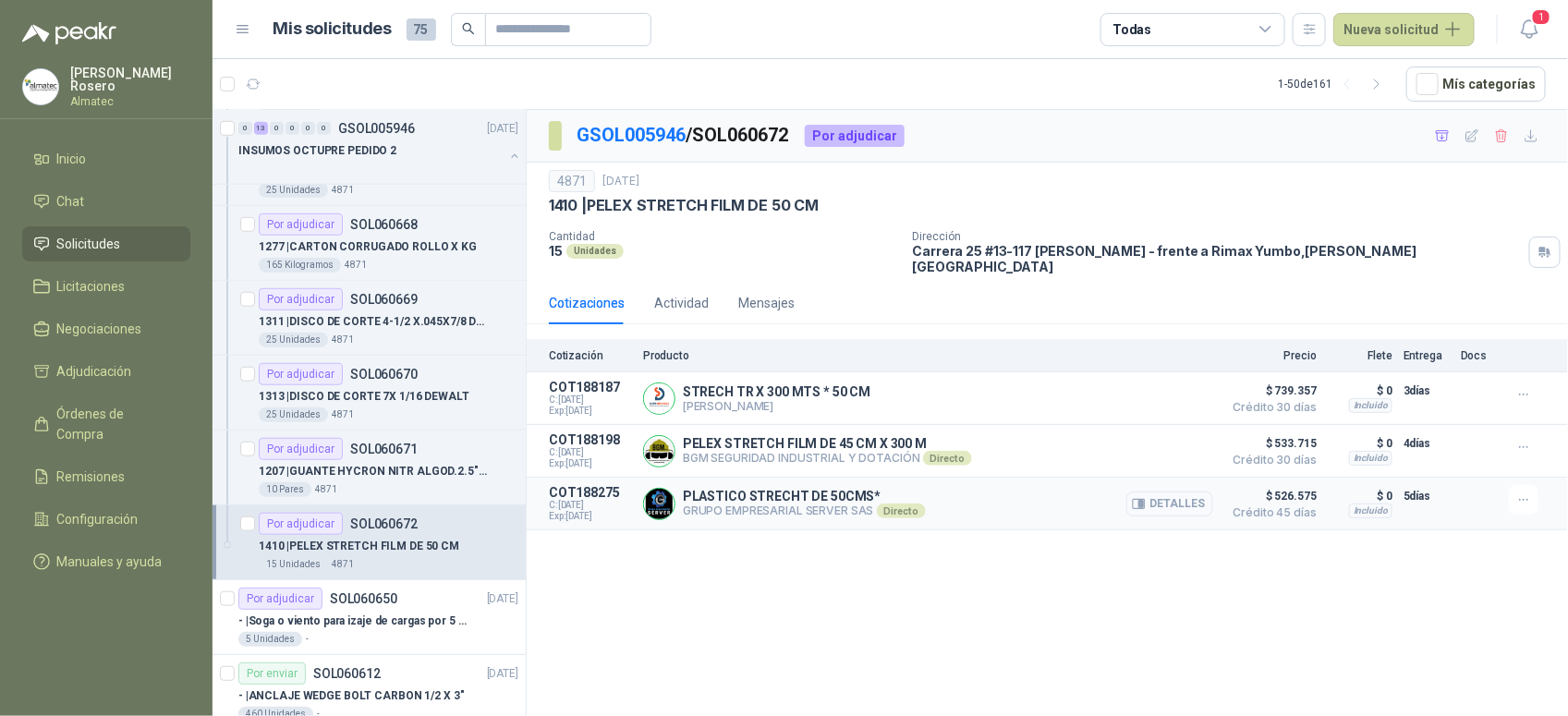
click at [1190, 491] on button "Detalles" at bounding box center [1170, 504] width 87 height 25
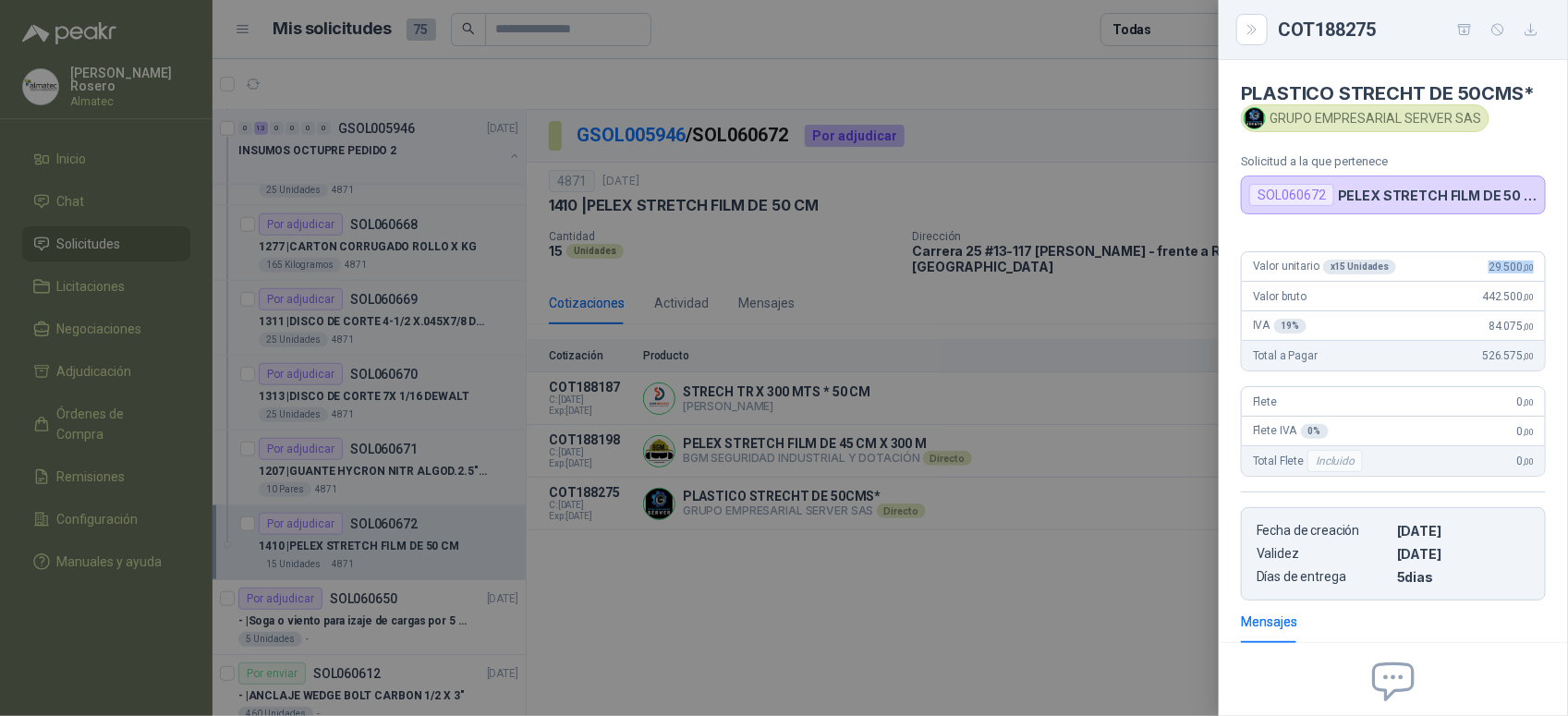
drag, startPoint x: 1467, startPoint y: 266, endPoint x: 1555, endPoint y: 273, distance: 88.3
click at [1555, 273] on div "PLASTICO STRECHT DE 50CMS* GRUPO EMPRESARIAL SERVER SAS Solicitud a la que pert…" at bounding box center [1394, 388] width 349 height 656
click at [821, 325] on div at bounding box center [784, 358] width 1568 height 716
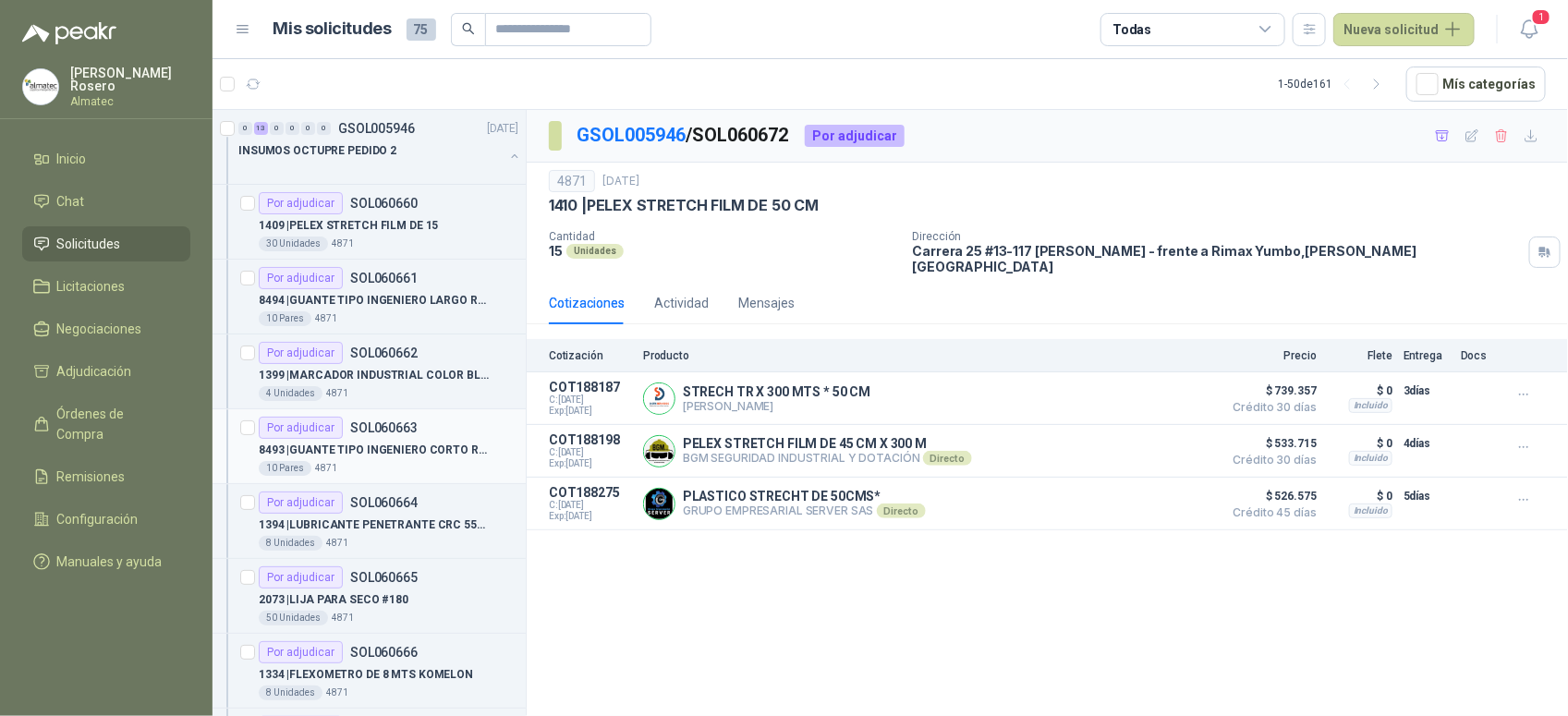
click at [405, 452] on p "8493 | GUANTE TIPO INGENIERO CORTO REFORZADO" at bounding box center [373, 451] width 230 height 17
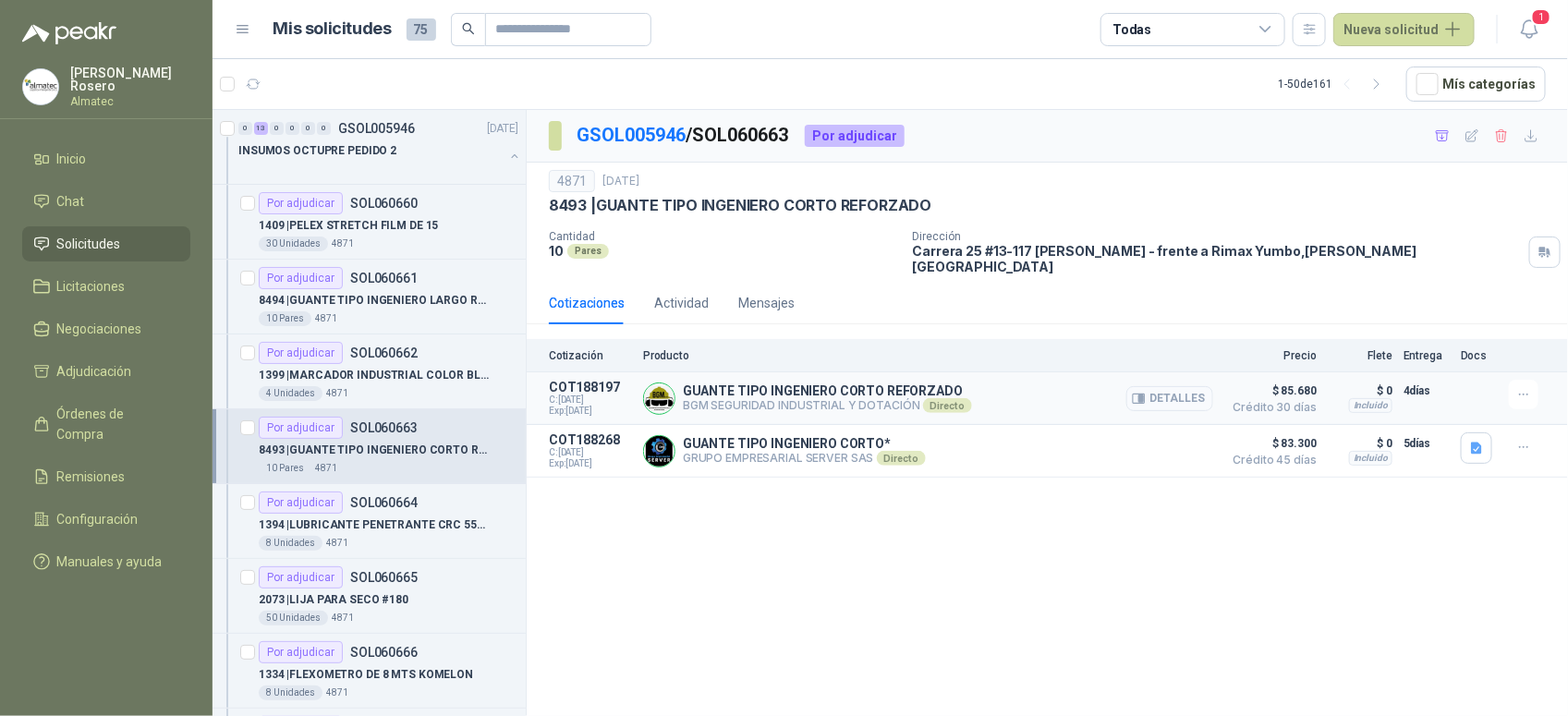
click at [1184, 393] on button "Detalles" at bounding box center [1170, 399] width 87 height 25
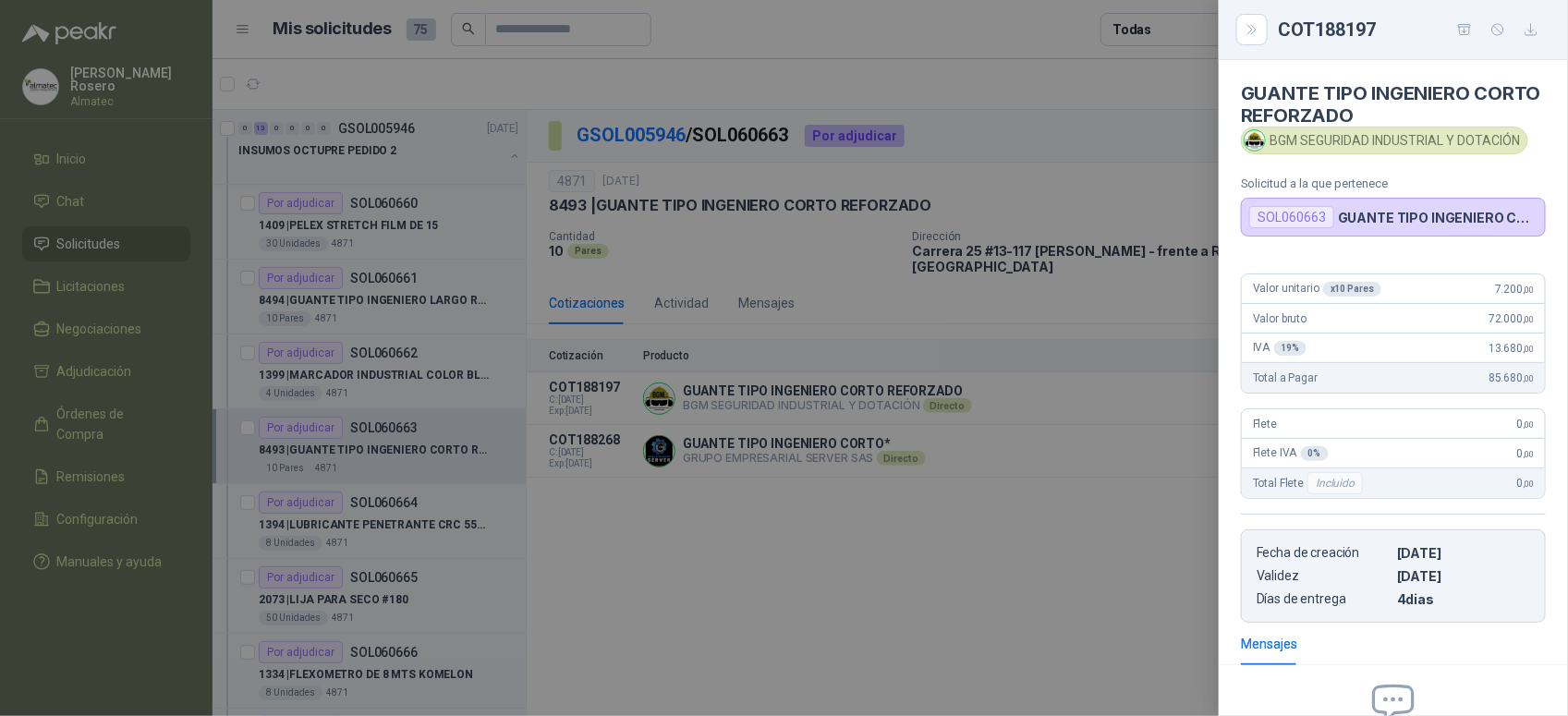
scroll to position [209, 0]
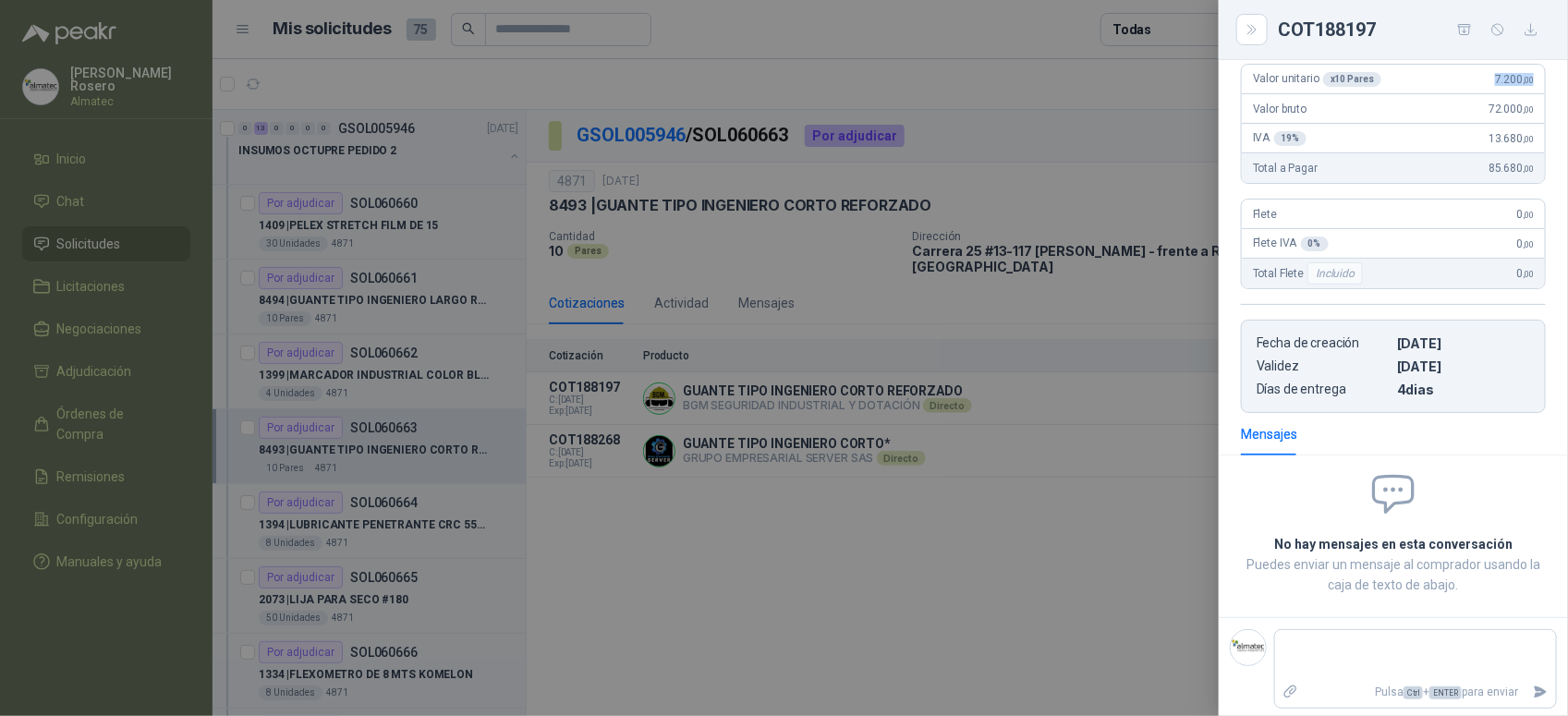
drag, startPoint x: 1476, startPoint y: 88, endPoint x: 1549, endPoint y: 85, distance: 73.1
click at [1549, 85] on div "Valor unitario x 10 Pares 7.200 ,00 Valor bruto 72.000 ,00 IVA 19 % 13.680 ,00 …" at bounding box center [1394, 232] width 349 height 364
click at [892, 273] on div at bounding box center [784, 358] width 1568 height 716
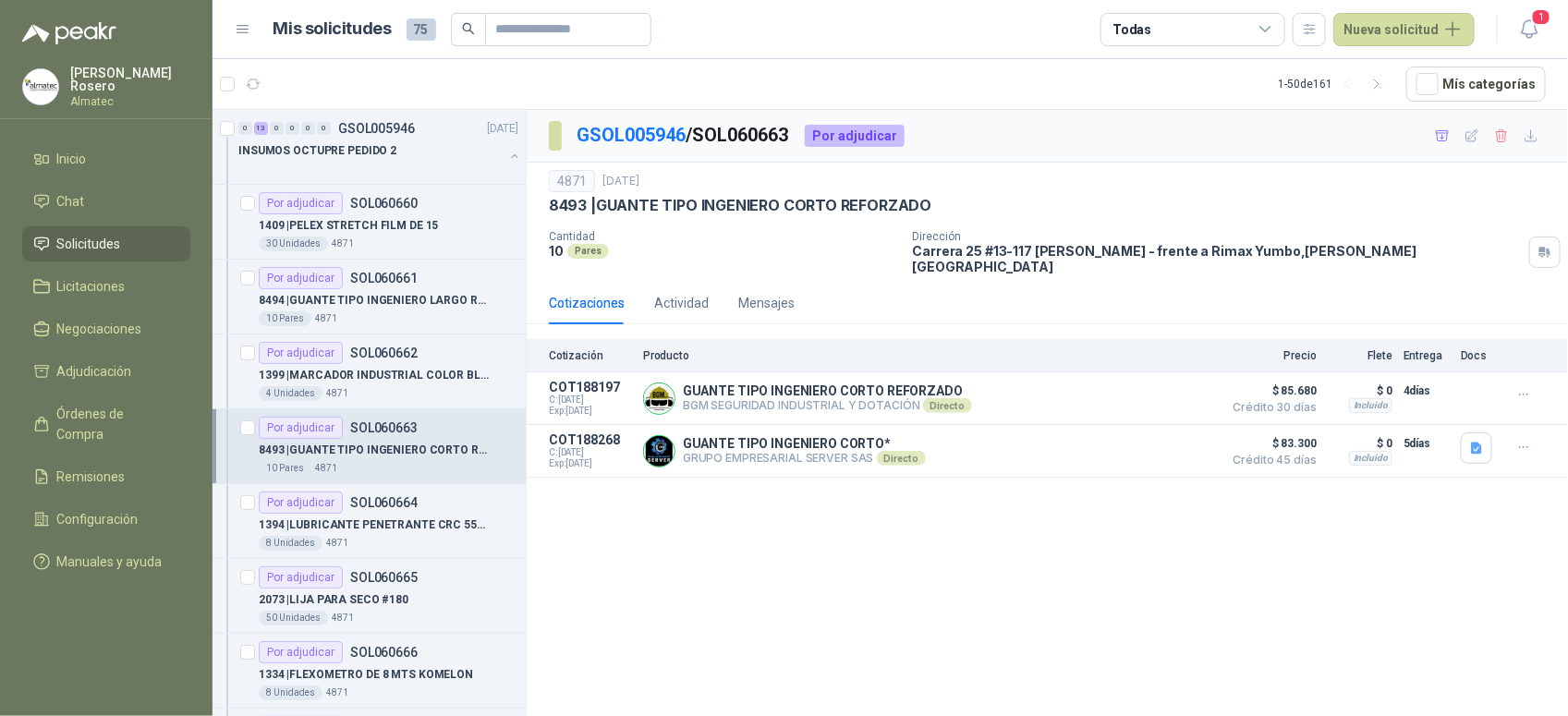
scroll to position [634, 0]
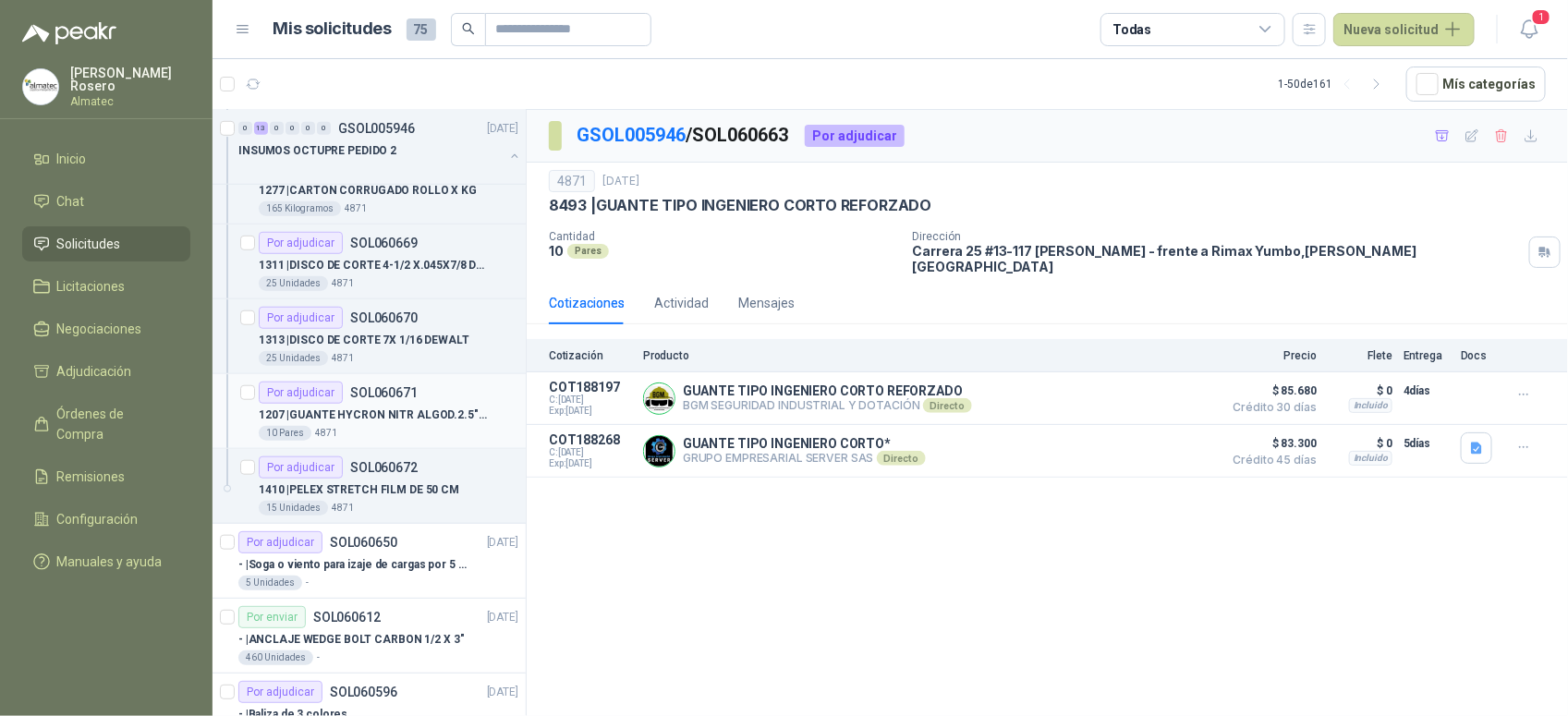
click at [414, 413] on p "1207 | GUANTE HYCRON NITR ALGOD.2.5"RT TALLA 10" at bounding box center [373, 416] width 230 height 17
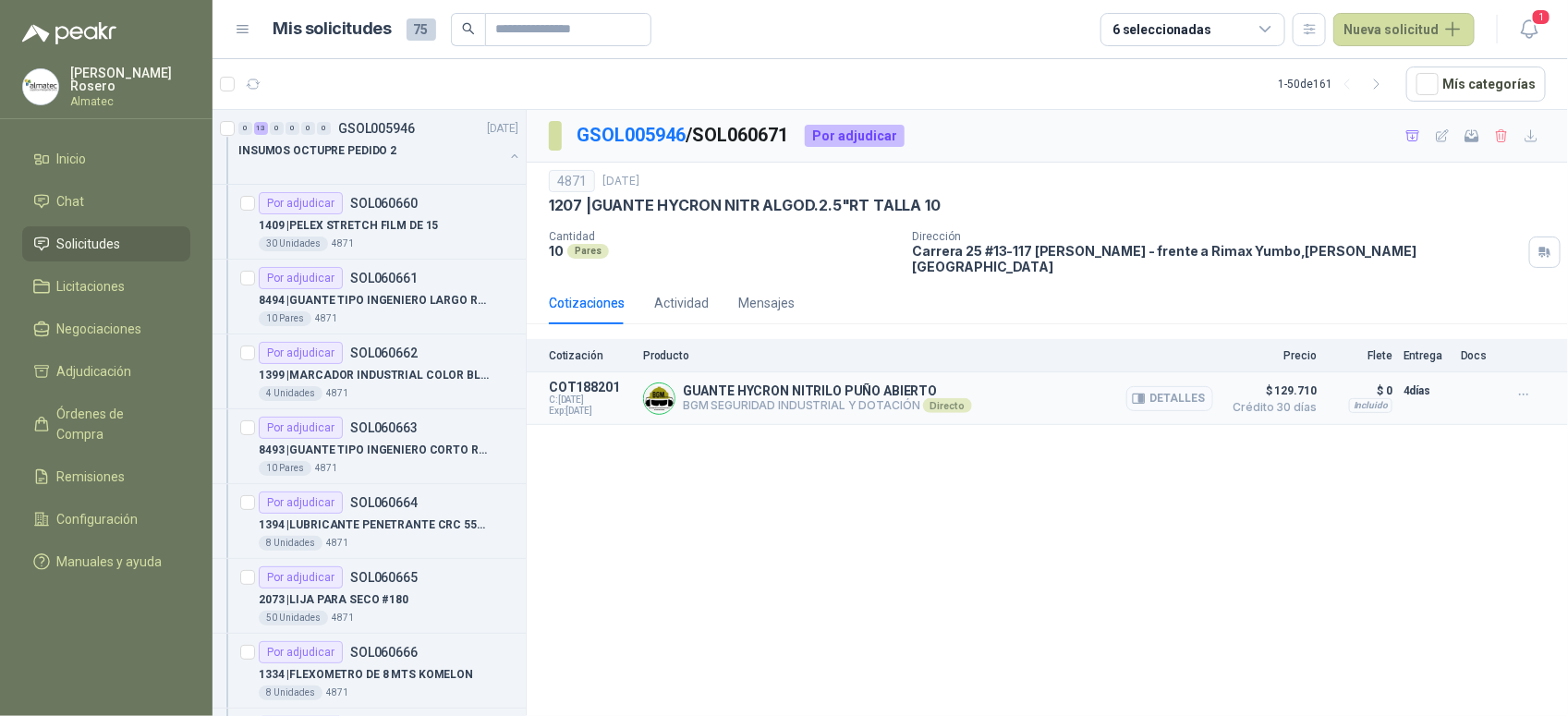
click at [1183, 387] on button "Detalles" at bounding box center [1170, 399] width 87 height 25
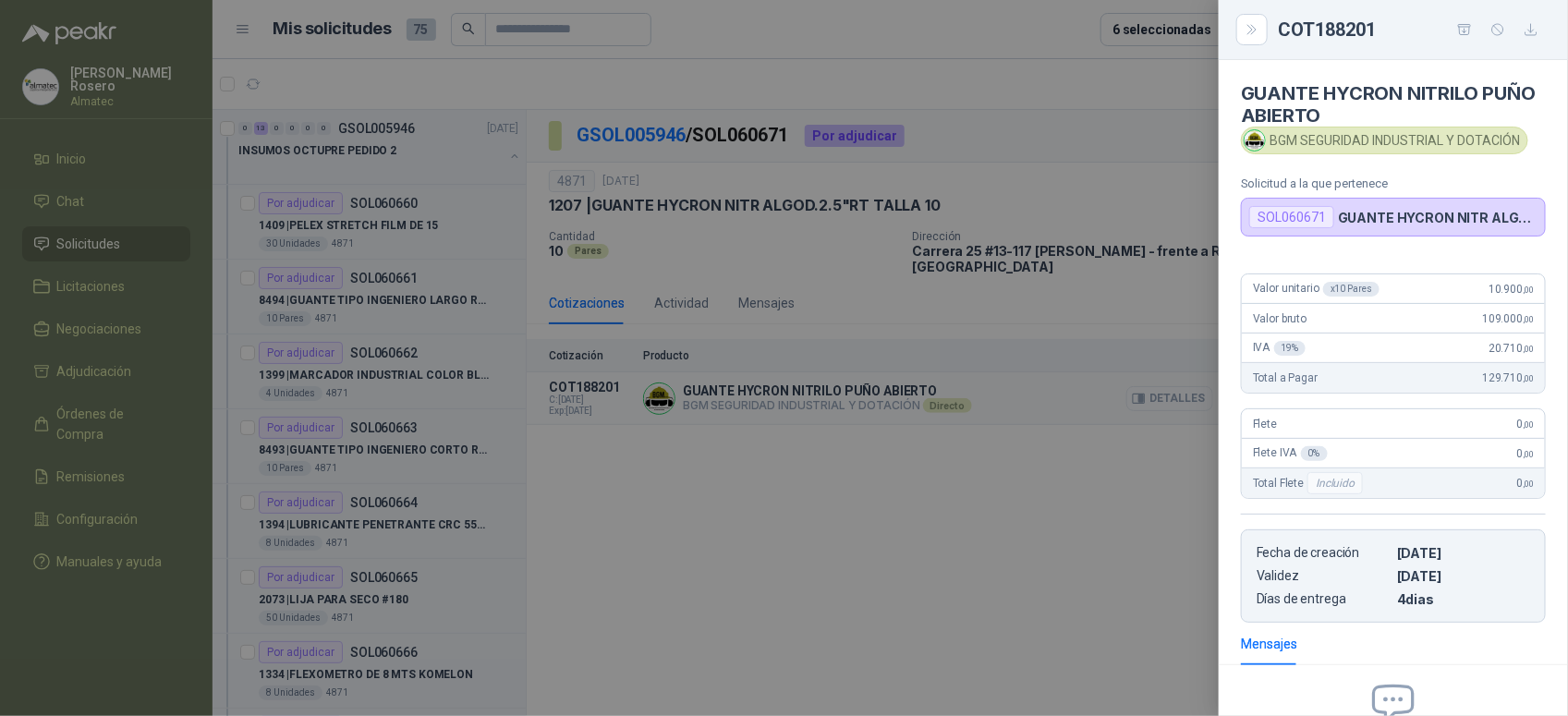
scroll to position [209, 0]
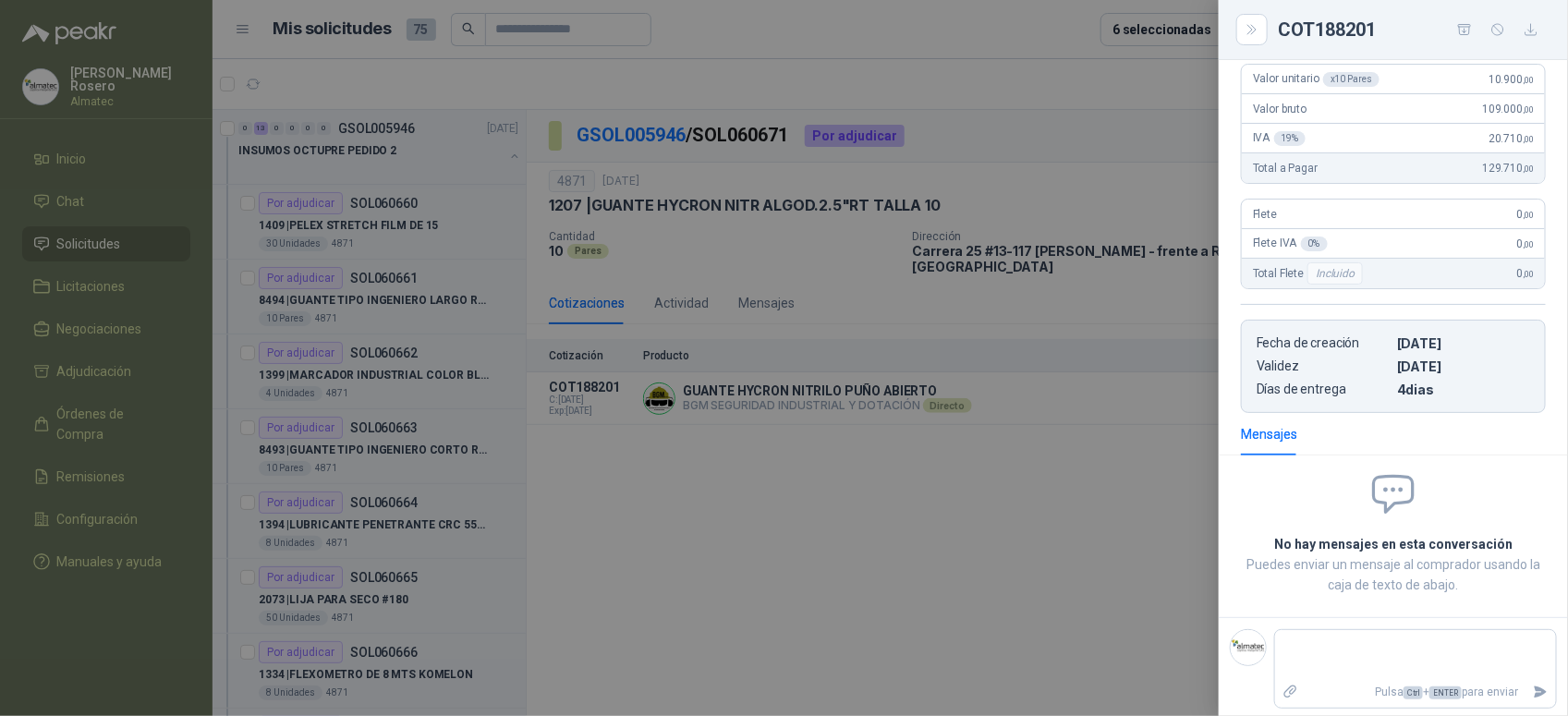
click at [816, 469] on div at bounding box center [784, 358] width 1568 height 716
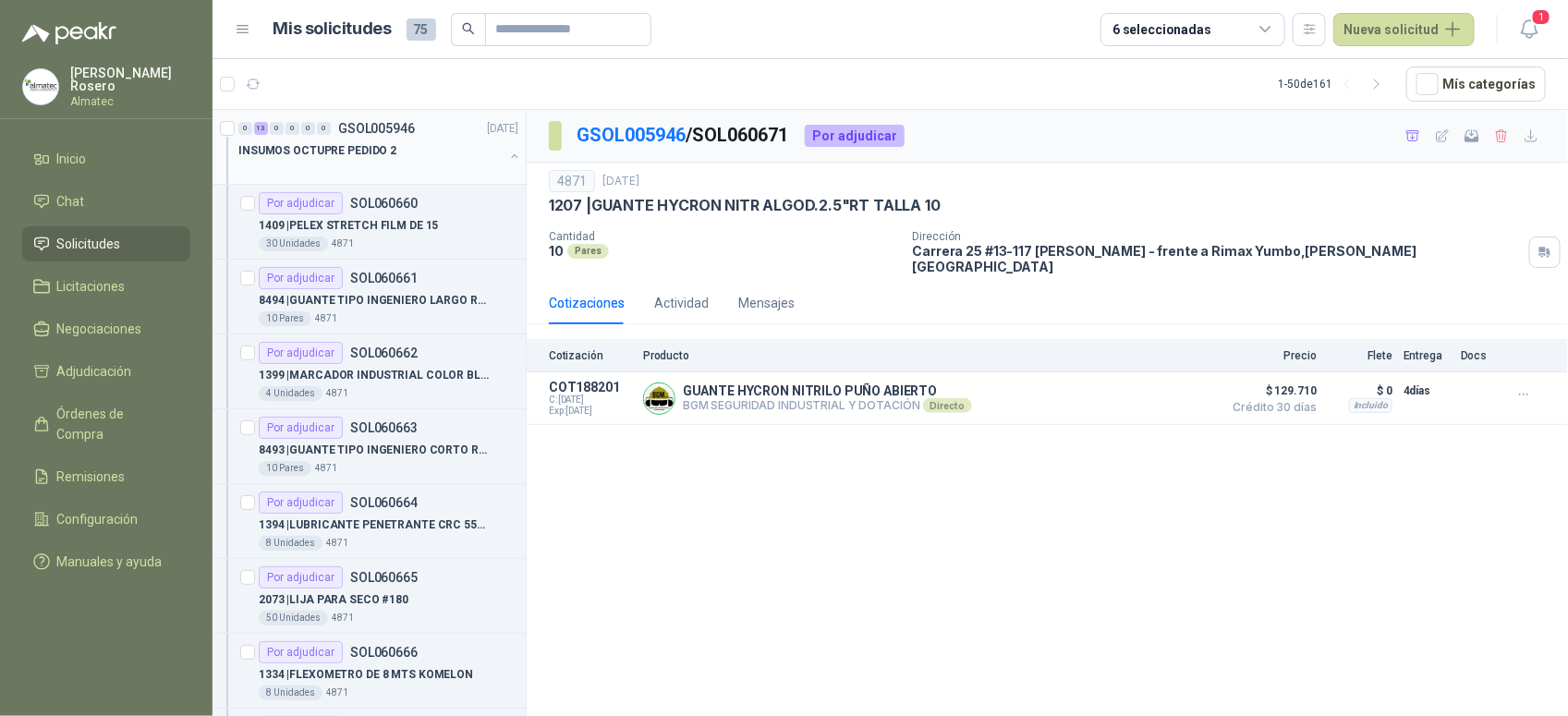
click at [507, 155] on button "button" at bounding box center [514, 156] width 15 height 15
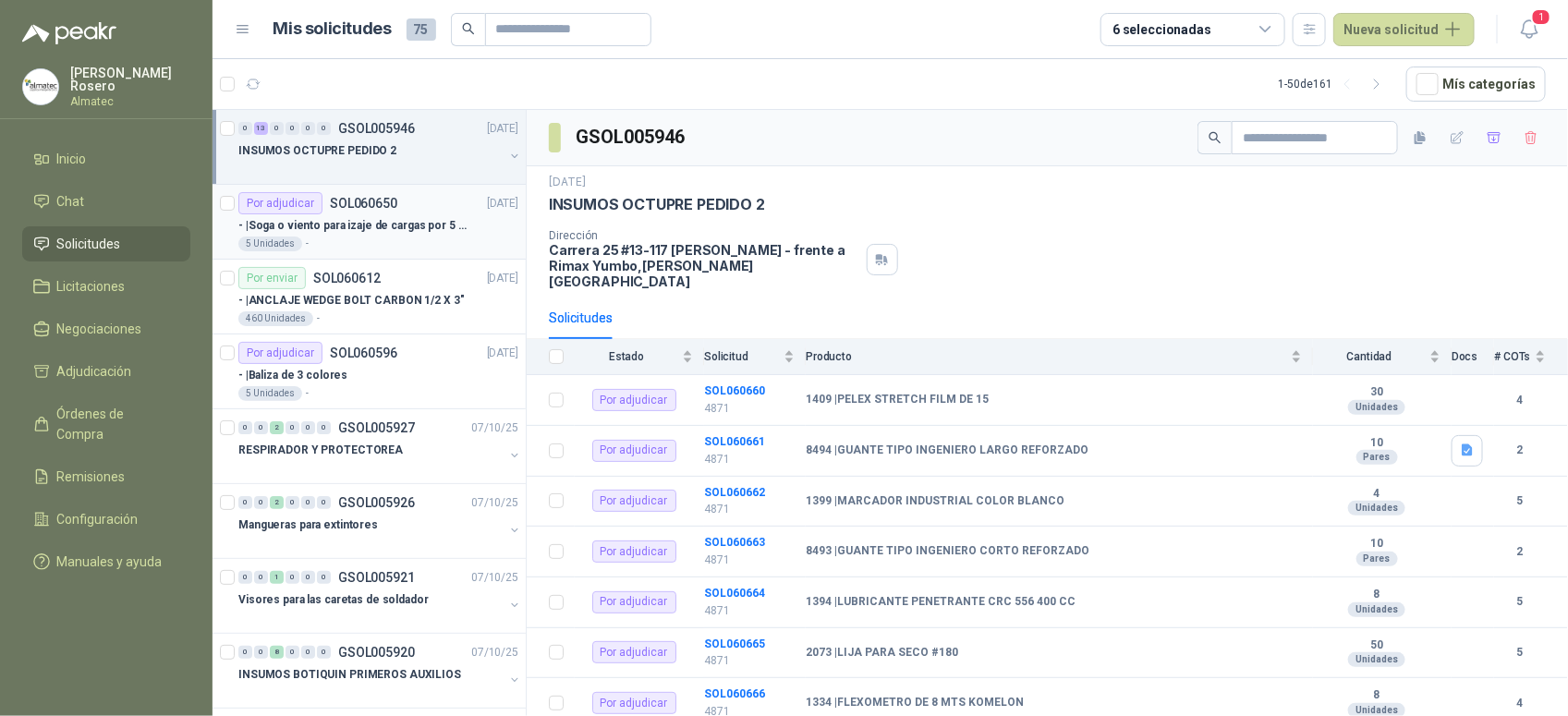
click at [464, 246] on div "5 Unidades -" at bounding box center [378, 243] width 280 height 15
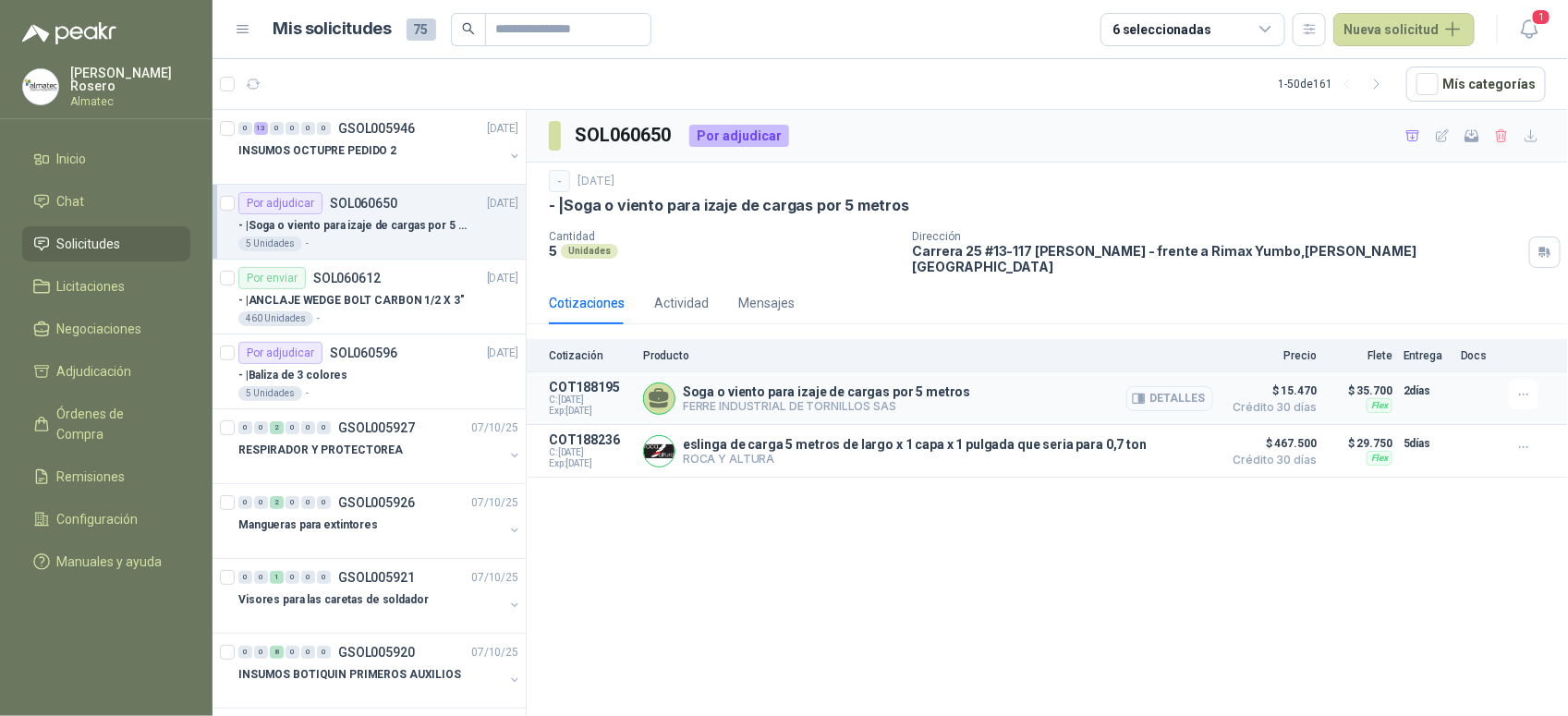
click at [1179, 387] on button "Detalles" at bounding box center [1170, 399] width 87 height 25
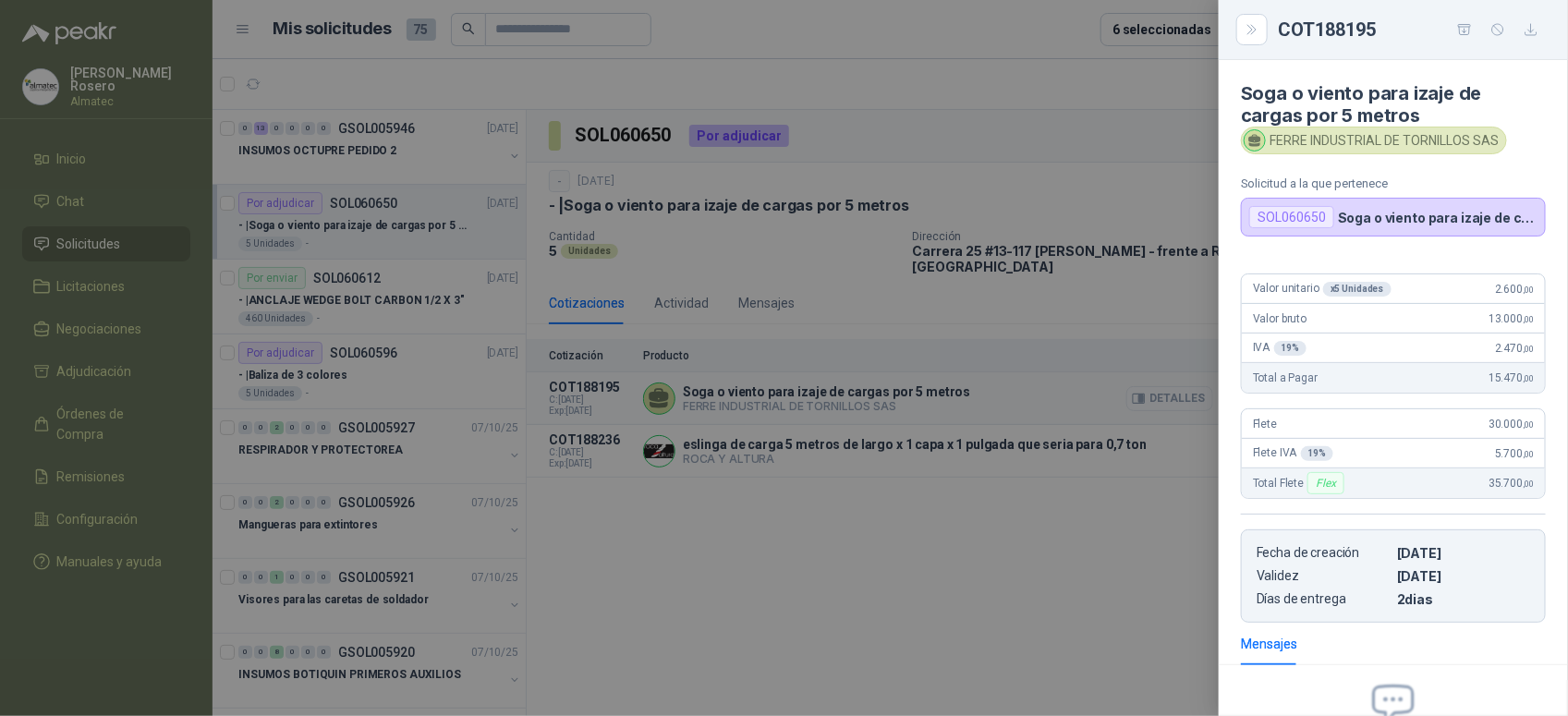
click at [1197, 388] on div at bounding box center [784, 358] width 1568 height 716
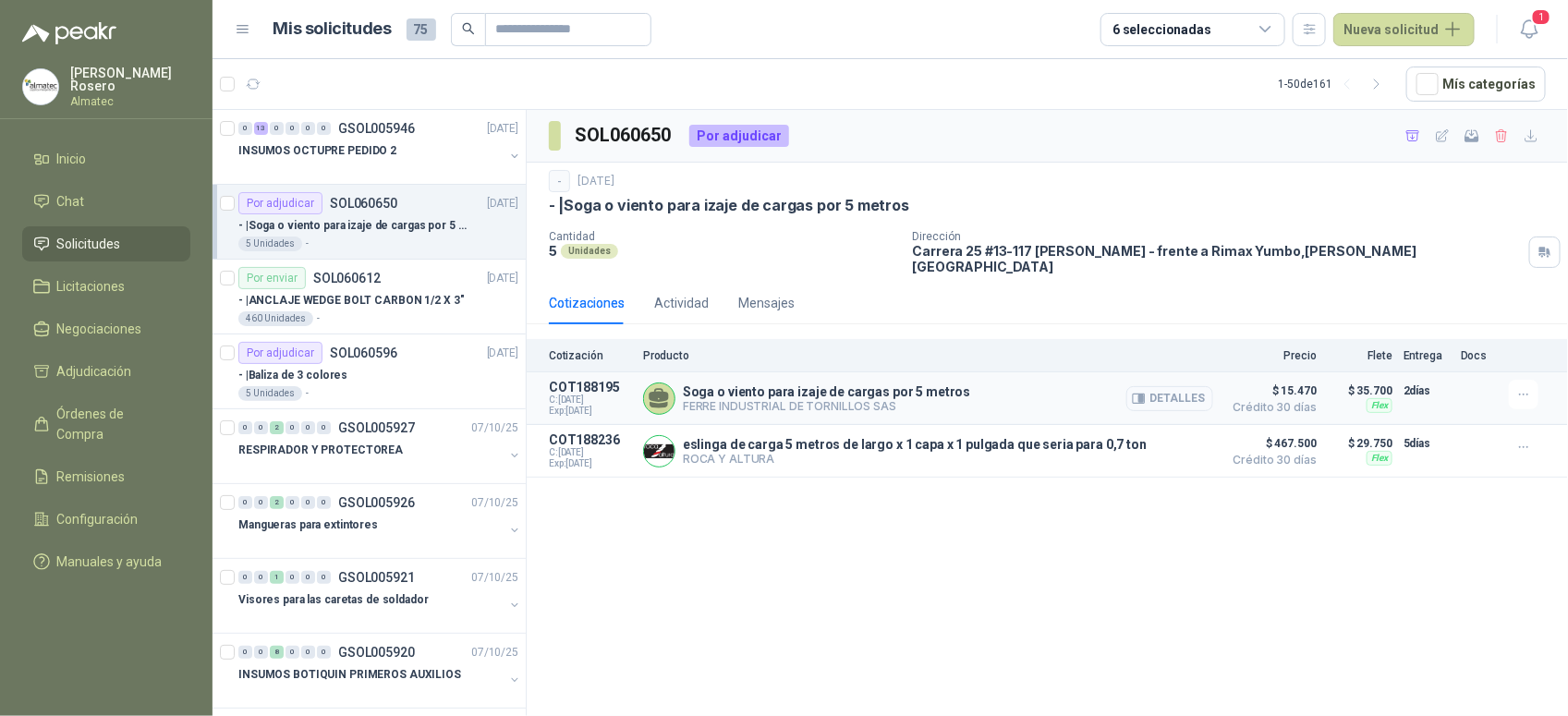
click at [1155, 387] on button "Detalles" at bounding box center [1170, 399] width 87 height 25
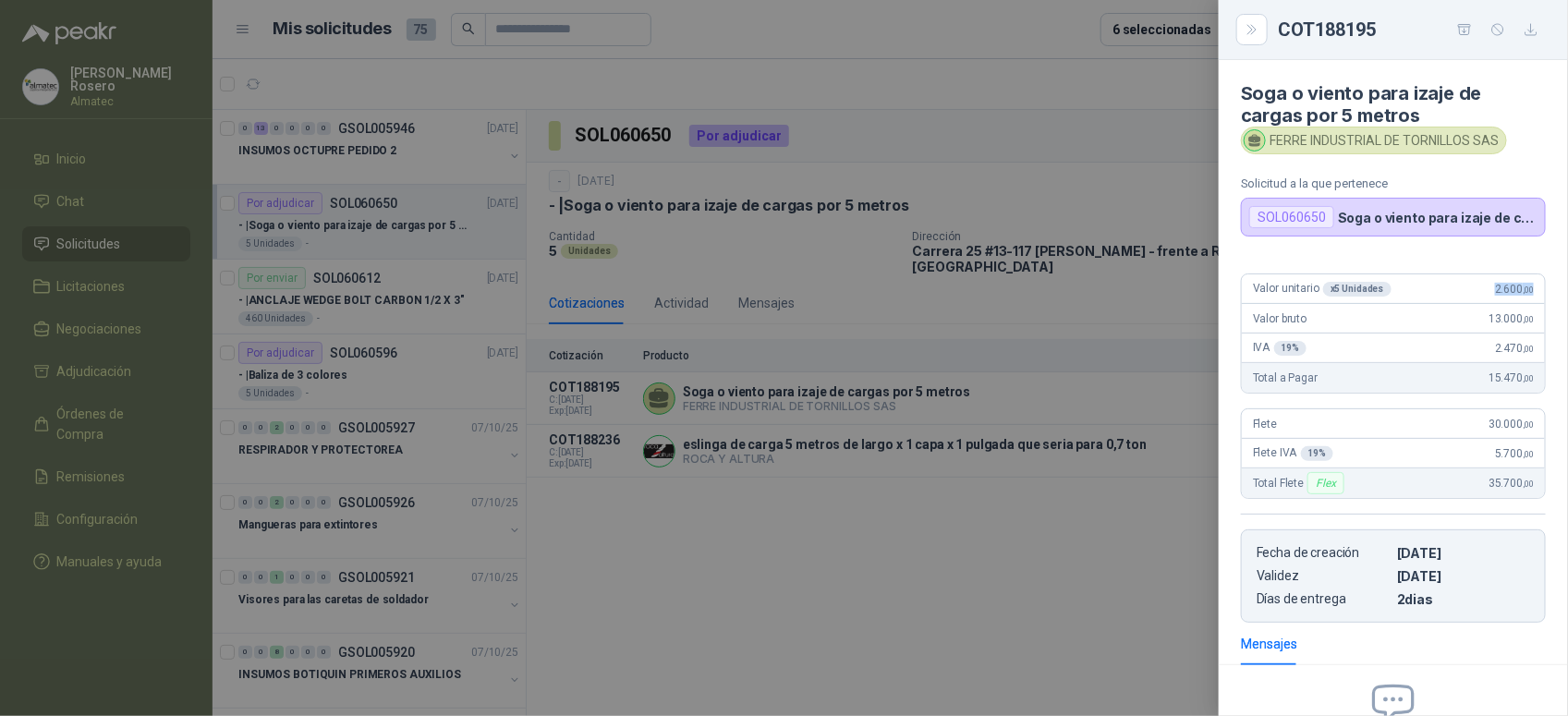
drag, startPoint x: 1477, startPoint y: 288, endPoint x: 1534, endPoint y: 288, distance: 57.0
click at [1534, 288] on div "Valor unitario x 5 Unidades 2.600 ,00 Valor bruto 13.000 ,00 IVA 19 % 2.470 ,00…" at bounding box center [1394, 441] width 349 height 364
copy span "2.600 ,00"
drag, startPoint x: 1270, startPoint y: 140, endPoint x: 1474, endPoint y: 143, distance: 204.0
click at [1474, 143] on div "FERRE INDUSTRIAL DE TORNILLOS SAS" at bounding box center [1374, 140] width 267 height 28
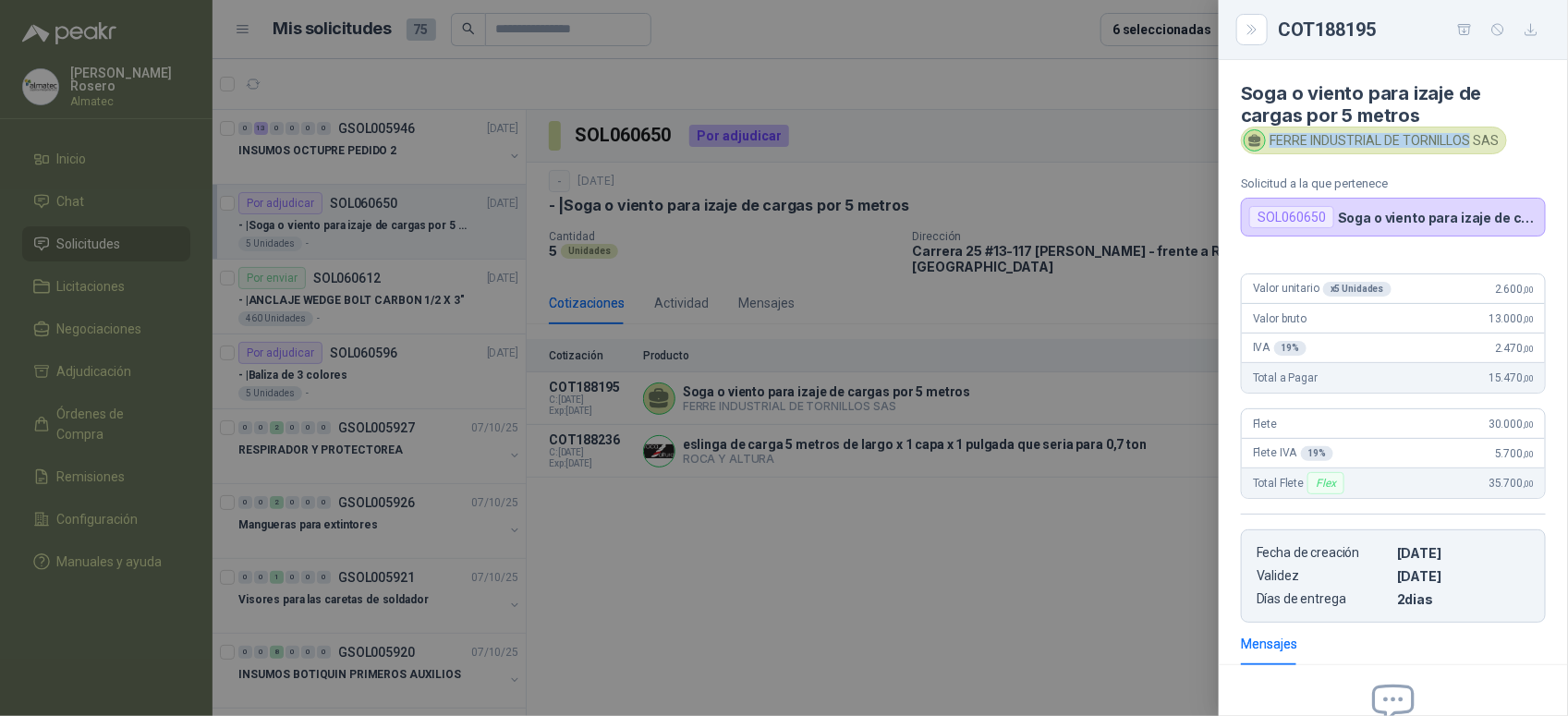
copy div "[PERSON_NAME] INDUSTRIAL DE TORNILLOS"
drag, startPoint x: 1485, startPoint y: 287, endPoint x: 1536, endPoint y: 287, distance: 51.0
click at [1536, 287] on div "Valor unitario x 5 Unidades 2.600 ,00 Valor bruto 13.000 ,00 IVA 19 % 2.470 ,00…" at bounding box center [1394, 441] width 349 height 364
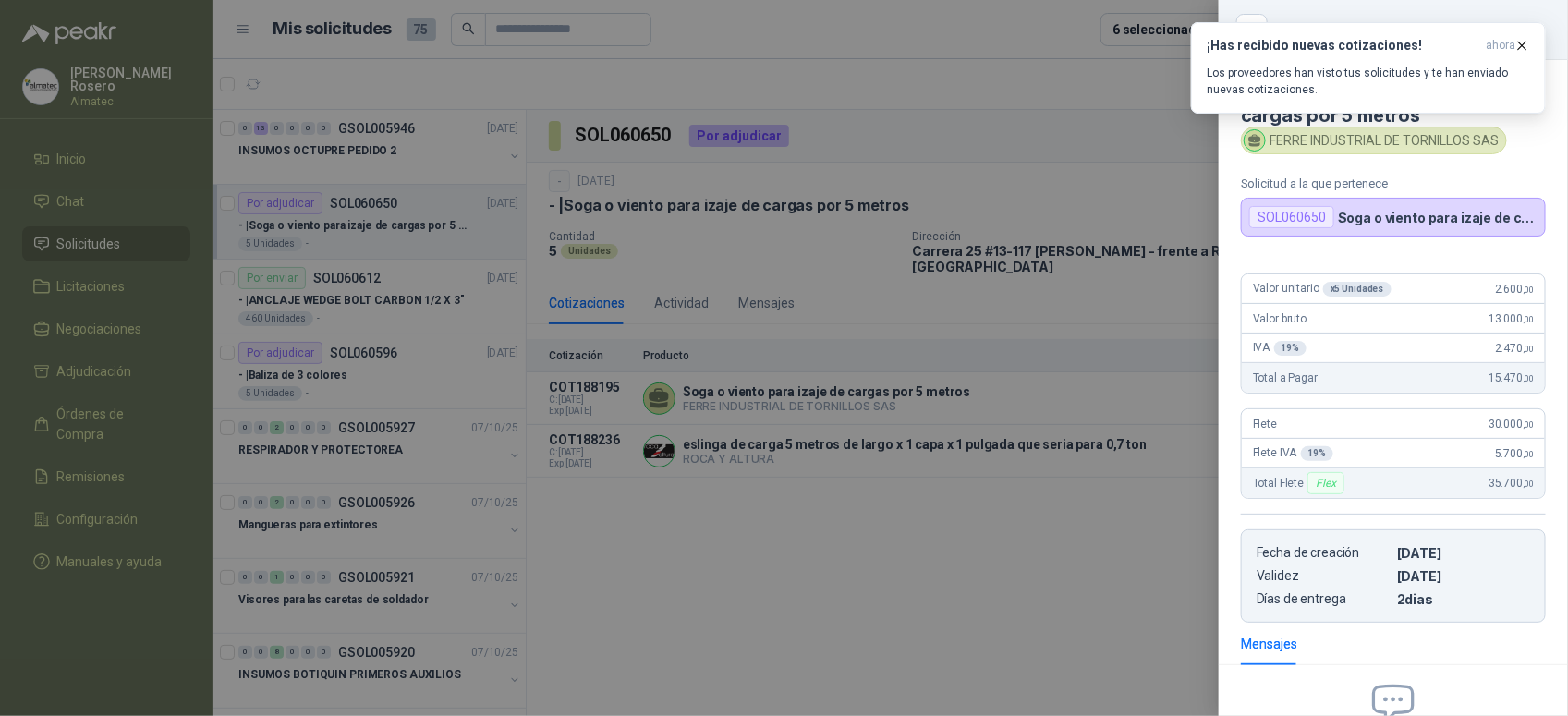
click at [899, 460] on div at bounding box center [784, 358] width 1568 height 716
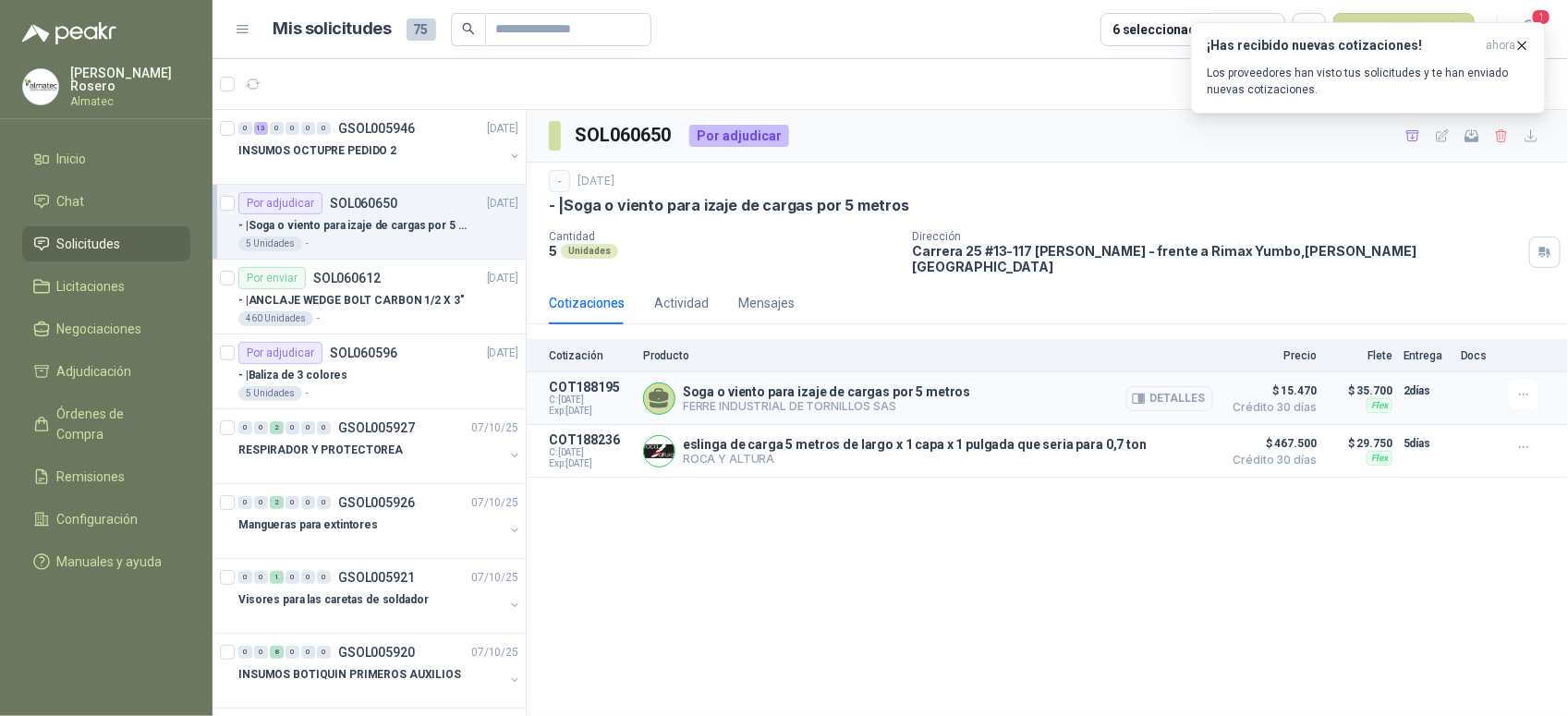
click at [1183, 395] on button "Detalles" at bounding box center [1170, 399] width 87 height 25
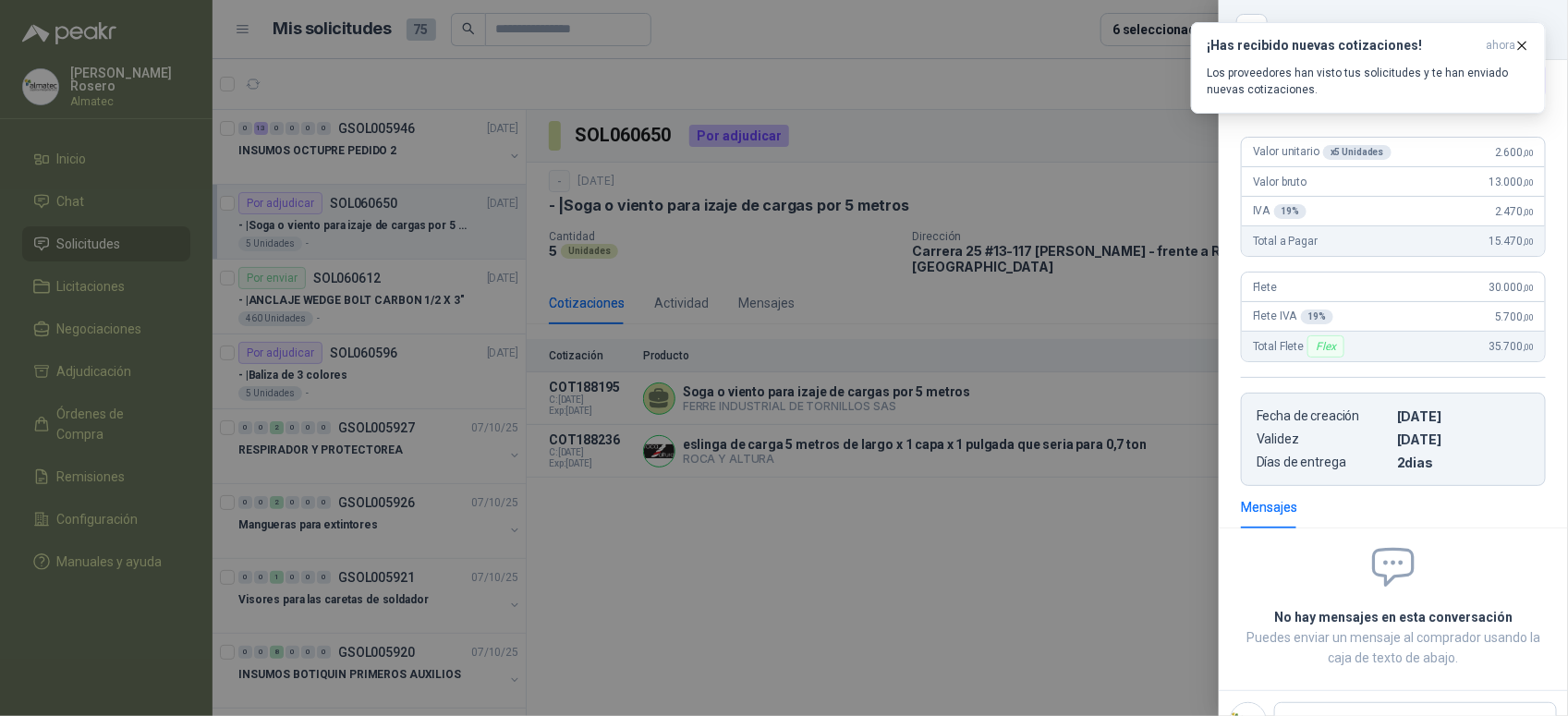
scroll to position [104, 0]
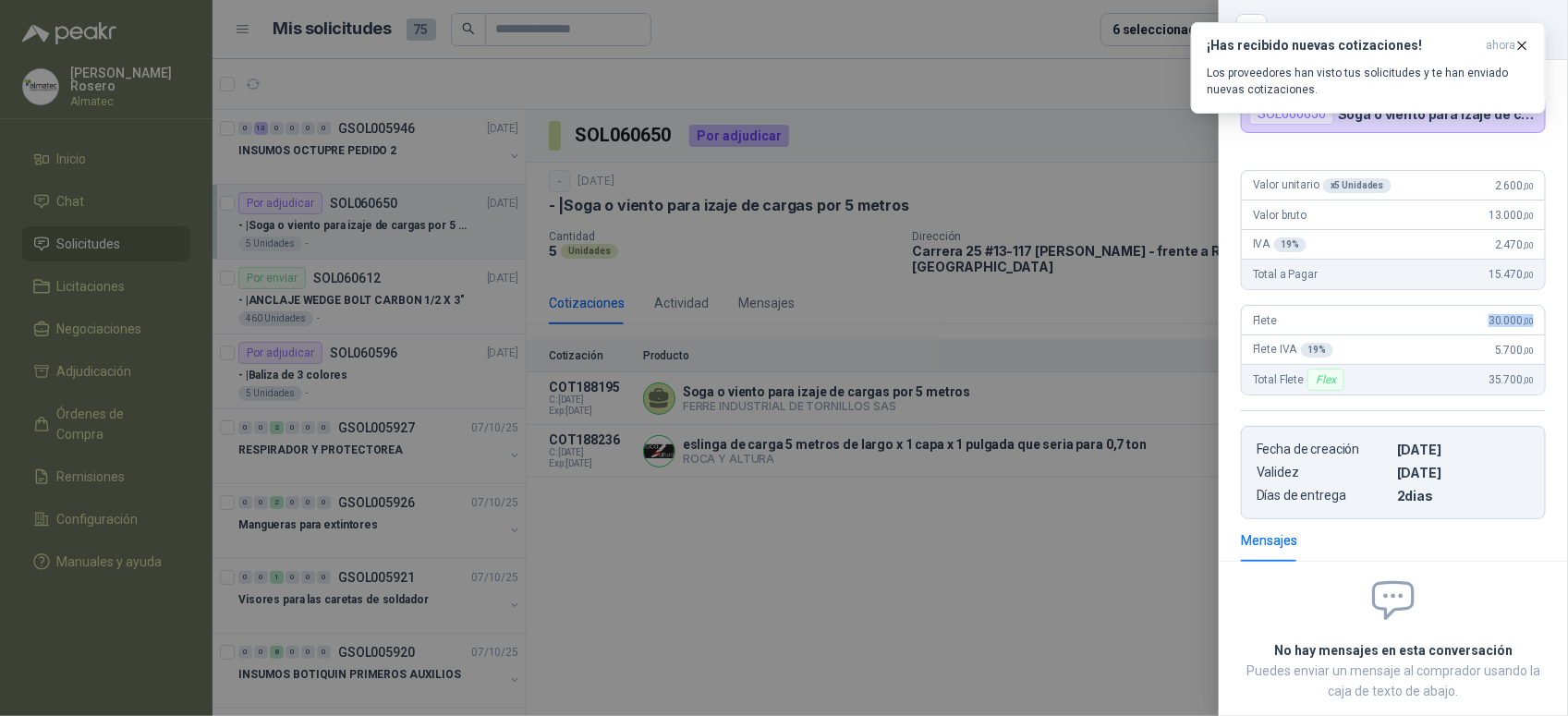
drag, startPoint x: 1462, startPoint y: 324, endPoint x: 1543, endPoint y: 321, distance: 81.1
click at [1543, 321] on div "Valor unitario x 5 Unidades 2.600 ,00 Valor bruto 13.000 ,00 IVA 19 % 2.470 ,00…" at bounding box center [1394, 337] width 349 height 364
copy span "30.000 ,00"
click at [1391, 72] on p "Los proveedores han visto tus solicitudes y te han enviado nuevas cotizaciones." at bounding box center [1368, 81] width 324 height 33
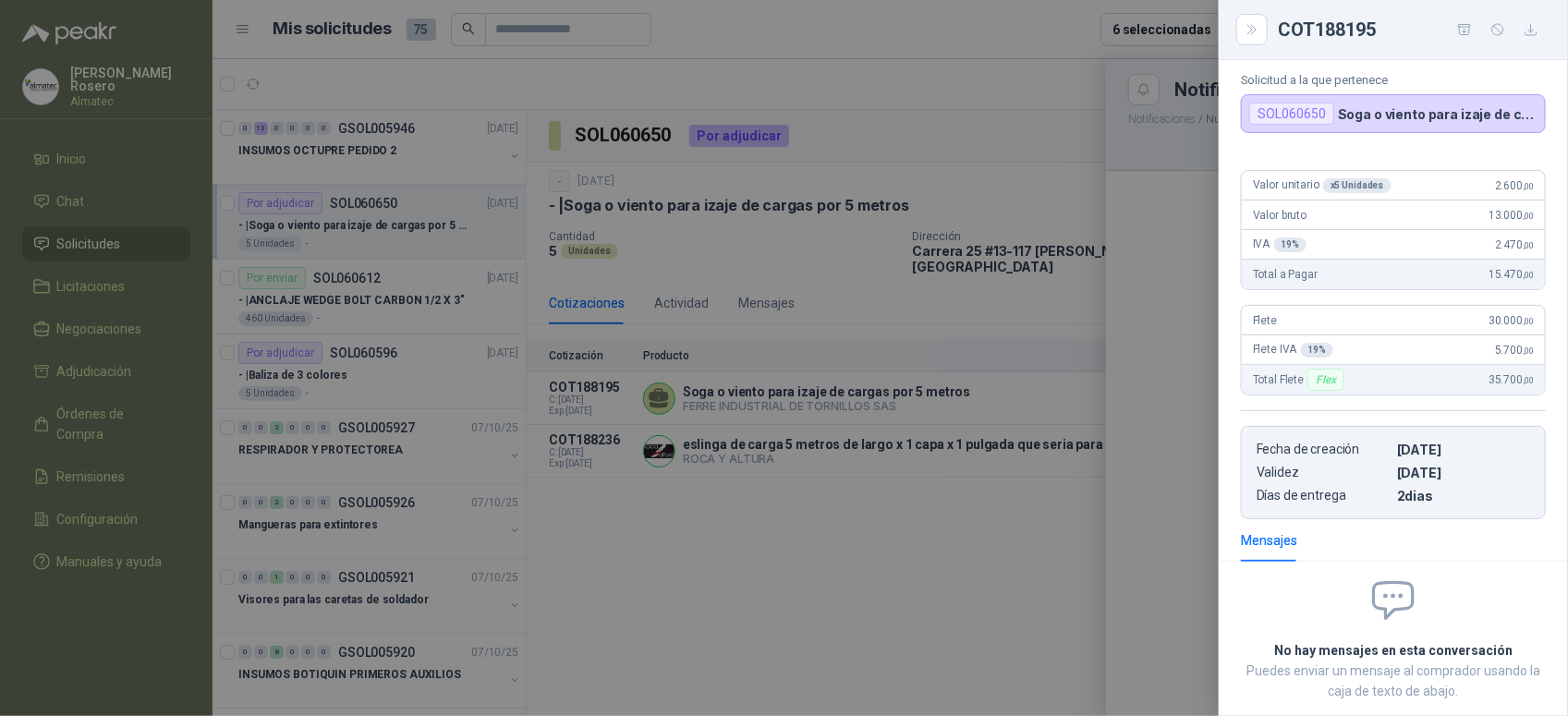
click at [1135, 305] on div at bounding box center [784, 358] width 1568 height 716
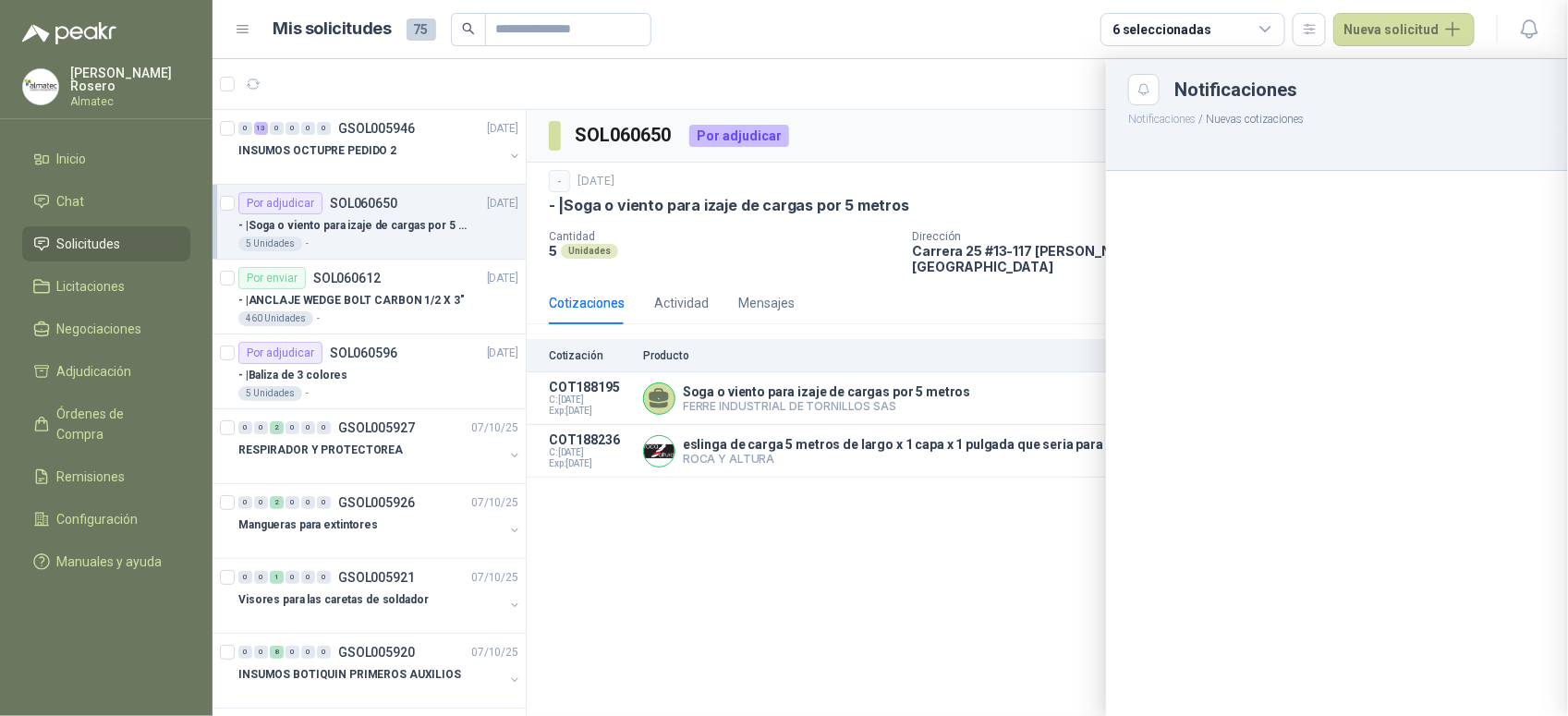
scroll to position [219, 0]
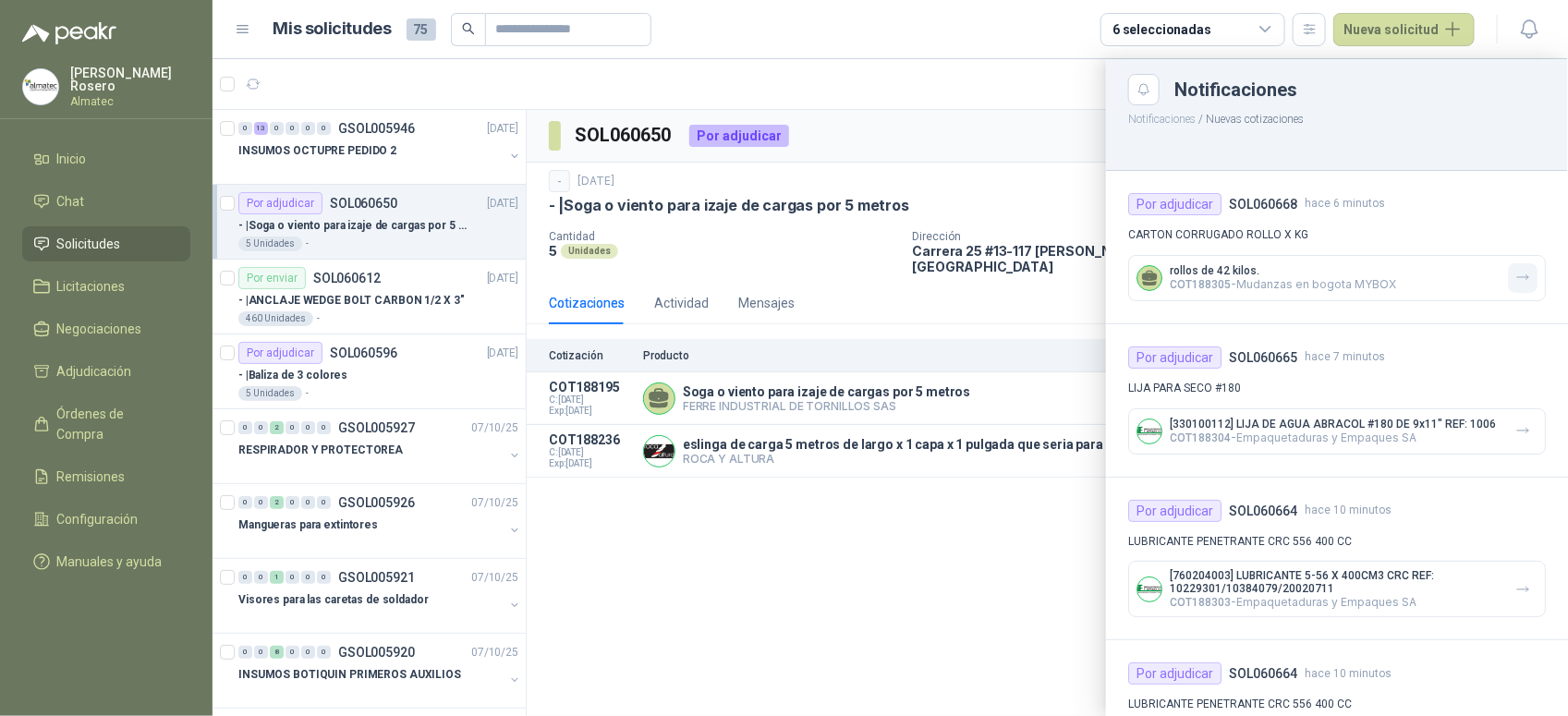
click at [1517, 277] on icon "button" at bounding box center [1523, 277] width 16 height 16
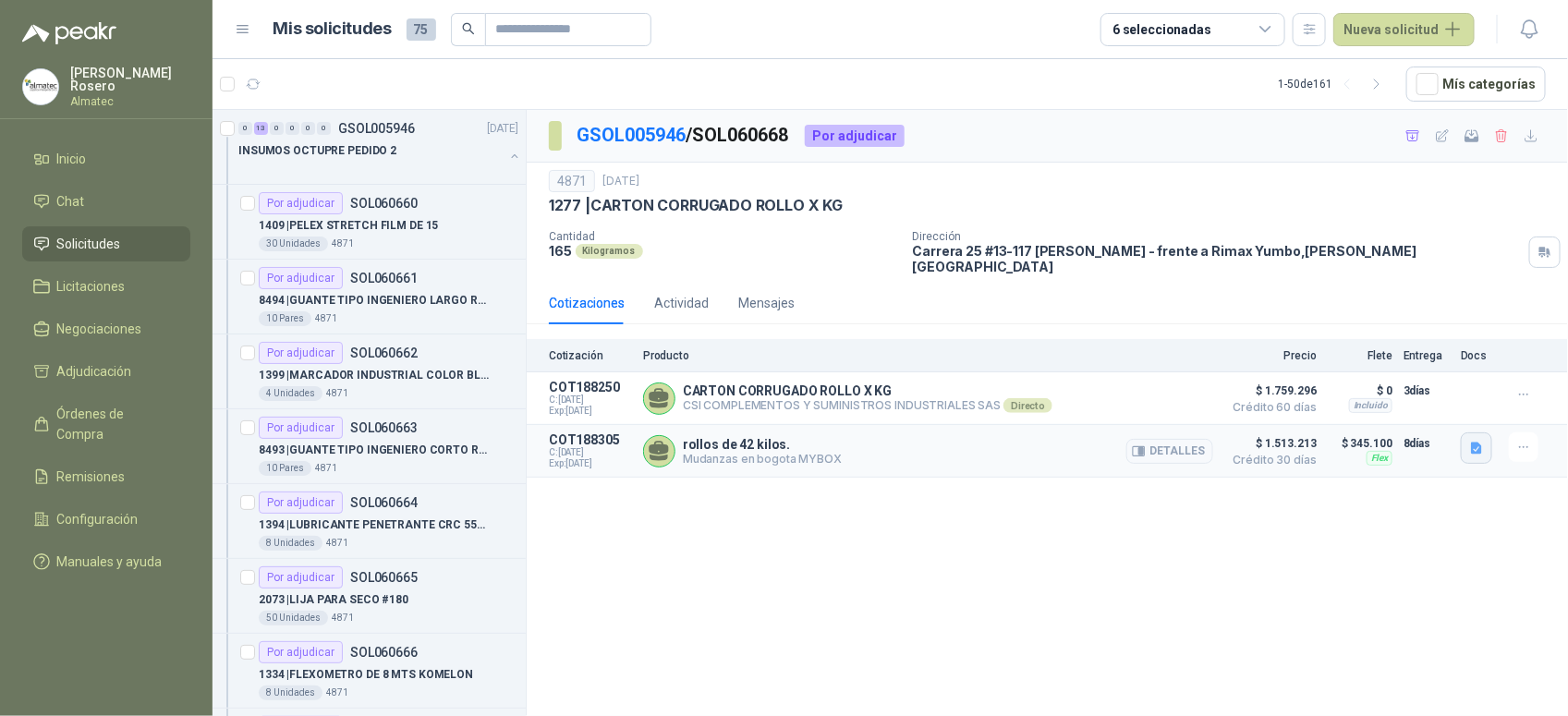
click at [1475, 441] on icon "button" at bounding box center [1477, 449] width 16 height 16
click at [1444, 389] on button "image.png" at bounding box center [1440, 397] width 80 height 19
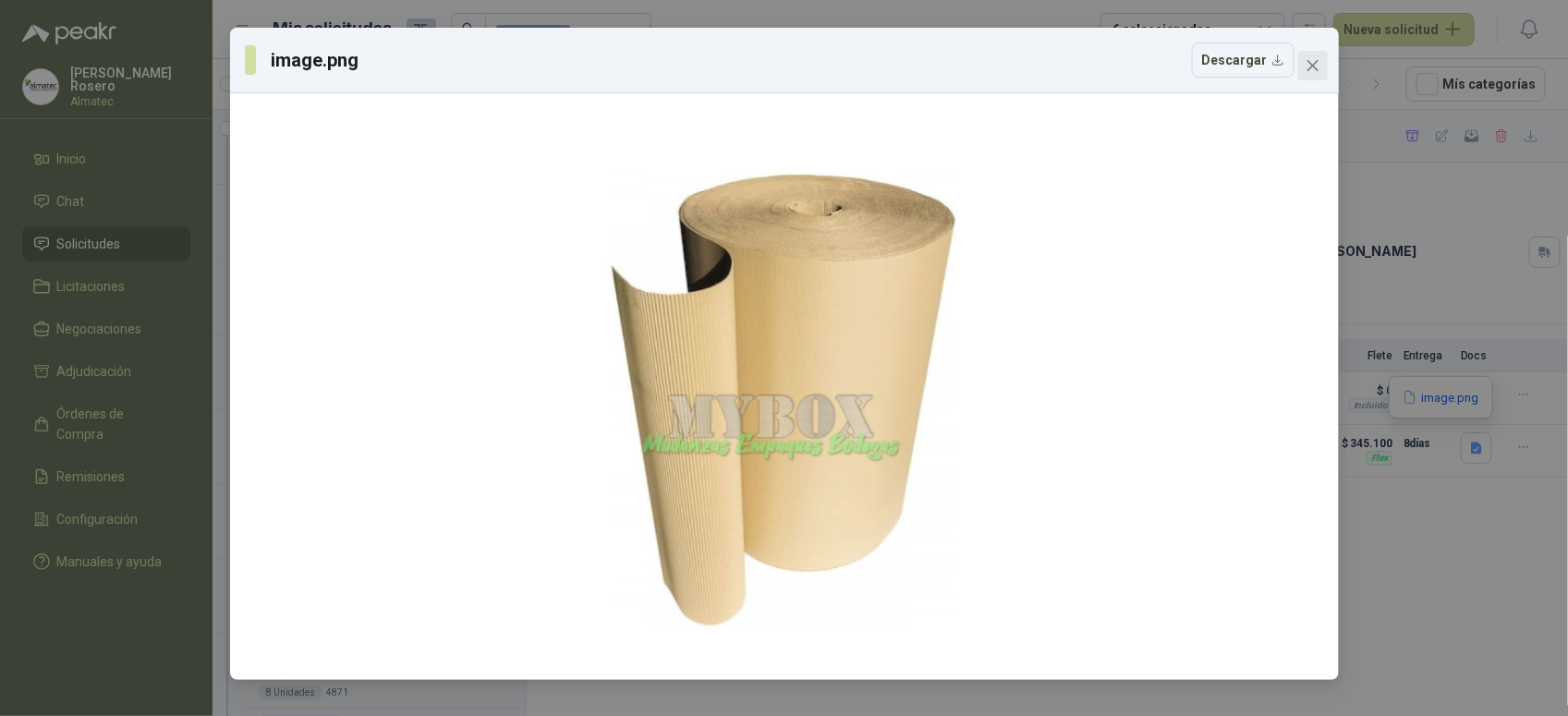
click at [1310, 60] on icon "close" at bounding box center [1312, 65] width 15 height 15
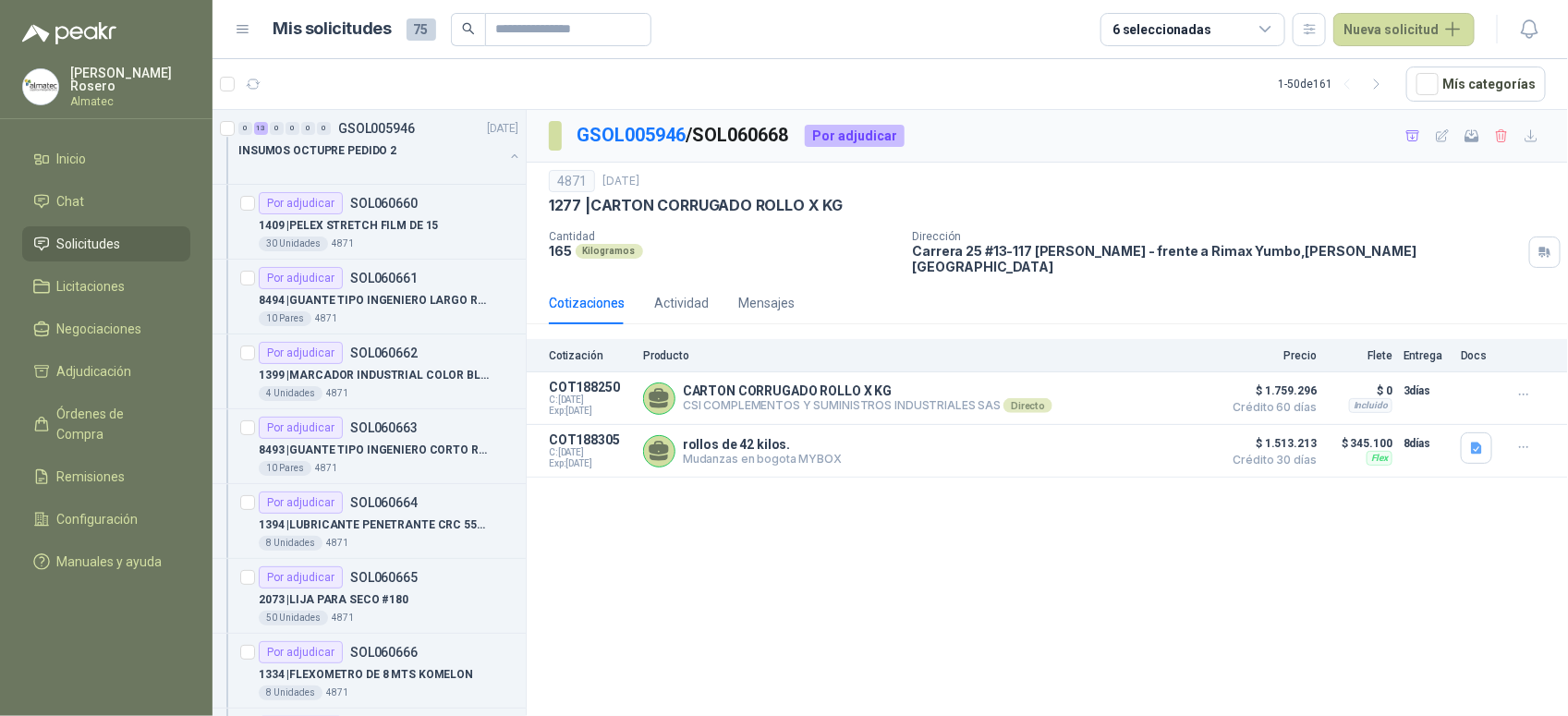
click at [1180, 526] on div "GSOL005946 / SOL060668 Por adjudicar 4871 [DATE] 1277 | CARTON CORRUGADO ROLLO …" at bounding box center [1047, 416] width 1042 height 612
